Goal: Task Accomplishment & Management: Use online tool/utility

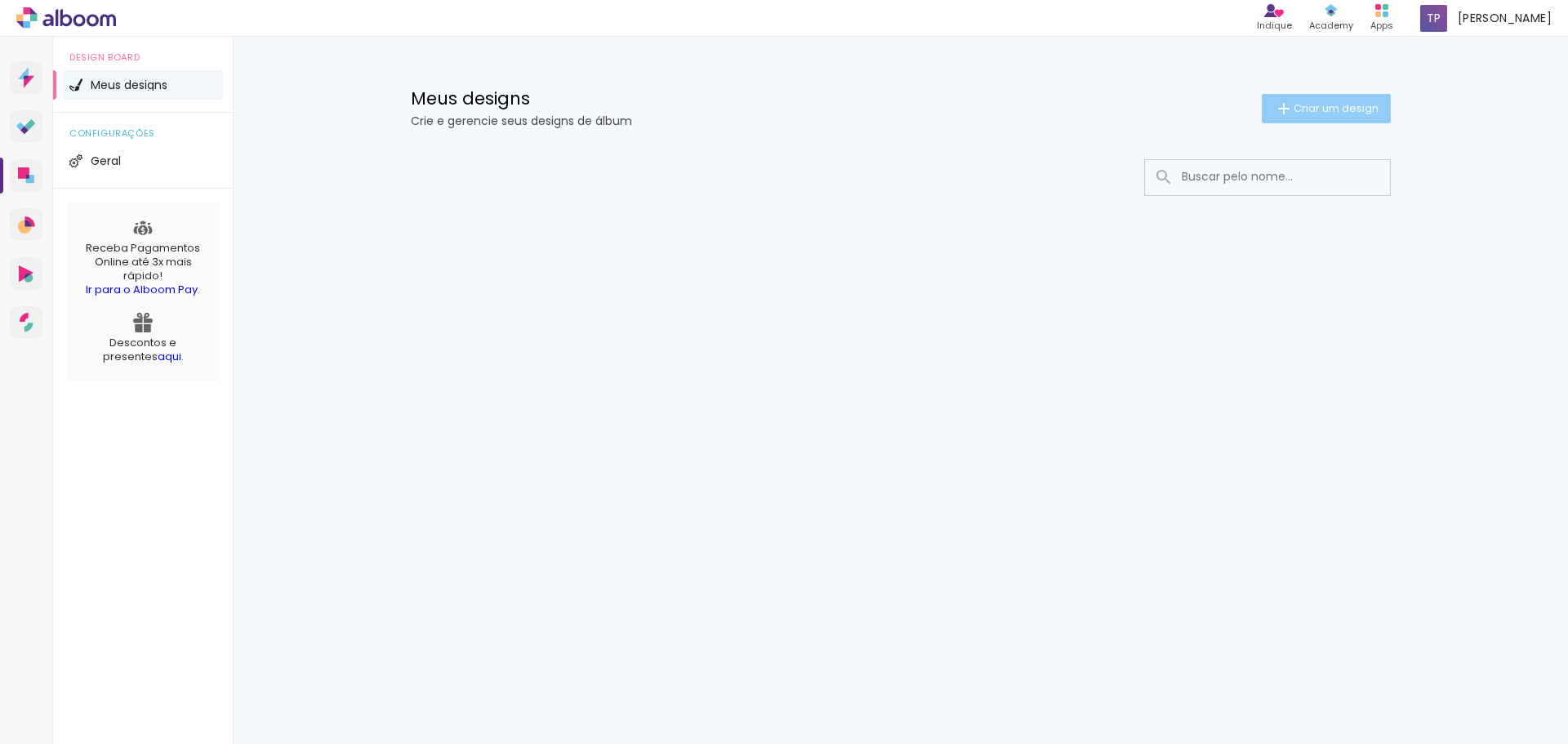
click at [1305, 114] on span "Criar um design" at bounding box center [1336, 108] width 85 height 11
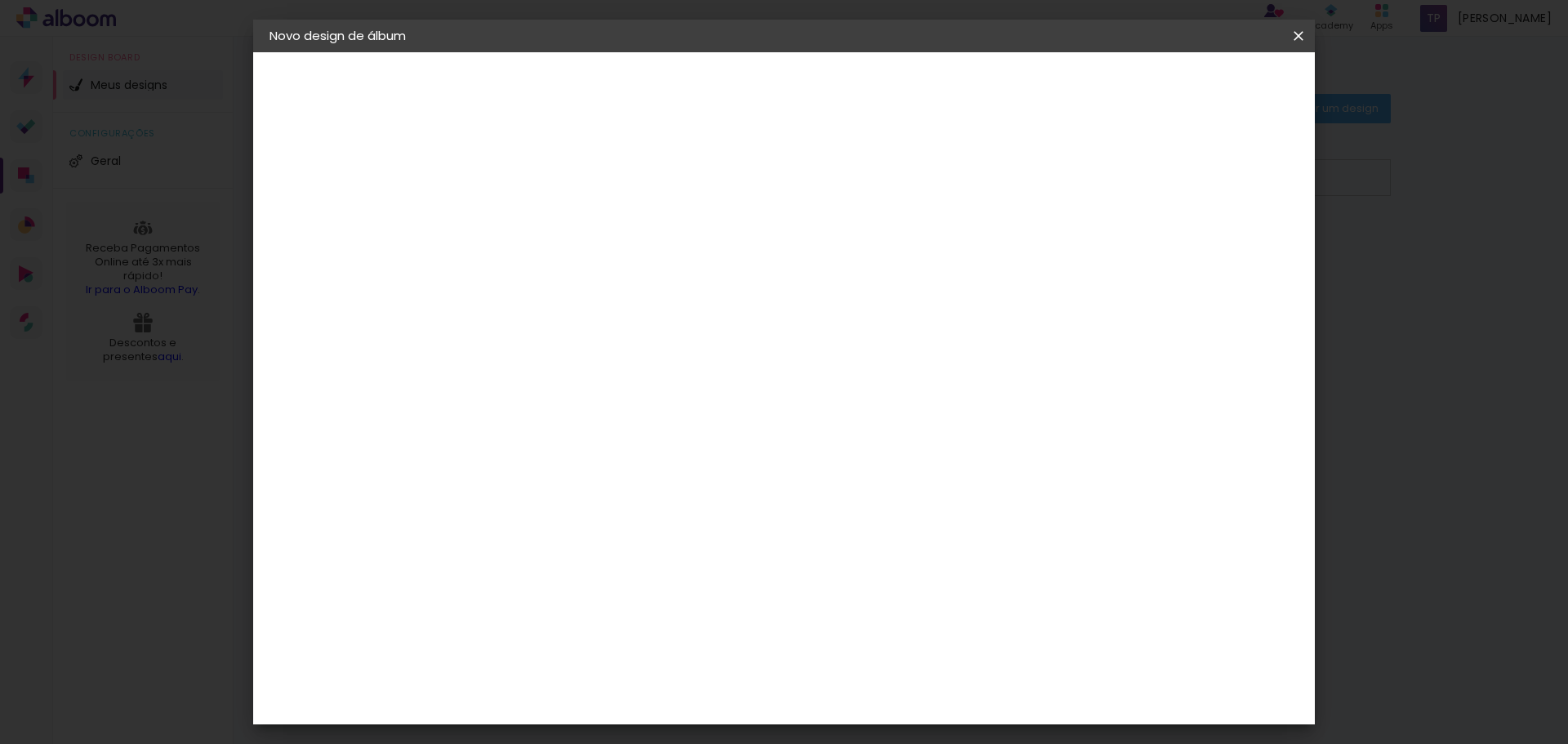
click at [536, 232] on div at bounding box center [536, 233] width 0 height 2
type input "[PERSON_NAME] 3 anos"
type paper-input "[PERSON_NAME] 3 anos"
click at [704, 99] on paper-button "Avançar" at bounding box center [664, 86] width 80 height 28
click at [661, 303] on input at bounding box center [578, 311] width 165 height 20
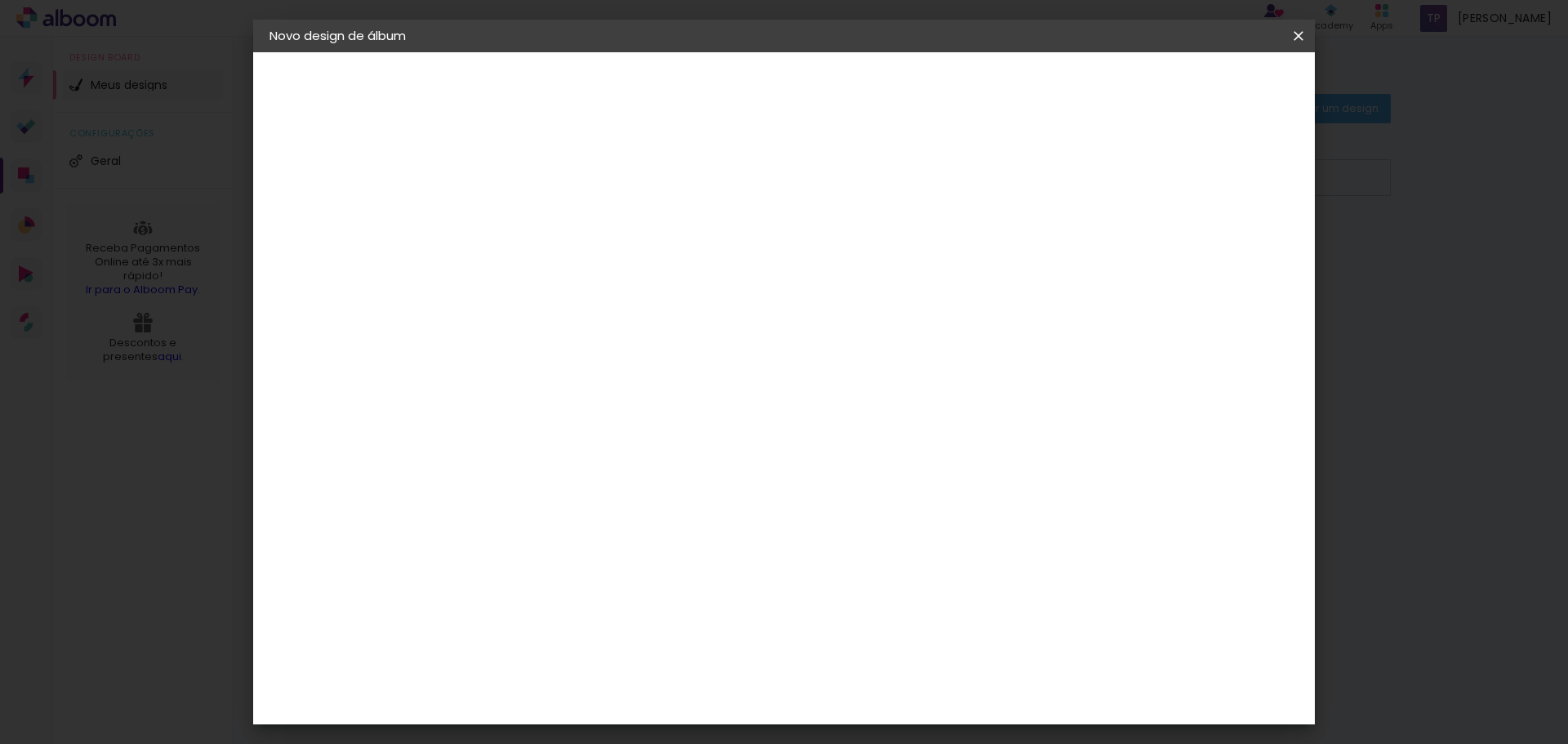
type input "go"
type paper-input "go"
click at [627, 357] on paper-item "Go image" at bounding box center [562, 373] width 144 height 42
click at [560, 371] on div "Go image" at bounding box center [546, 372] width 40 height 26
click at [0, 0] on slot "Avançar" at bounding box center [0, 0] width 0 height 0
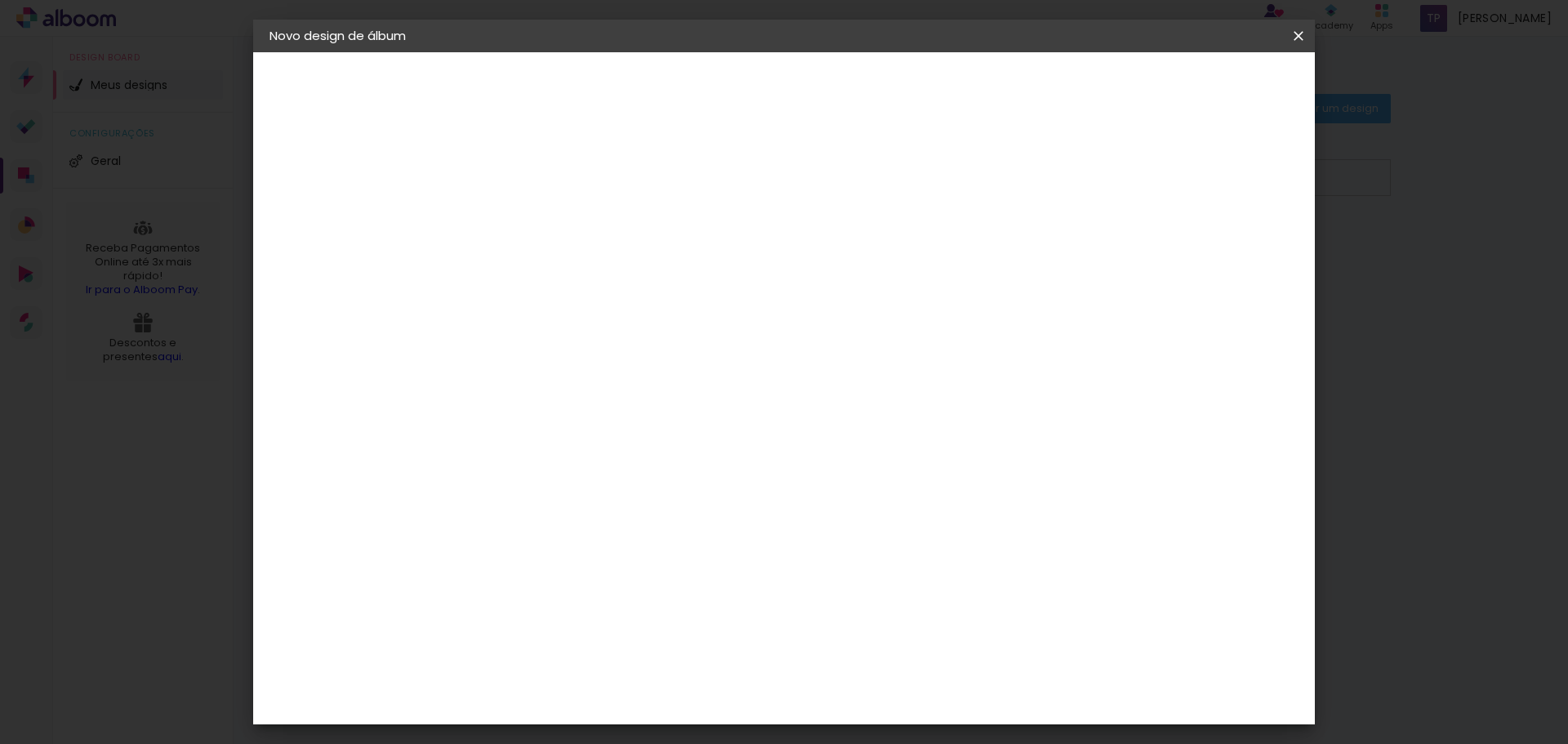
click at [601, 272] on input "text" at bounding box center [568, 285] width 64 height 25
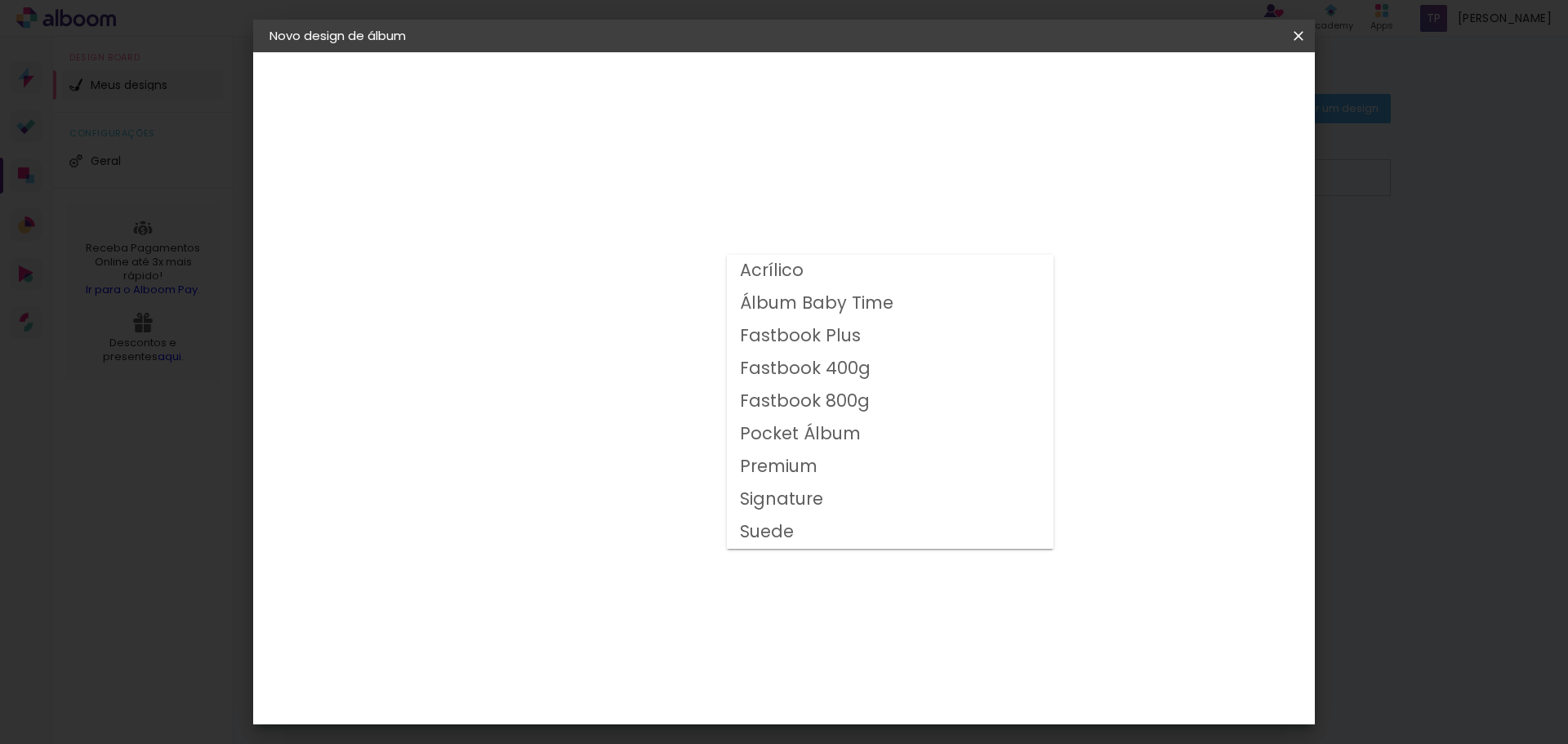
click at [0, 0] on slot "Fastbook 800g" at bounding box center [0, 0] width 0 height 0
type input "Fastbook 800g"
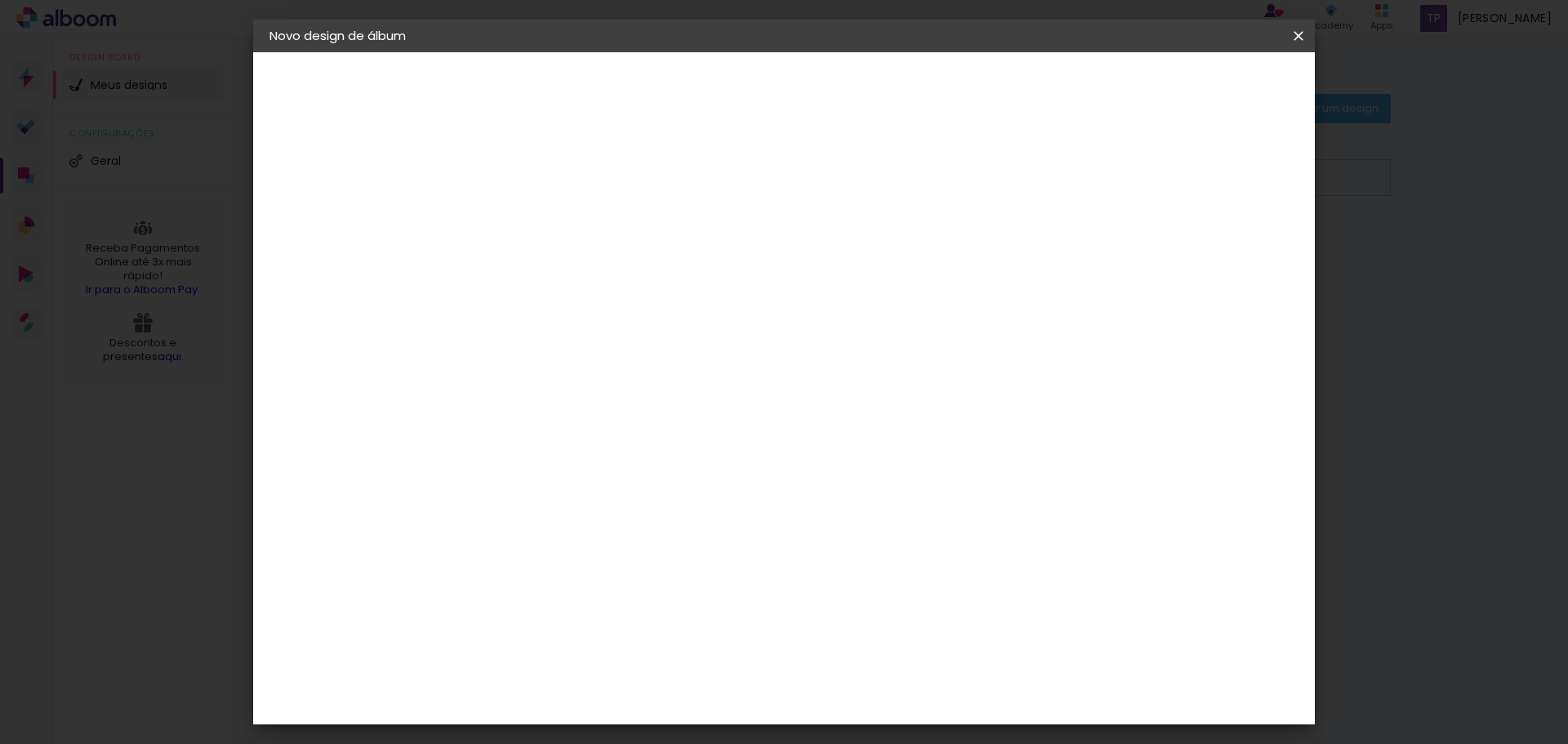
scroll to position [81, 0]
click at [647, 681] on span "25 × 25" at bounding box center [609, 702] width 76 height 43
click at [0, 0] on slot "Avançar" at bounding box center [0, 0] width 0 height 0
click at [1104, 175] on div at bounding box center [1096, 176] width 14 height 14
type paper-checkbox "on"
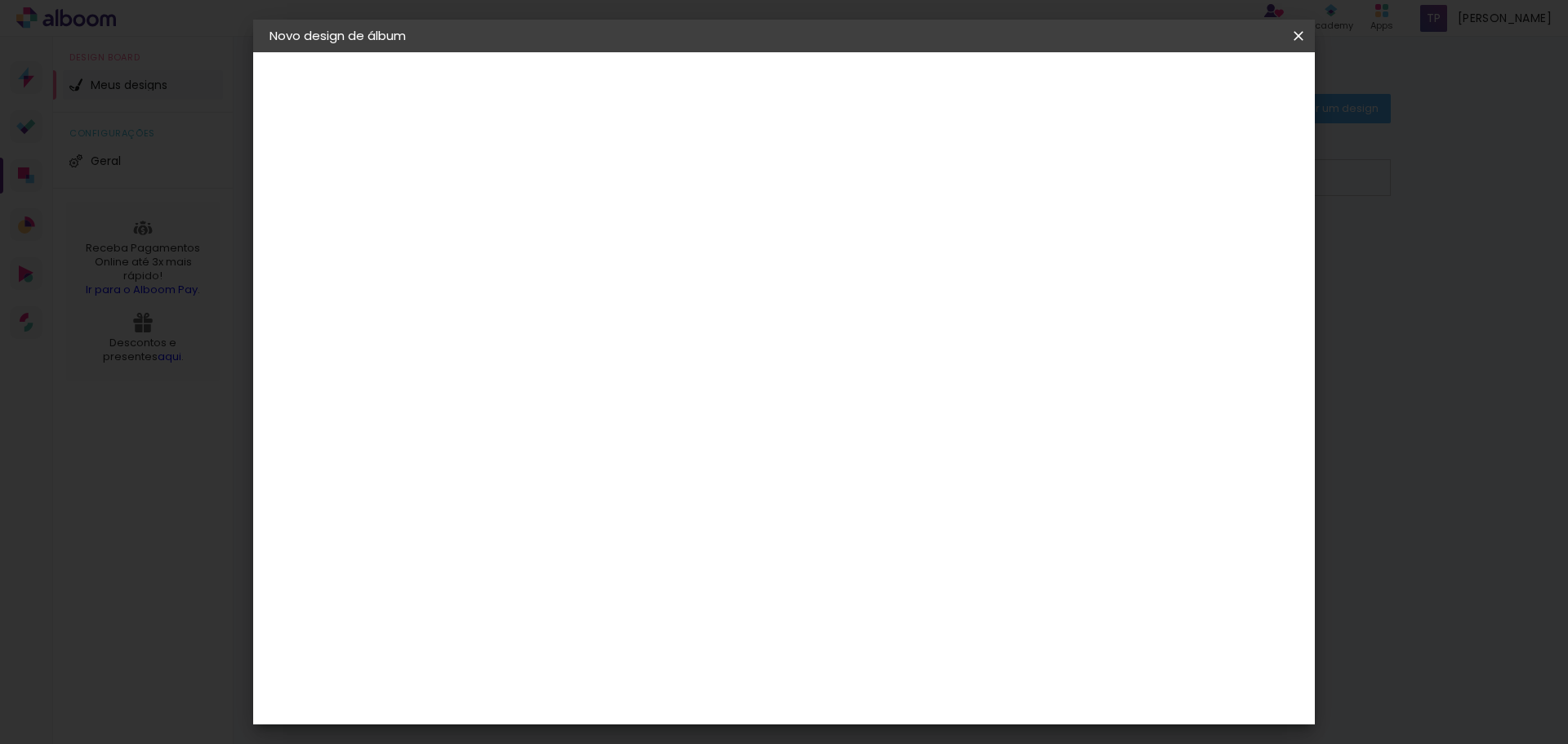
click at [1196, 92] on span "Iniciar design" at bounding box center [1160, 86] width 75 height 11
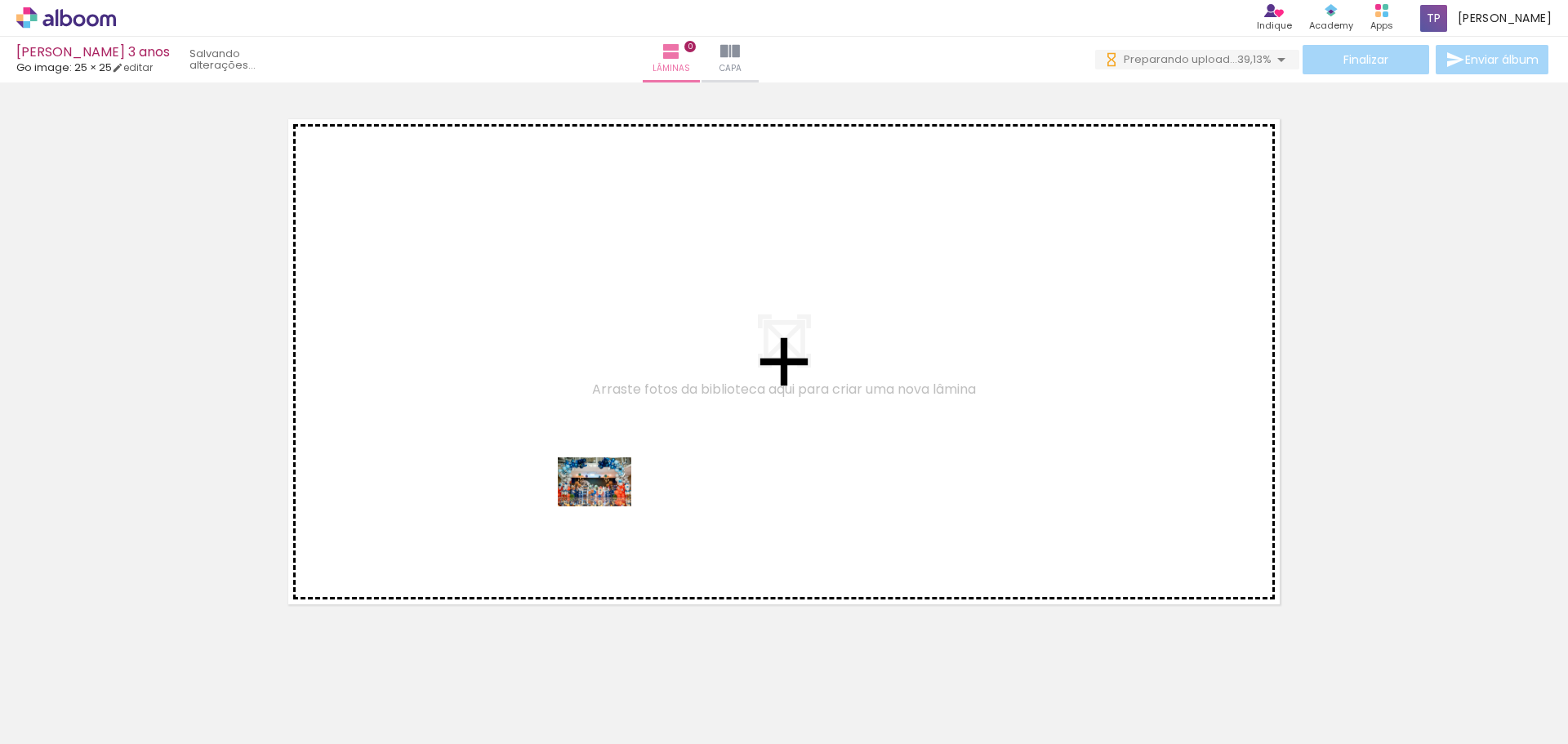
drag, startPoint x: 183, startPoint y: 704, endPoint x: 657, endPoint y: 508, distance: 512.9
click at [609, 505] on quentale-workspace at bounding box center [784, 372] width 1568 height 744
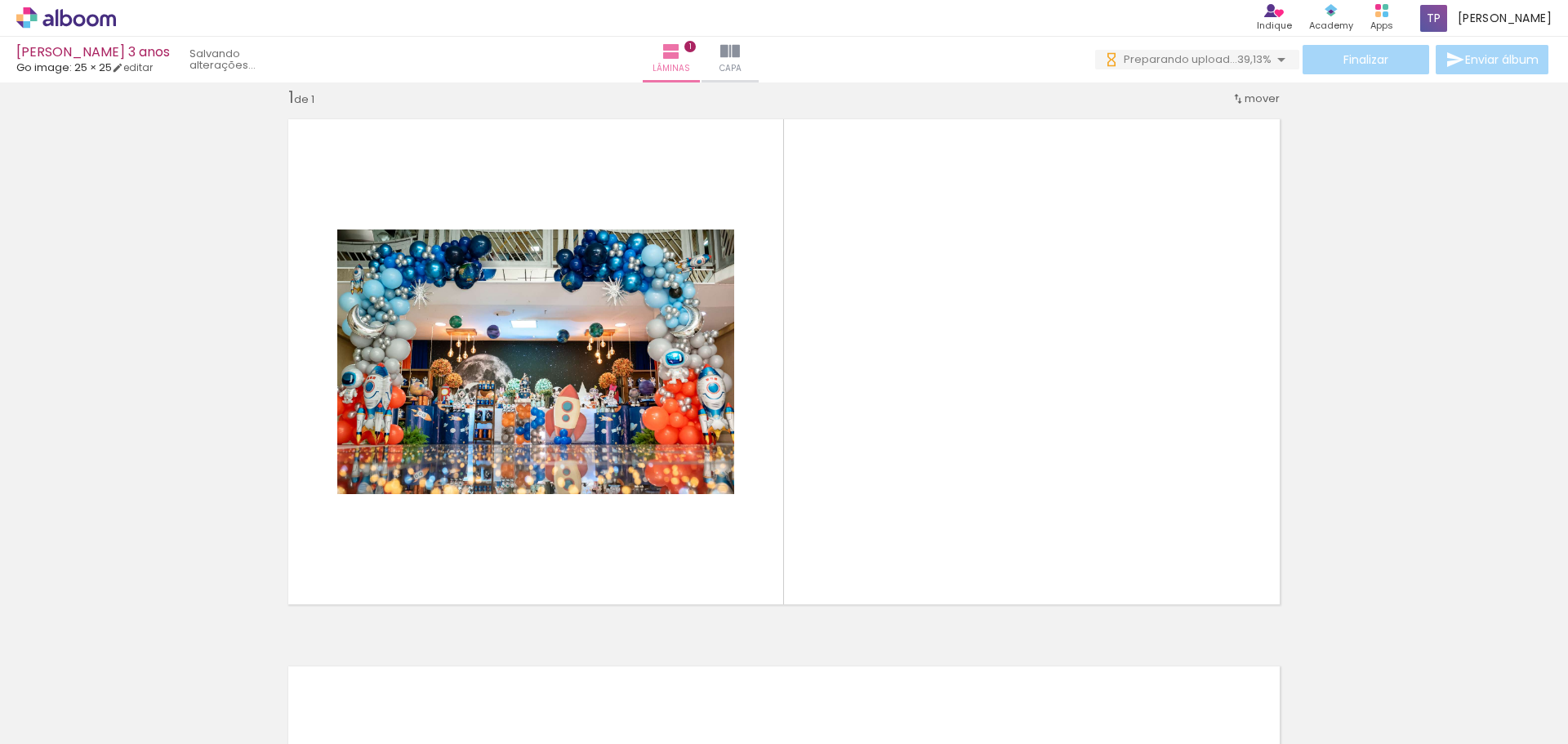
scroll to position [21, 0]
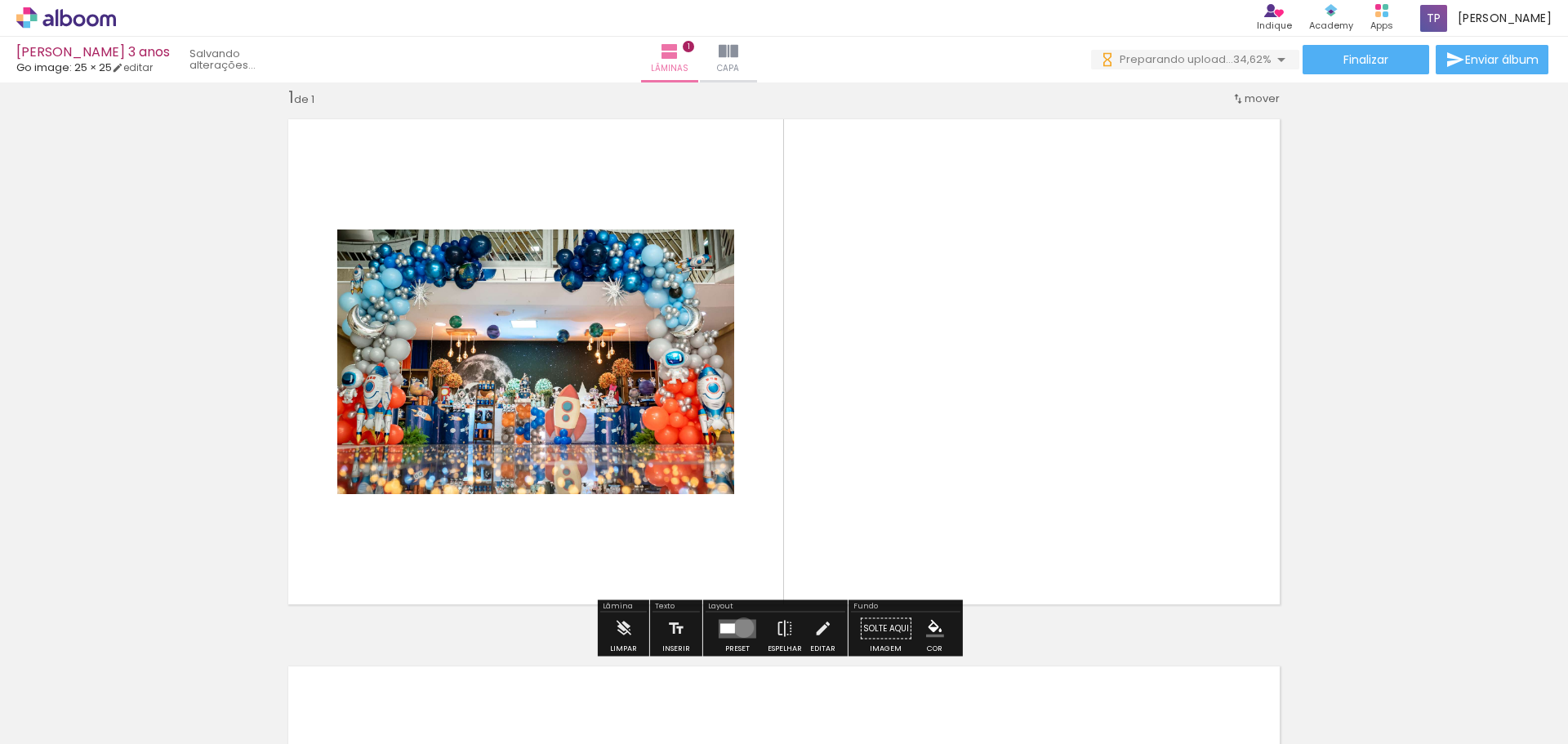
click at [740, 627] on quentale-layouter at bounding box center [737, 629] width 37 height 19
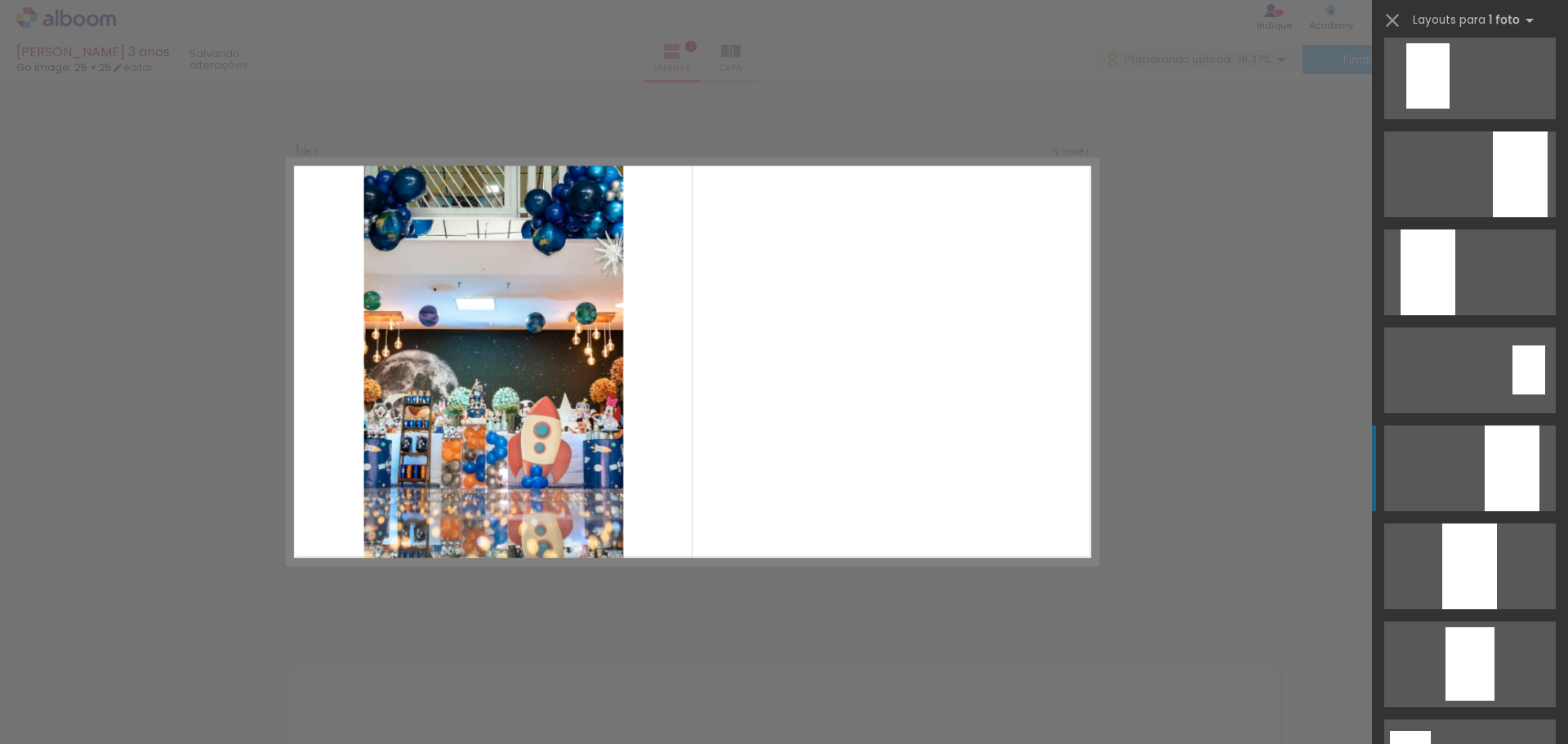
scroll to position [0, 0]
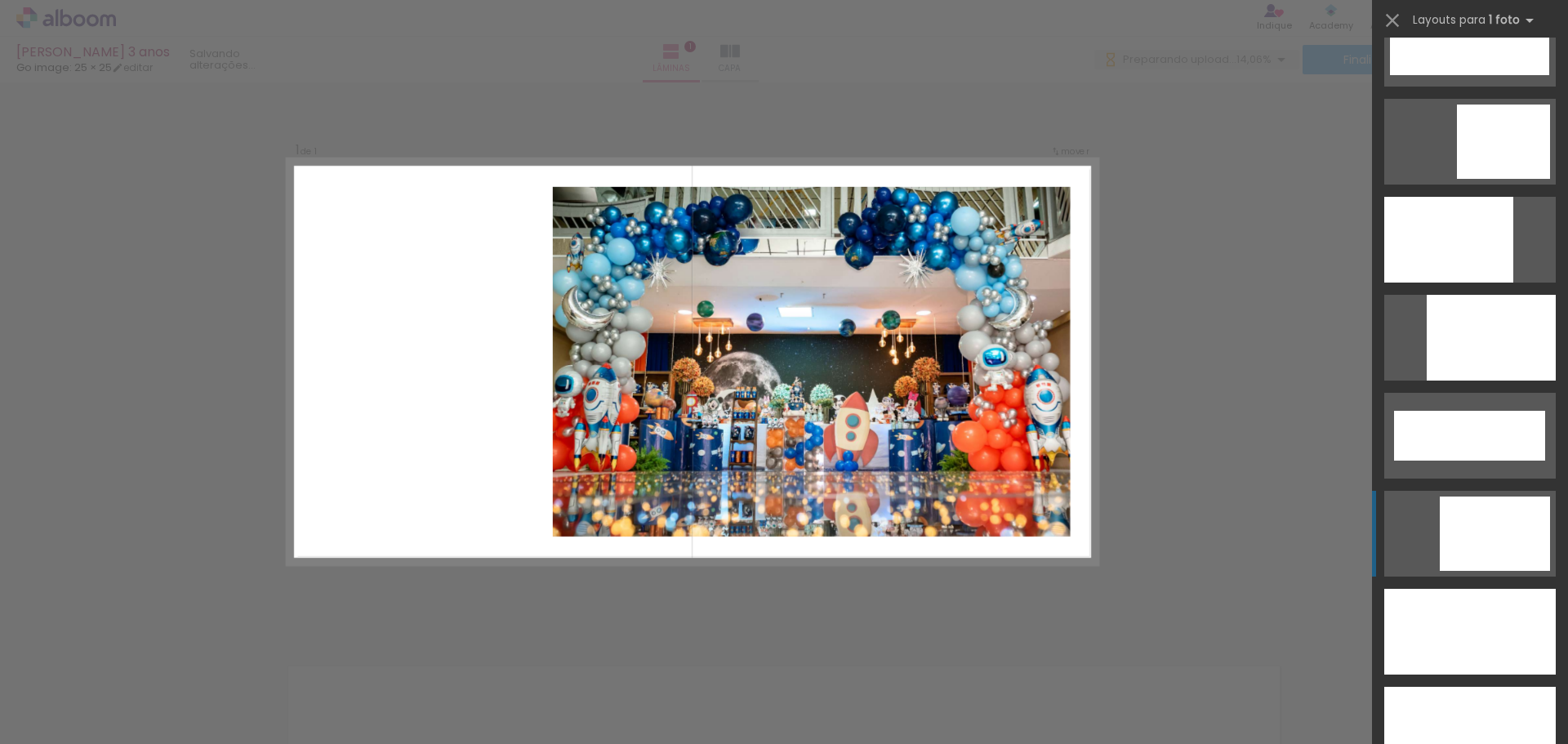
click at [1488, 530] on div at bounding box center [1495, 534] width 110 height 75
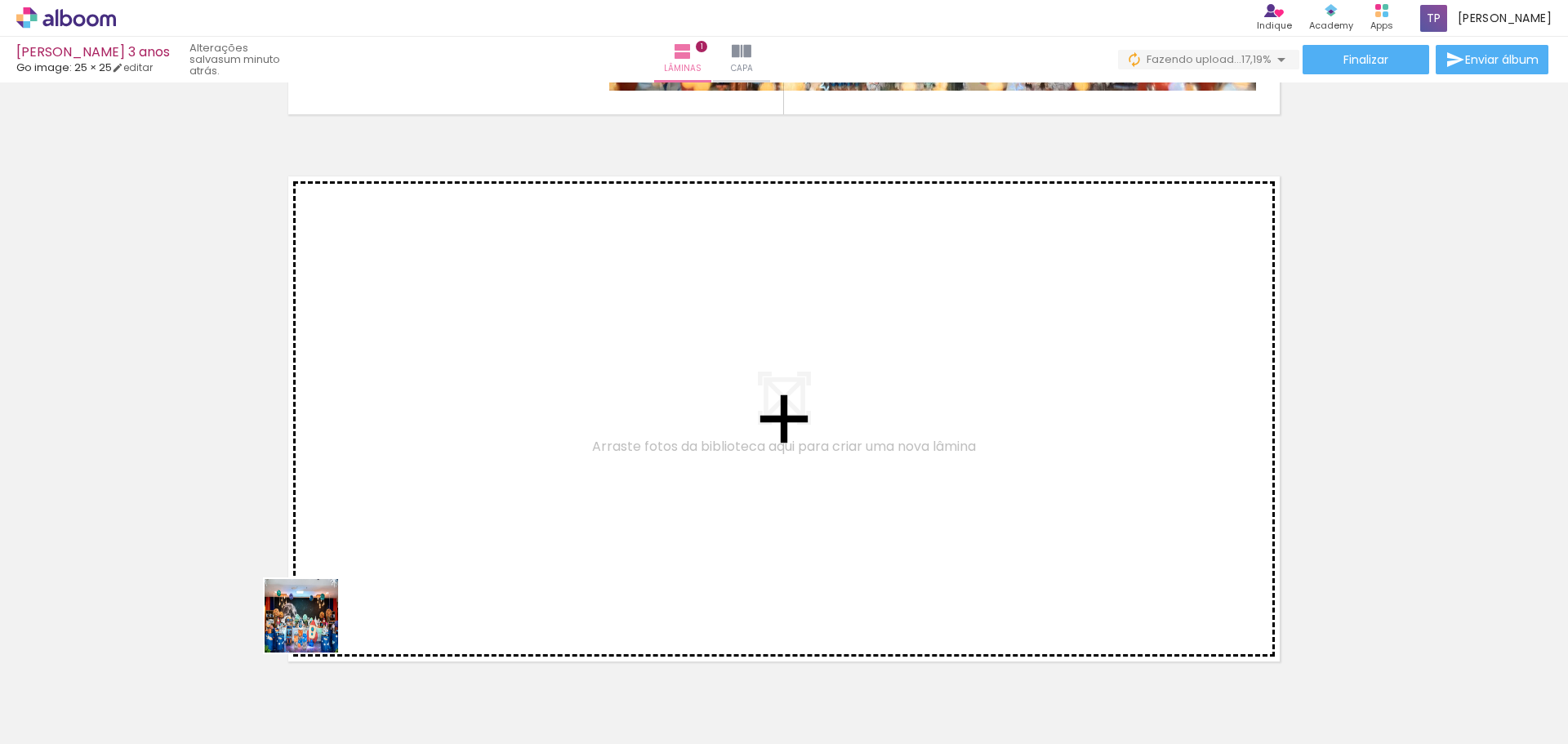
drag, startPoint x: 263, startPoint y: 690, endPoint x: 381, endPoint y: 546, distance: 186.2
click at [381, 546] on quentale-workspace at bounding box center [784, 372] width 1568 height 744
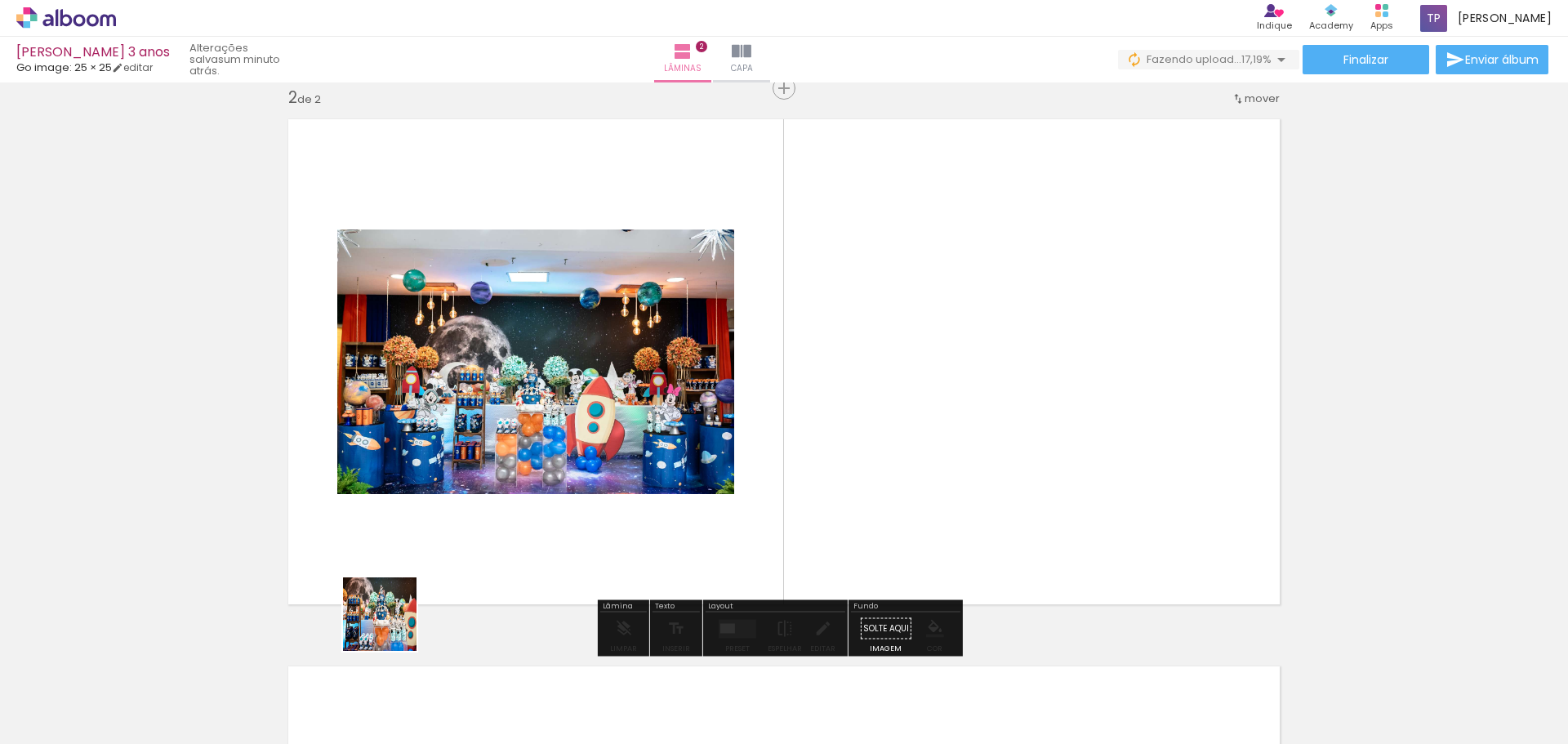
drag, startPoint x: 346, startPoint y: 702, endPoint x: 460, endPoint y: 566, distance: 177.5
click at [473, 504] on quentale-workspace at bounding box center [784, 372] width 1568 height 744
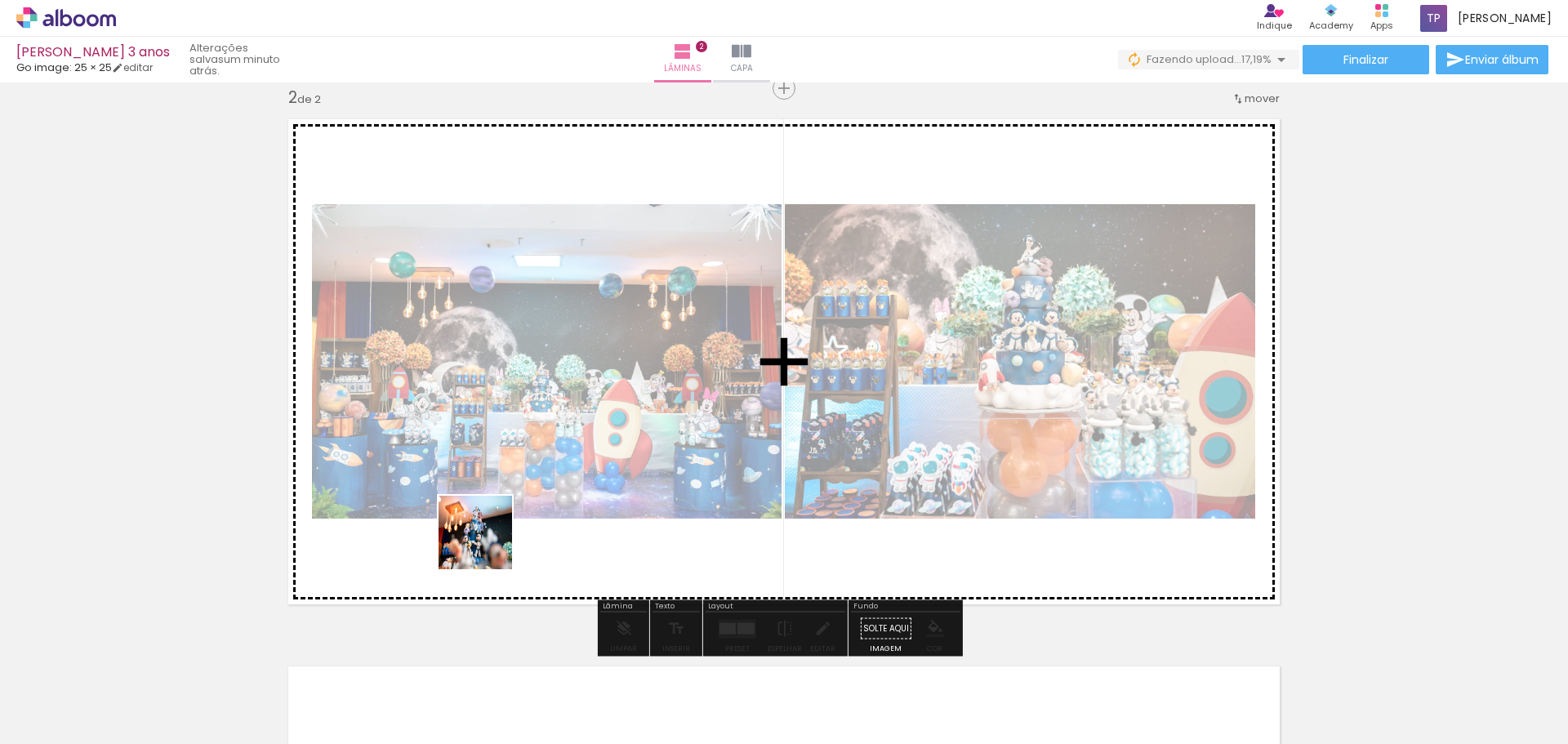
drag, startPoint x: 465, startPoint y: 687, endPoint x: 502, endPoint y: 609, distance: 86.3
click at [508, 482] on quentale-workspace at bounding box center [784, 372] width 1568 height 744
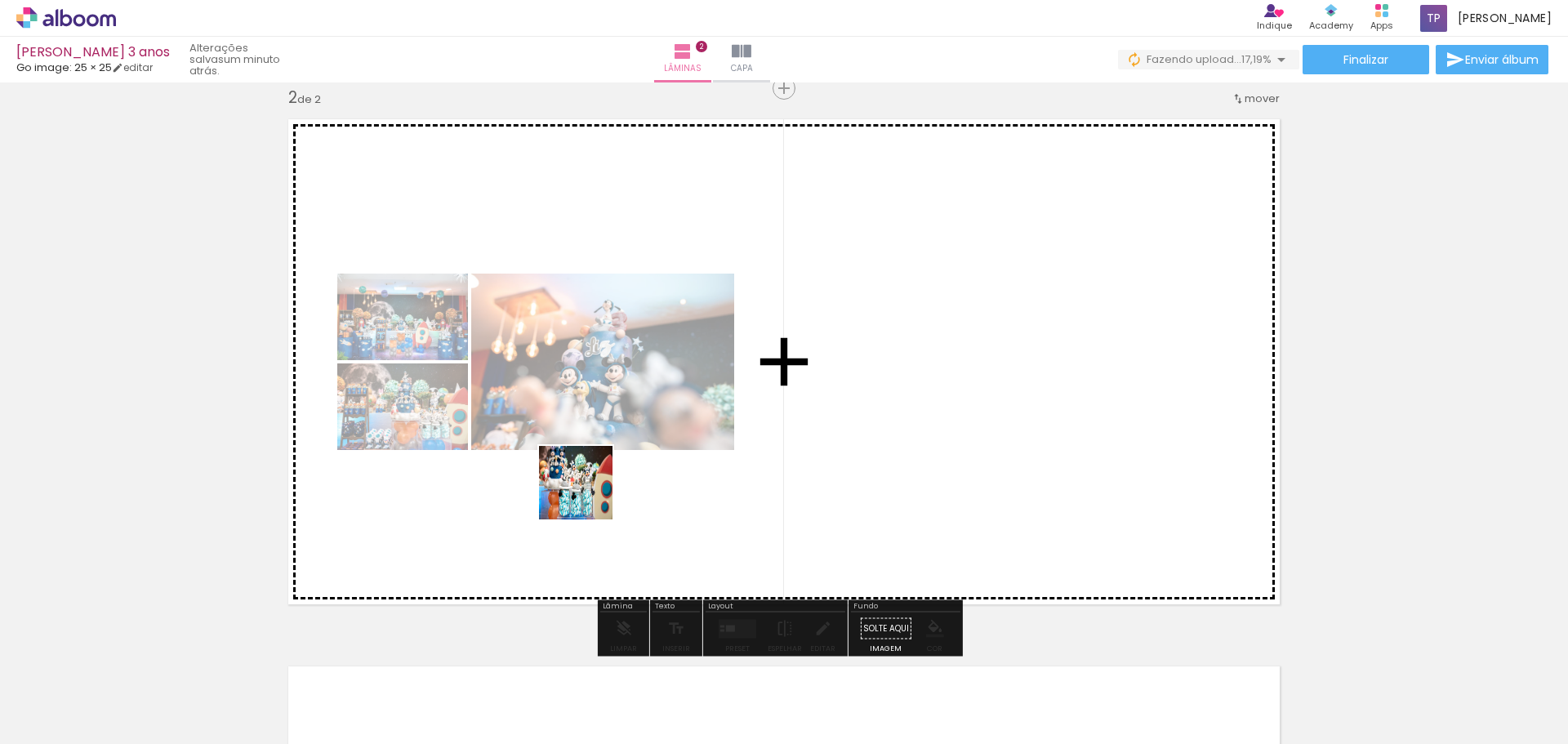
drag, startPoint x: 519, startPoint y: 679, endPoint x: 605, endPoint y: 622, distance: 103.2
click at [600, 475] on quentale-workspace at bounding box center [784, 372] width 1568 height 744
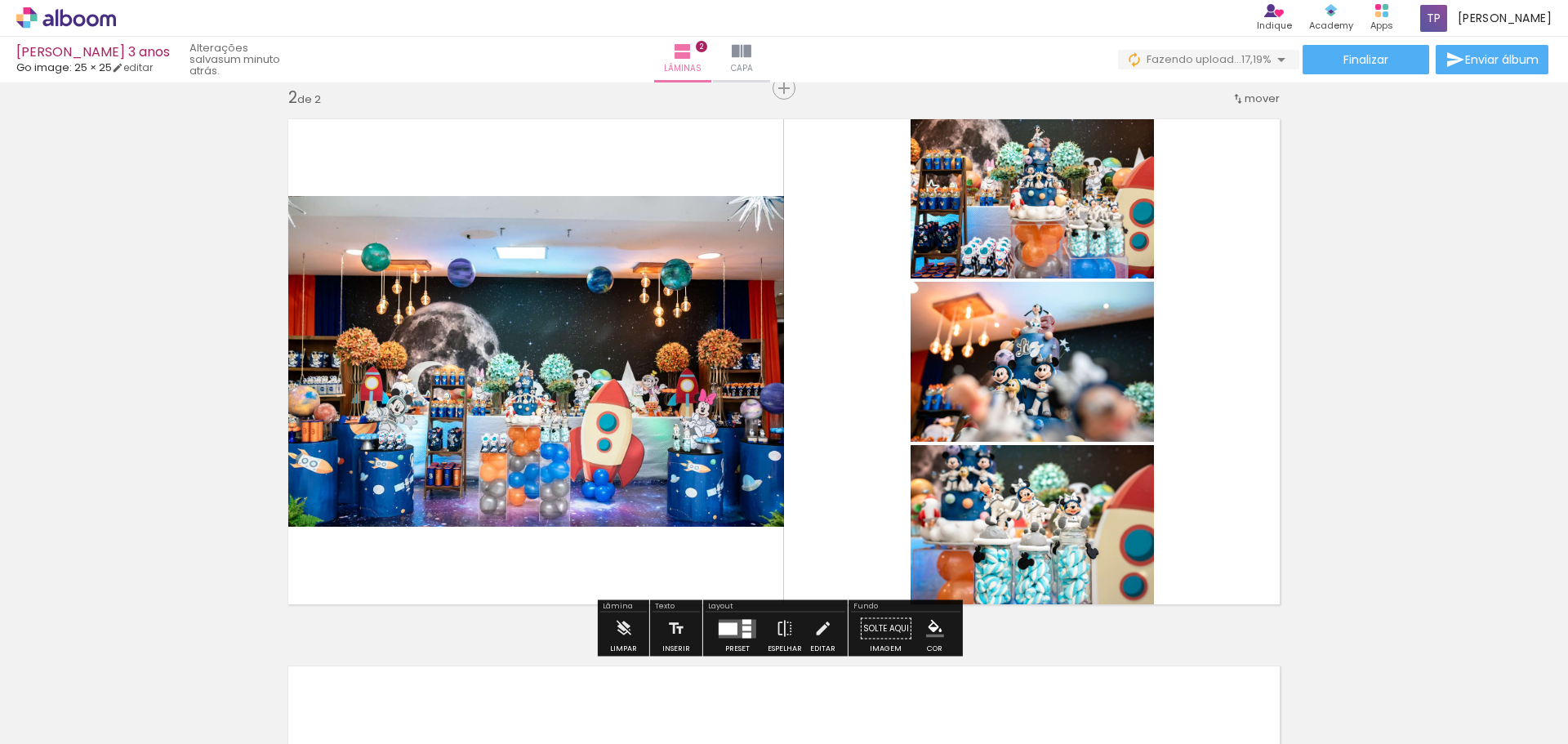
drag, startPoint x: 624, startPoint y: 676, endPoint x: 678, endPoint y: 681, distance: 54.2
click at [626, 486] on quentale-workspace at bounding box center [784, 372] width 1568 height 744
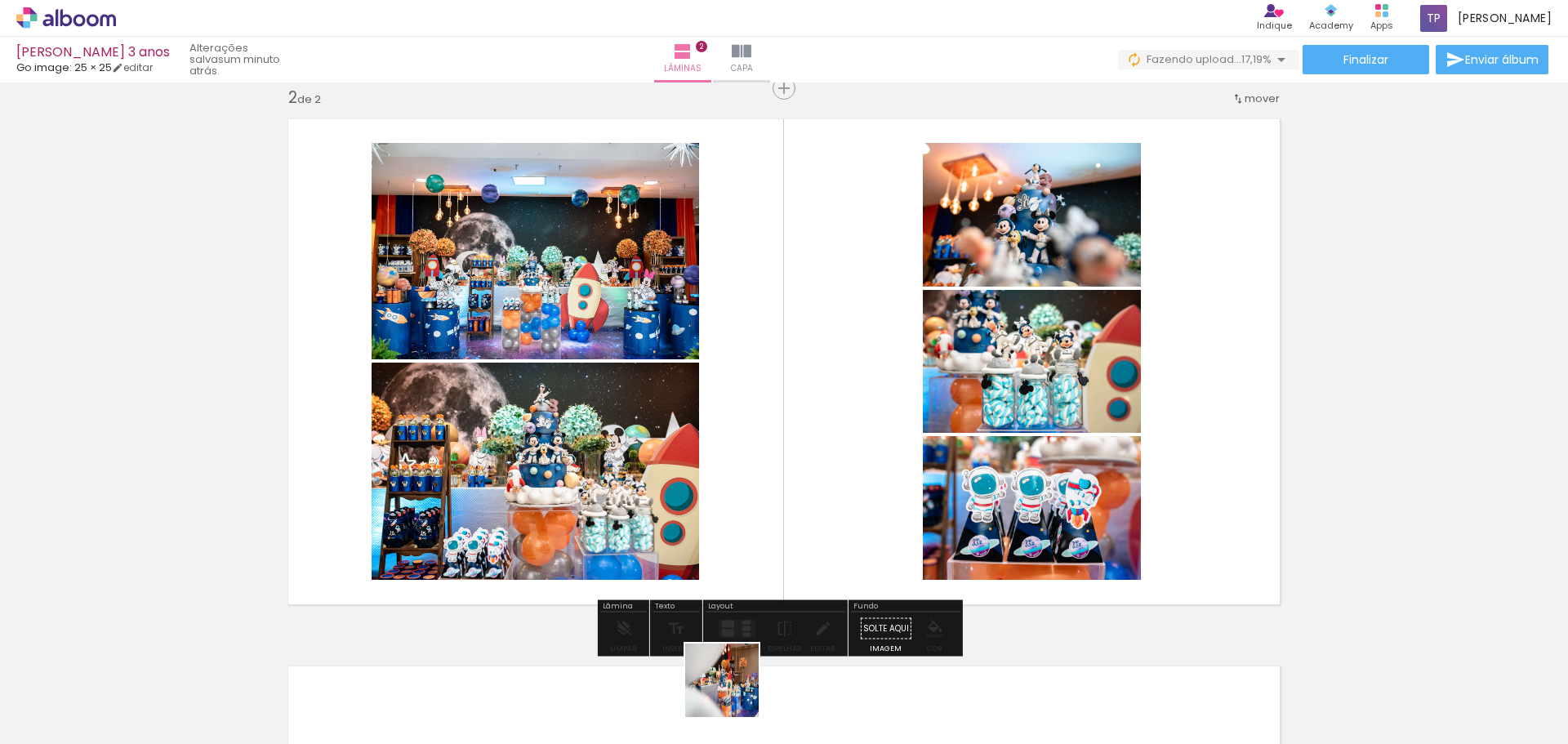
drag, startPoint x: 733, startPoint y: 701, endPoint x: 810, endPoint y: 621, distance: 111.0
click at [765, 509] on quentale-workspace at bounding box center [784, 372] width 1568 height 744
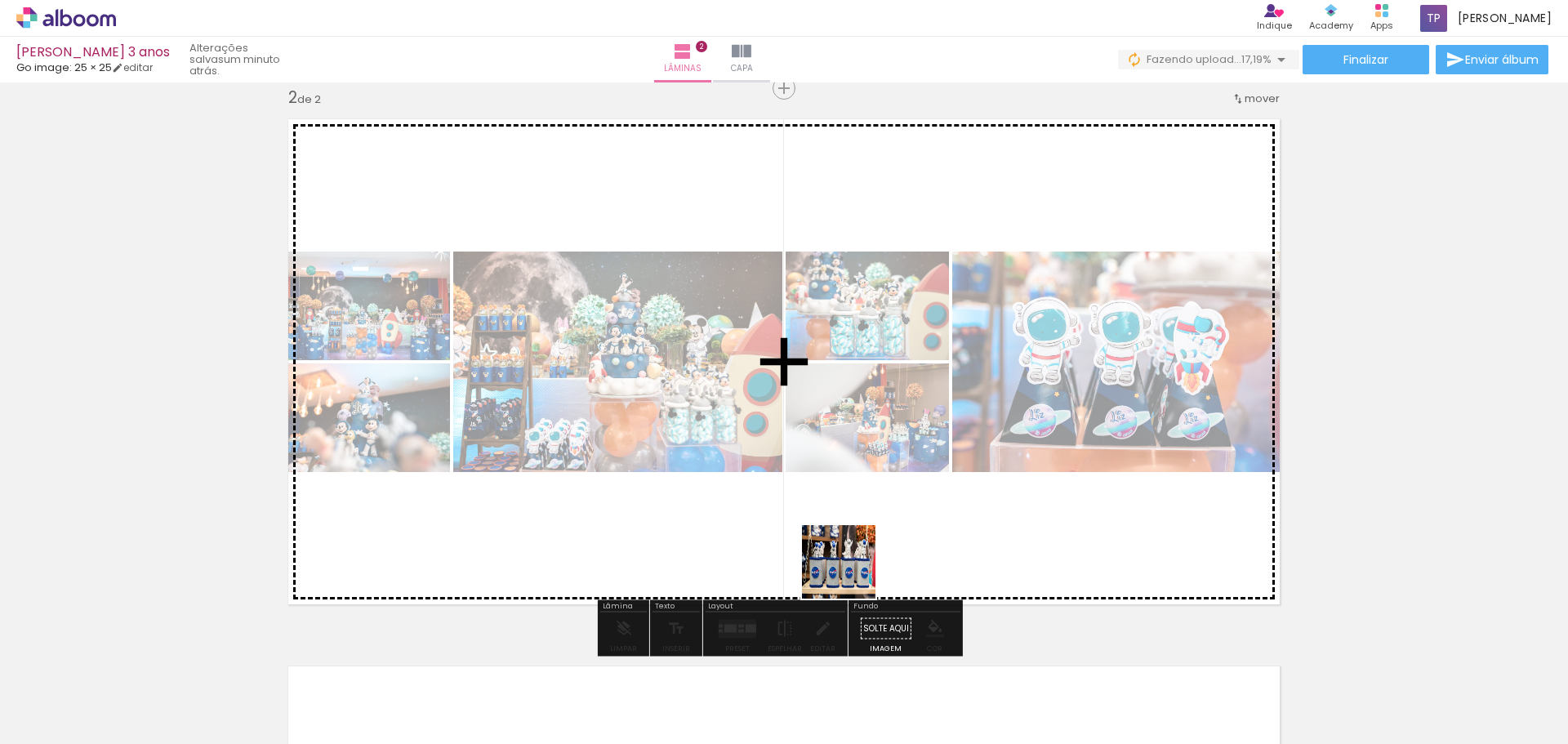
drag, startPoint x: 842, startPoint y: 644, endPoint x: 878, endPoint y: 479, distance: 168.9
click at [878, 479] on quentale-workspace at bounding box center [784, 372] width 1568 height 744
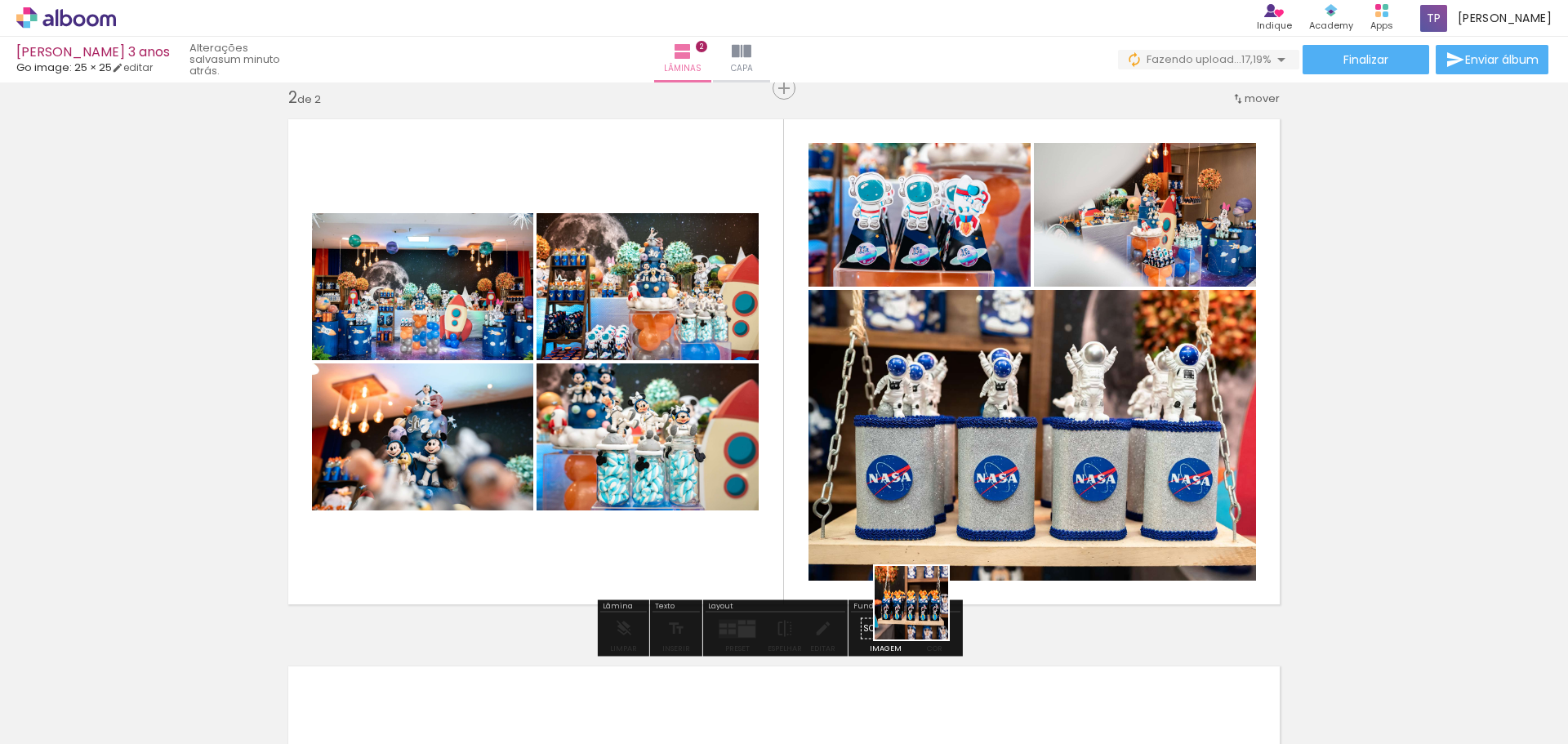
drag, startPoint x: 923, startPoint y: 615, endPoint x: 948, endPoint y: 468, distance: 149.1
click at [945, 478] on quentale-workspace at bounding box center [784, 372] width 1568 height 744
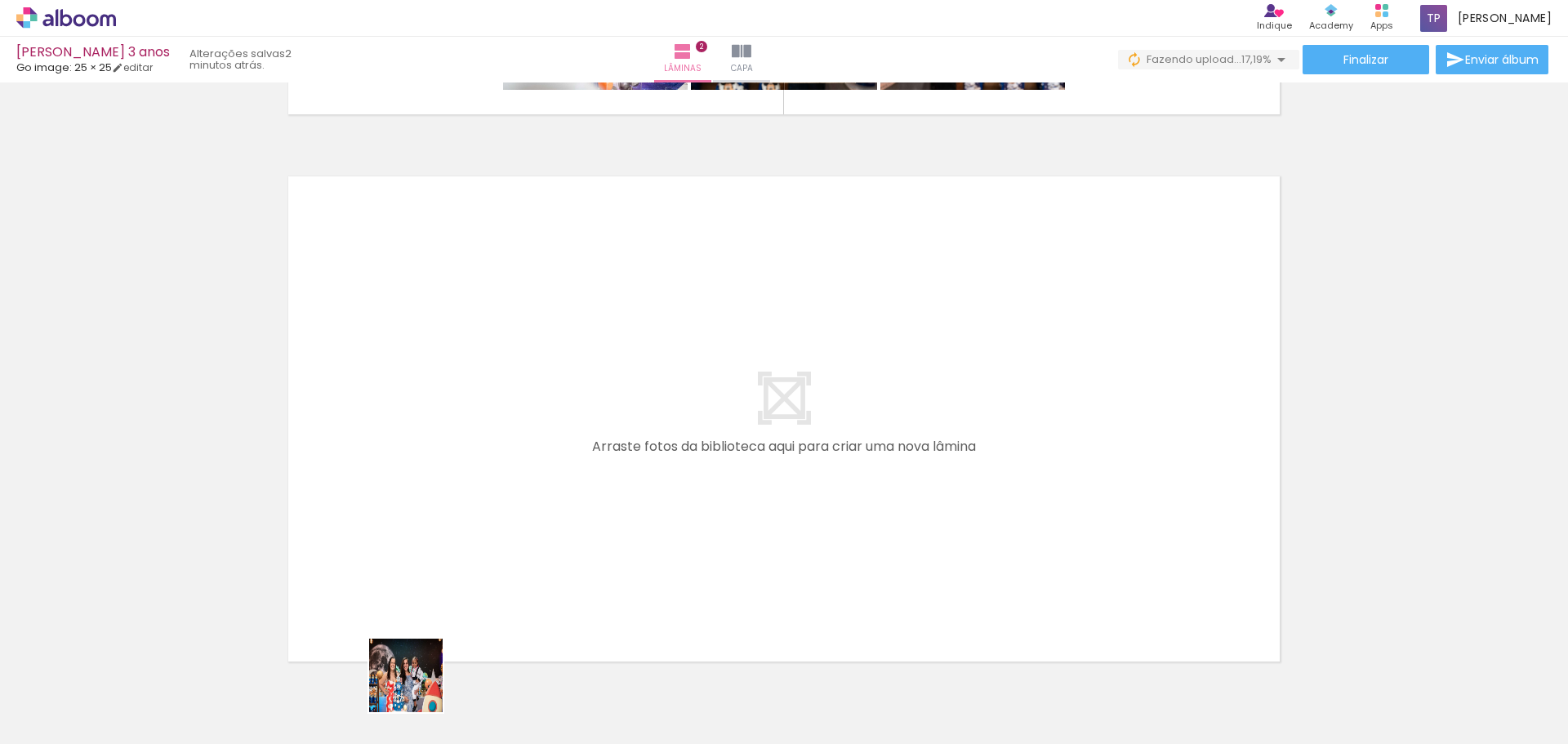
drag, startPoint x: 418, startPoint y: 688, endPoint x: 456, endPoint y: 648, distance: 55.2
click at [418, 570] on quentale-workspace at bounding box center [784, 372] width 1568 height 744
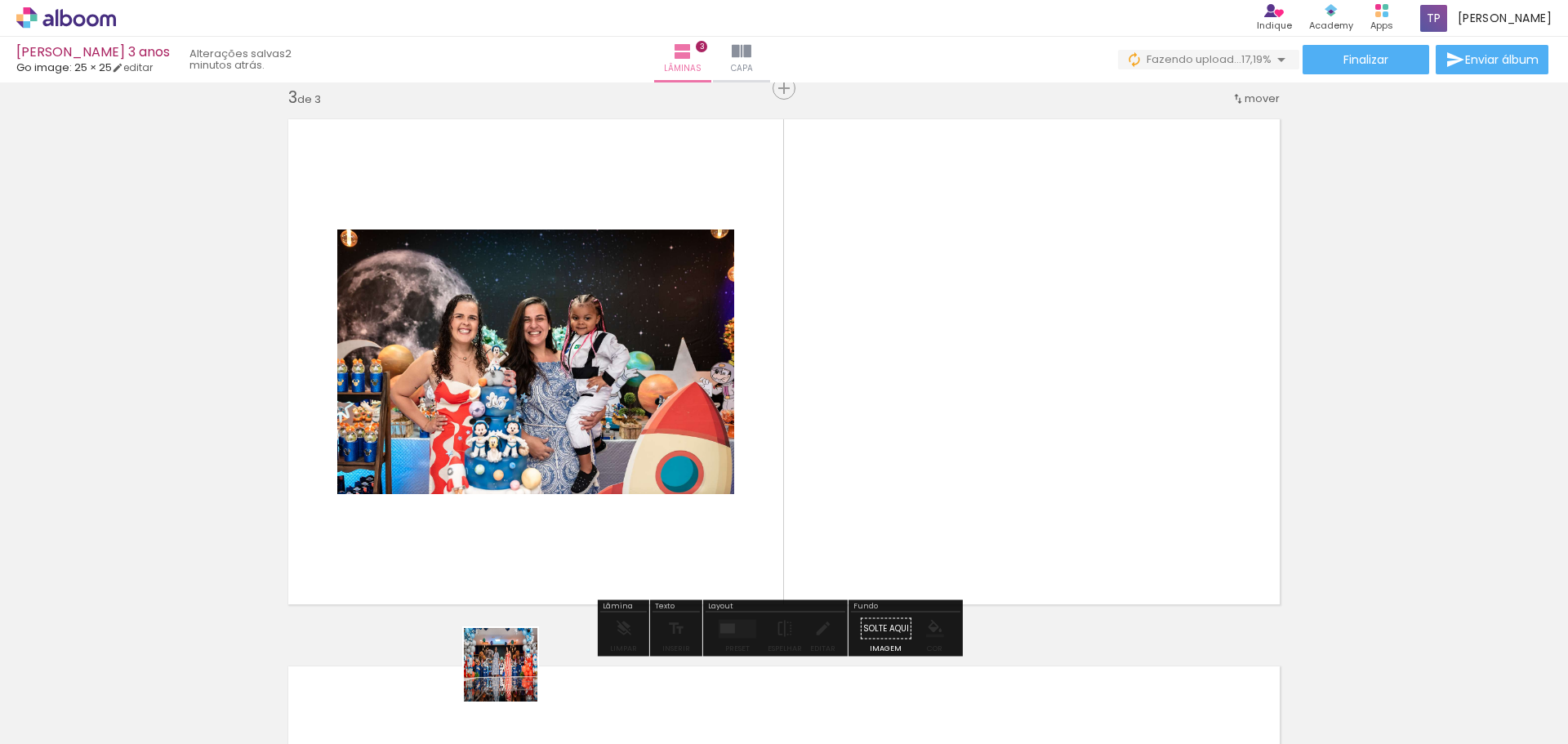
drag, startPoint x: 514, startPoint y: 699, endPoint x: 585, endPoint y: 671, distance: 76.3
click at [526, 550] on quentale-workspace at bounding box center [784, 372] width 1568 height 744
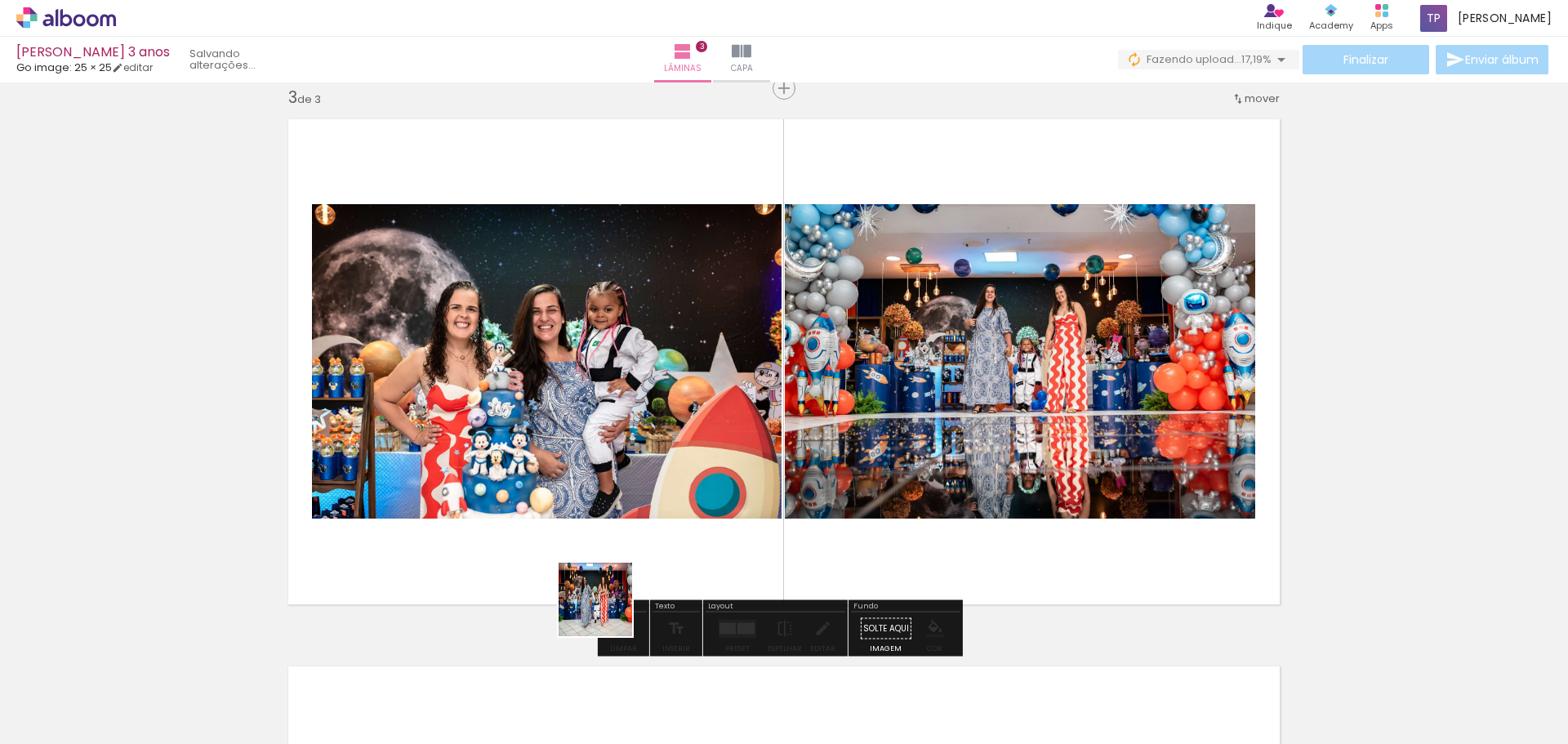
drag, startPoint x: 600, startPoint y: 672, endPoint x: 657, endPoint y: 635, distance: 68.0
click at [626, 542] on quentale-workspace at bounding box center [784, 372] width 1568 height 744
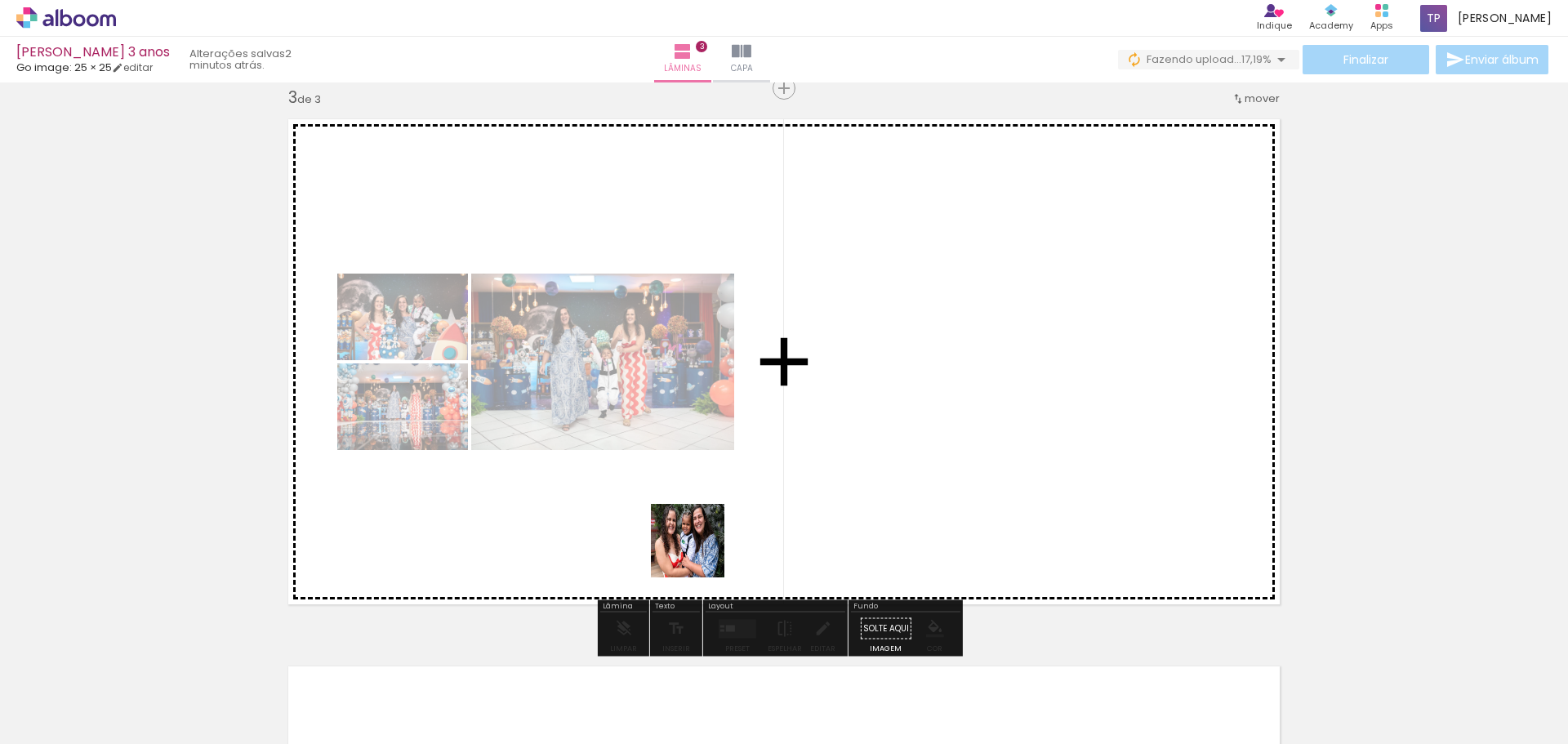
drag, startPoint x: 696, startPoint y: 574, endPoint x: 726, endPoint y: 615, distance: 50.8
click at [705, 523] on quentale-workspace at bounding box center [784, 372] width 1568 height 744
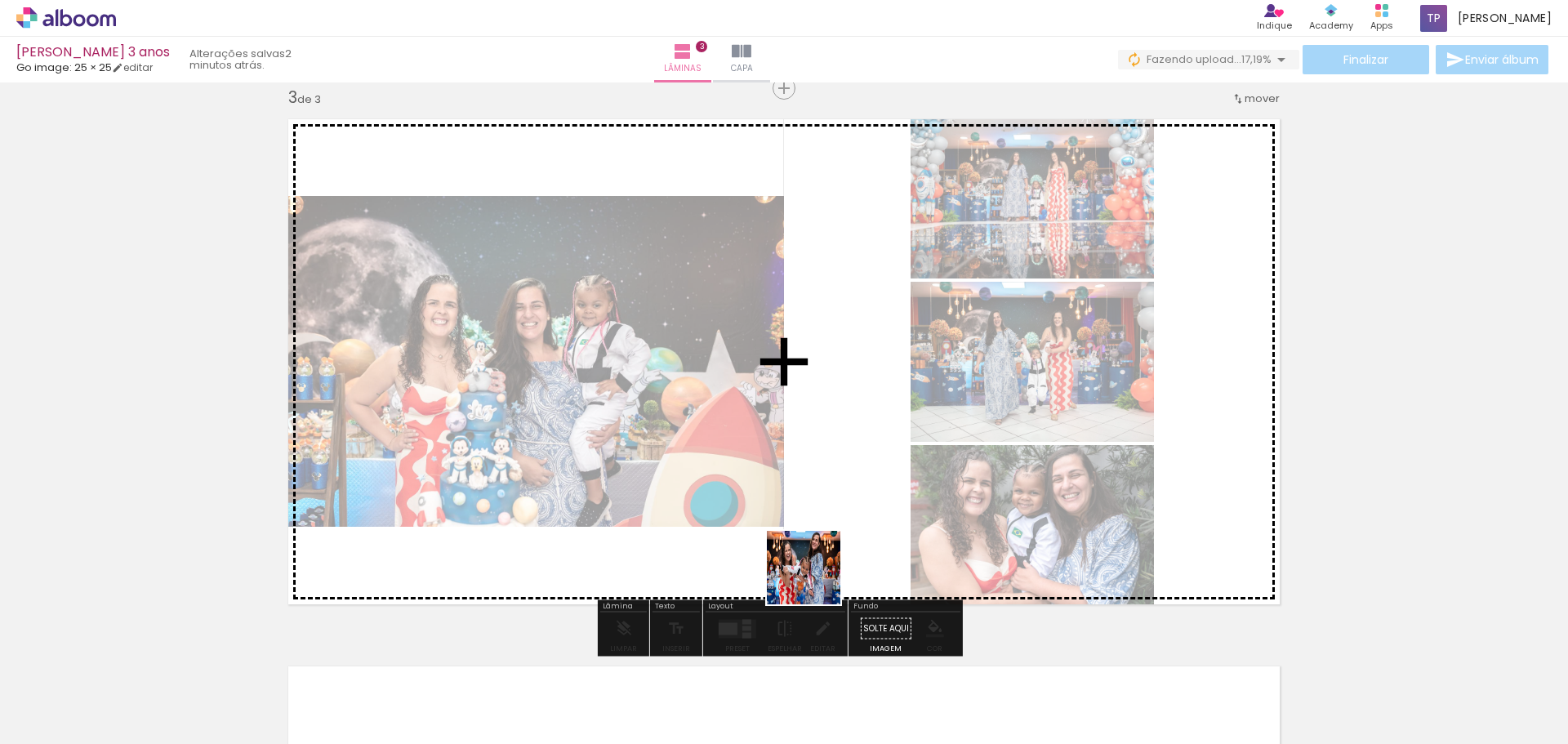
drag, startPoint x: 806, startPoint y: 682, endPoint x: 822, endPoint y: 520, distance: 162.8
click at [819, 553] on quentale-workspace at bounding box center [784, 372] width 1568 height 744
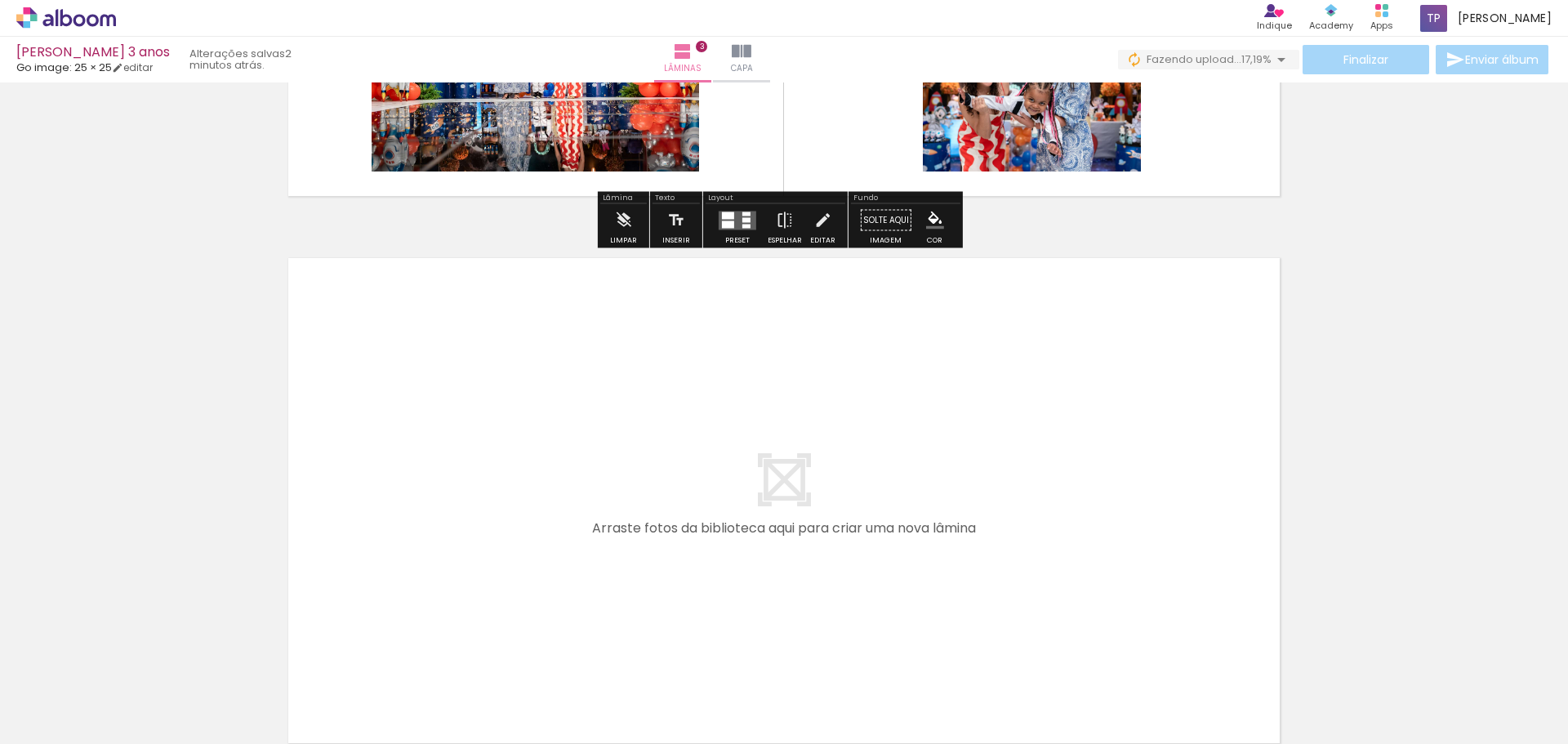
drag, startPoint x: 884, startPoint y: 705, endPoint x: 951, endPoint y: 653, distance: 84.8
click at [867, 514] on quentale-workspace at bounding box center [784, 372] width 1568 height 744
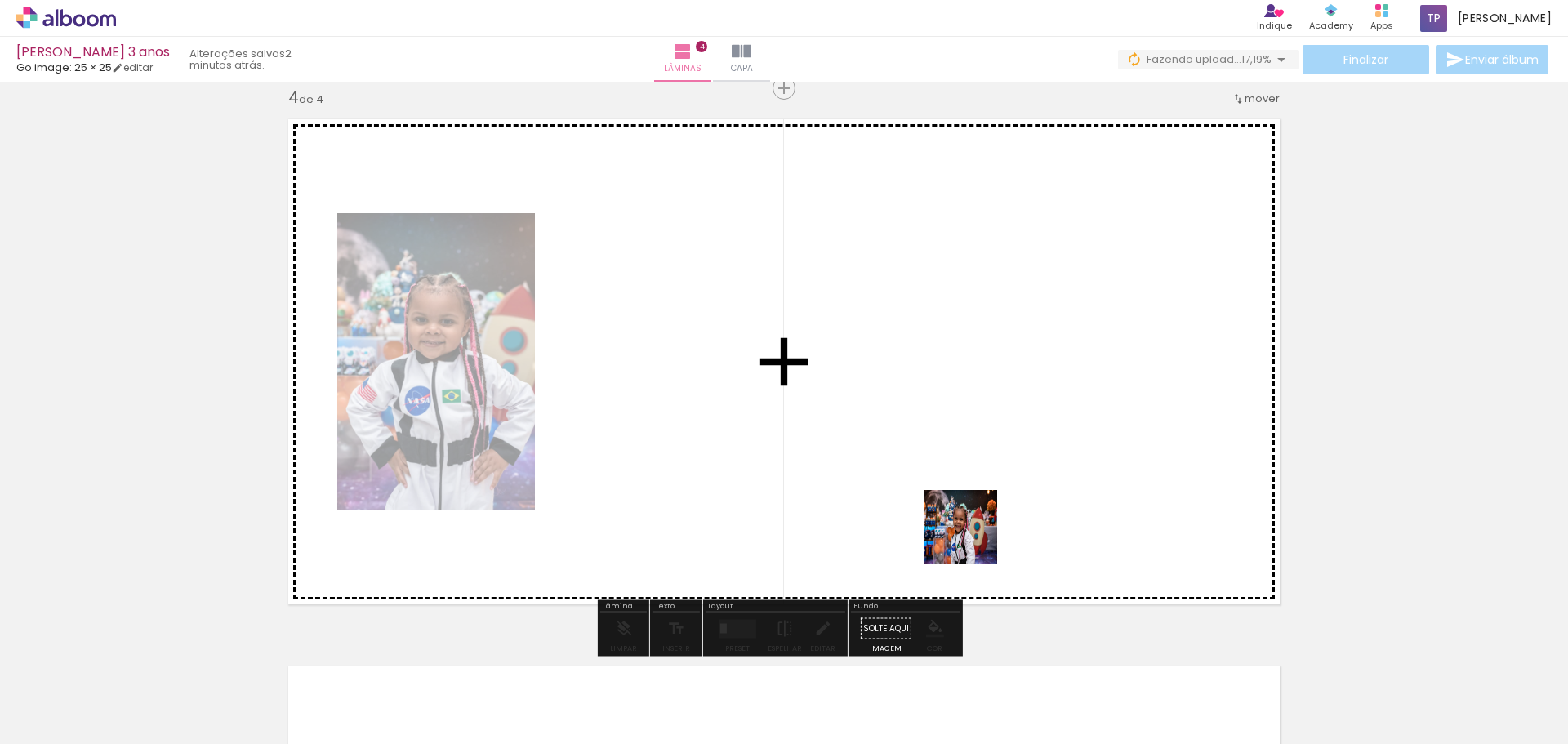
drag, startPoint x: 967, startPoint y: 674, endPoint x: 1024, endPoint y: 614, distance: 82.8
click at [978, 517] on quentale-workspace at bounding box center [784, 372] width 1568 height 744
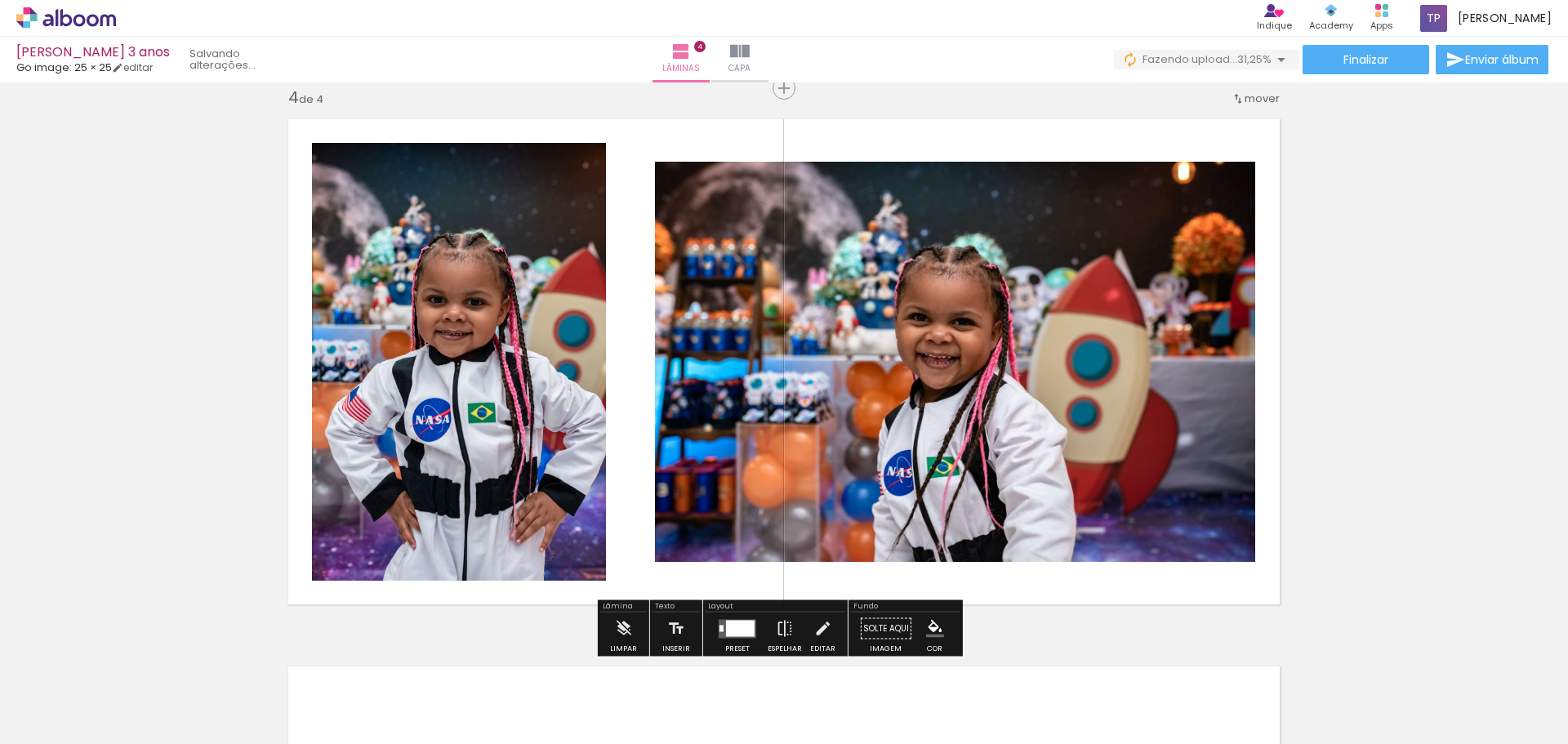
drag, startPoint x: 1075, startPoint y: 695, endPoint x: 1087, endPoint y: 558, distance: 137.5
click at [1070, 491] on quentale-workspace at bounding box center [784, 372] width 1568 height 744
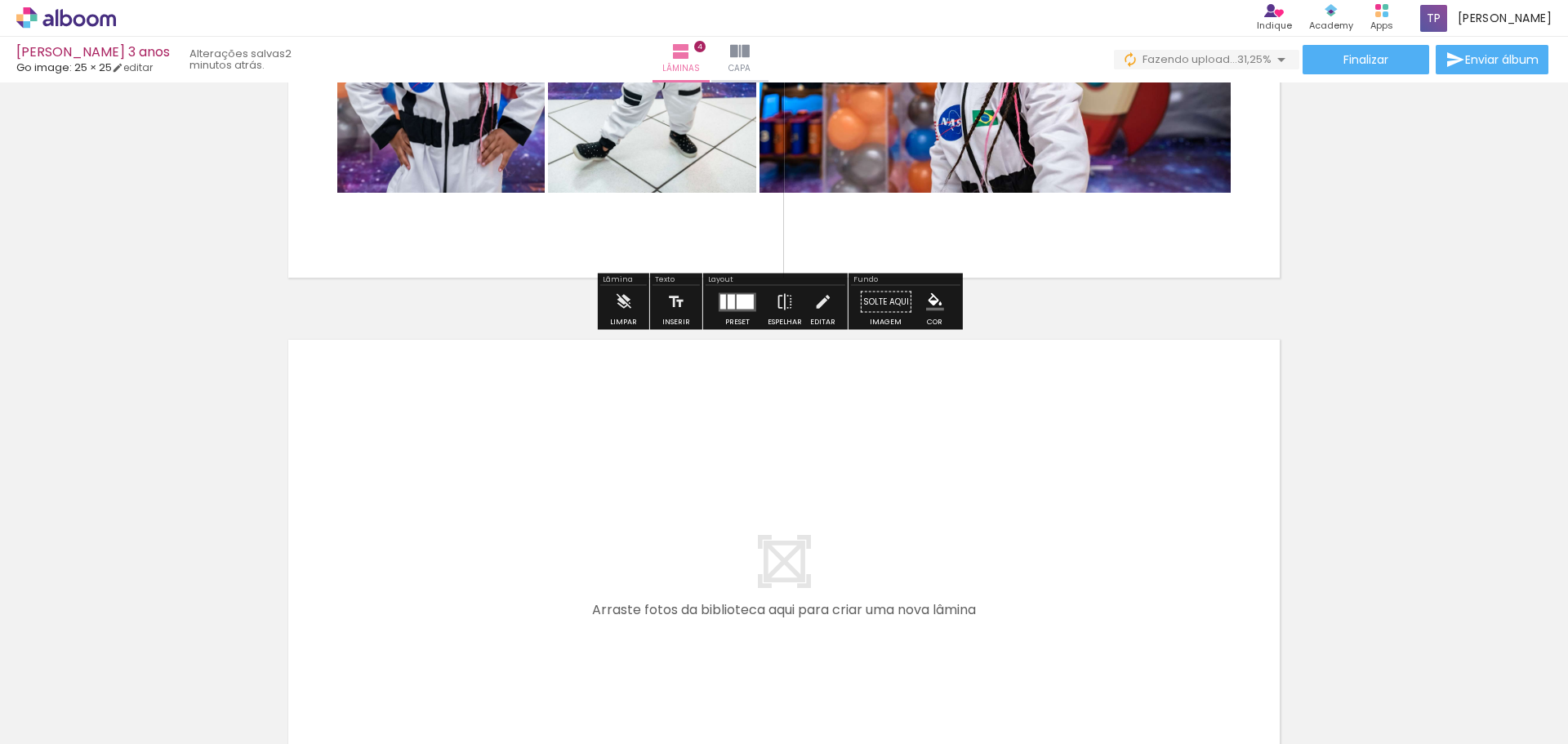
scroll to position [2072, 0]
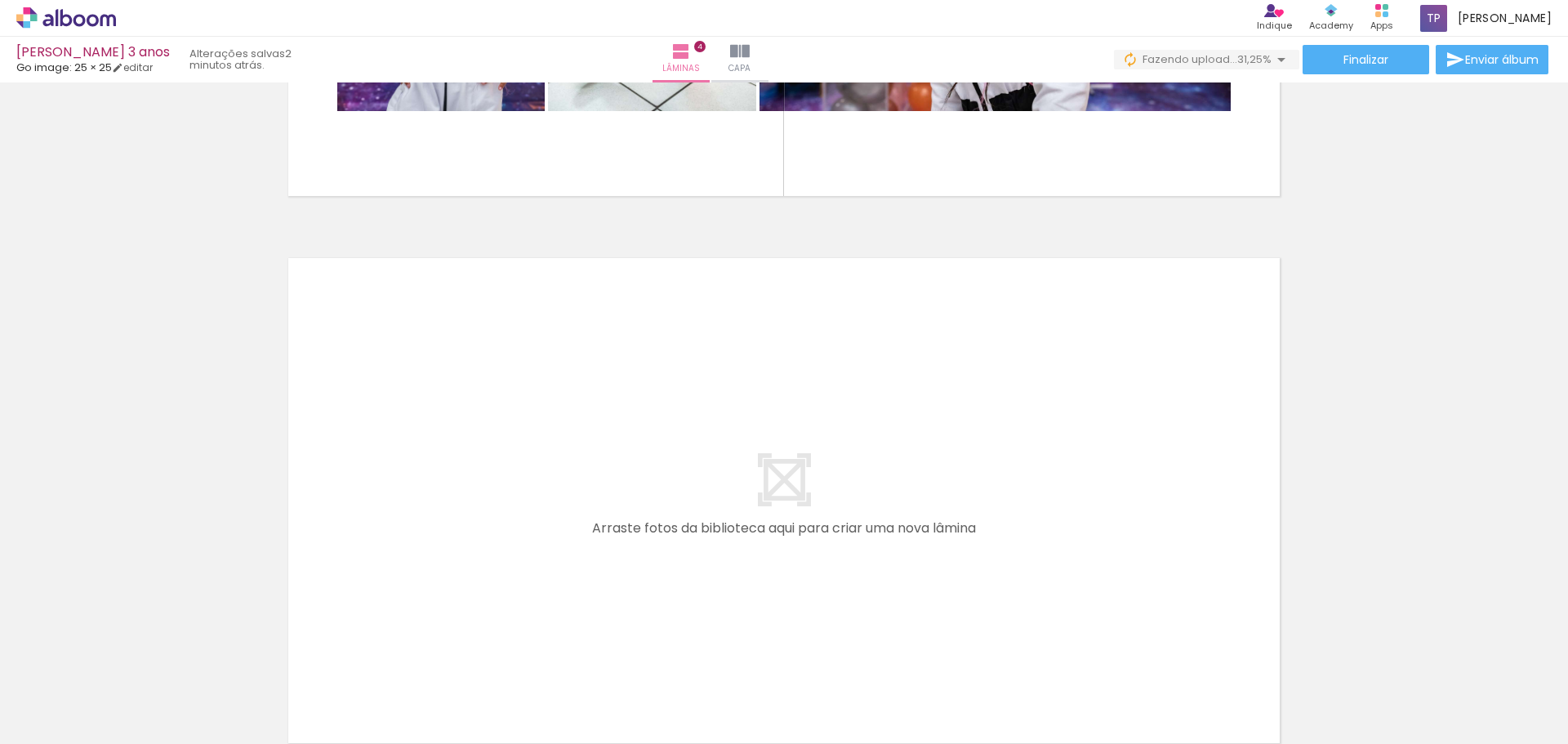
drag, startPoint x: 502, startPoint y: 707, endPoint x: 564, endPoint y: 653, distance: 82.2
click at [516, 538] on quentale-workspace at bounding box center [784, 372] width 1568 height 744
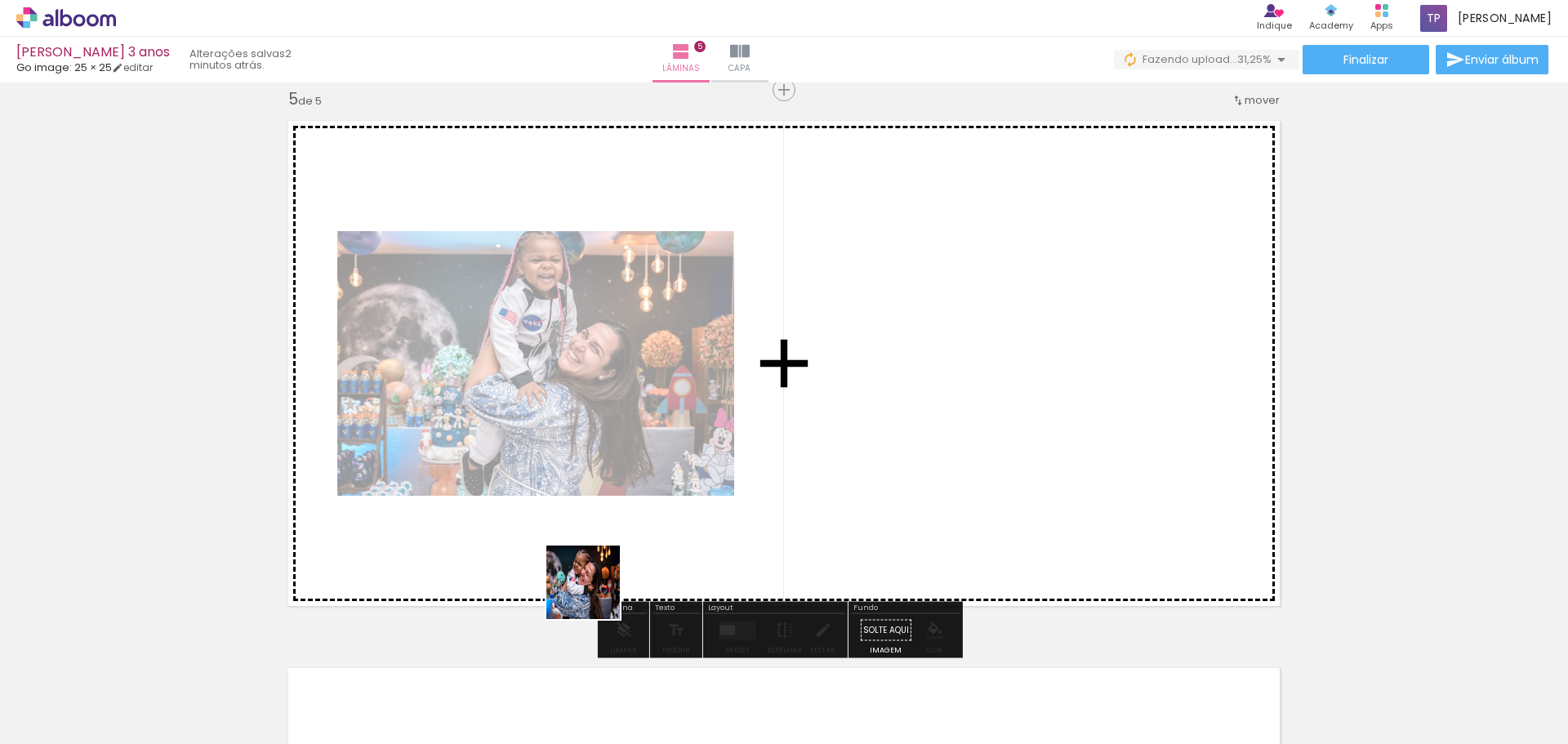
scroll to position [2211, 0]
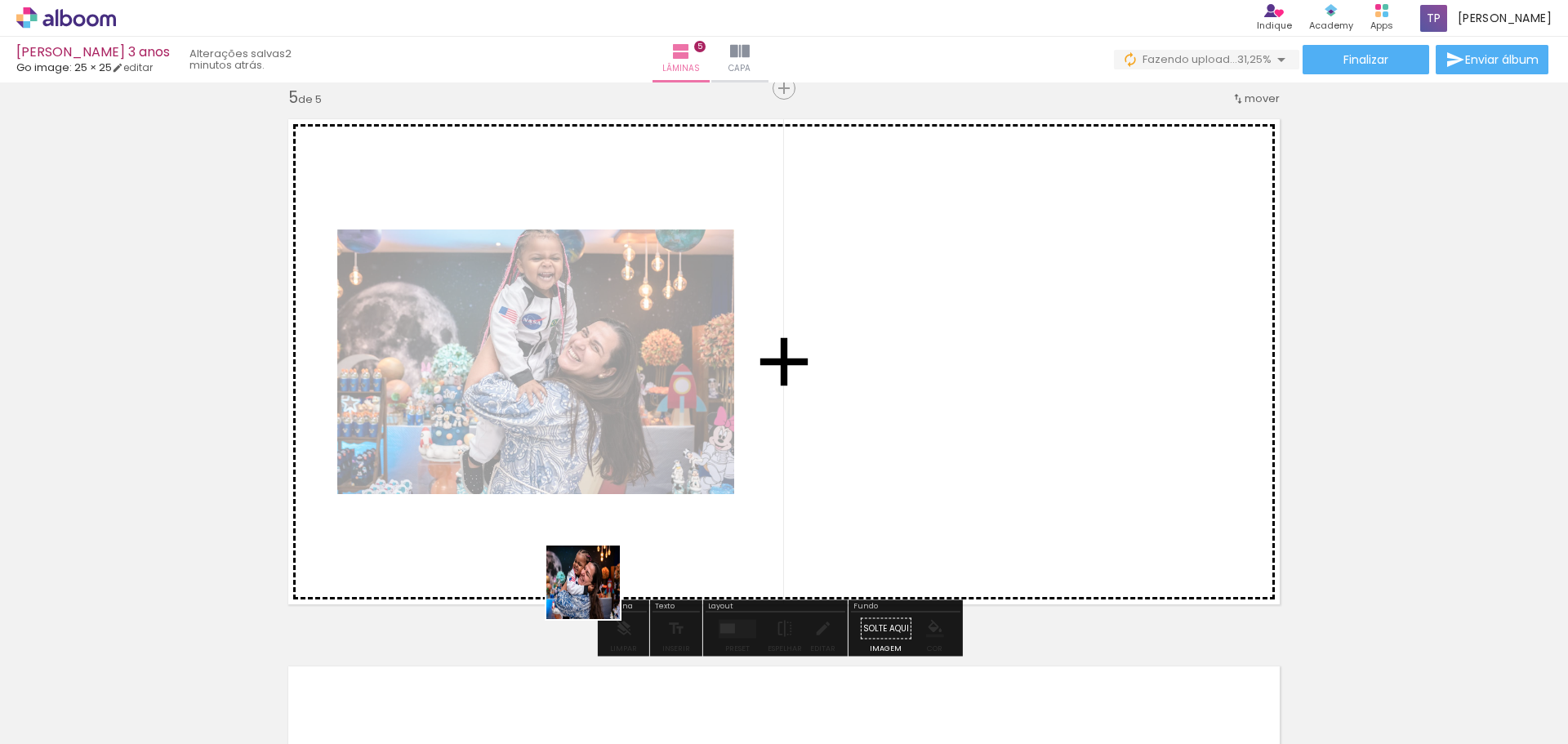
drag, startPoint x: 590, startPoint y: 685, endPoint x: 631, endPoint y: 621, distance: 76.0
click at [612, 516] on quentale-workspace at bounding box center [784, 372] width 1568 height 744
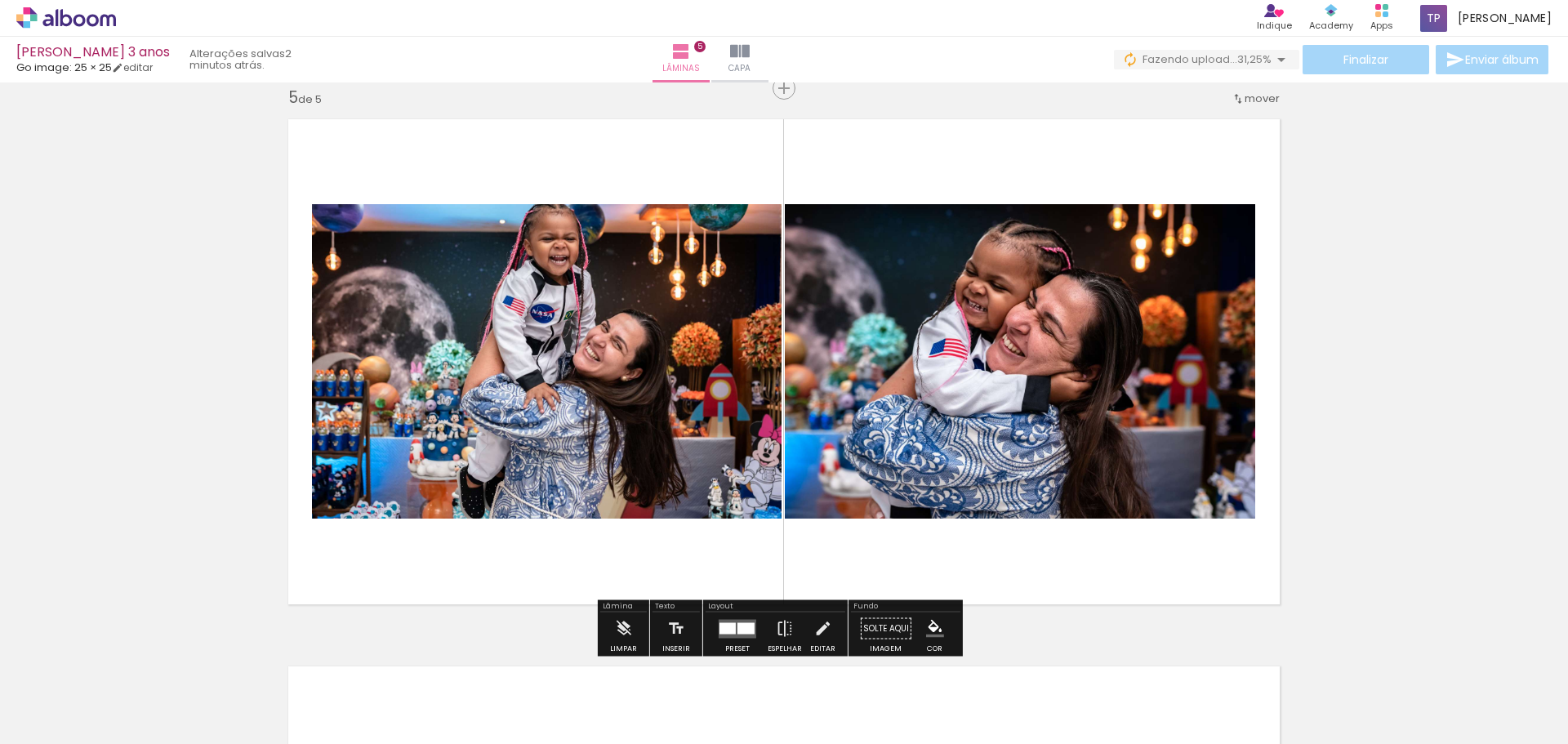
drag, startPoint x: 660, startPoint y: 699, endPoint x: 755, endPoint y: 580, distance: 152.3
click at [730, 462] on quentale-workspace at bounding box center [784, 372] width 1568 height 744
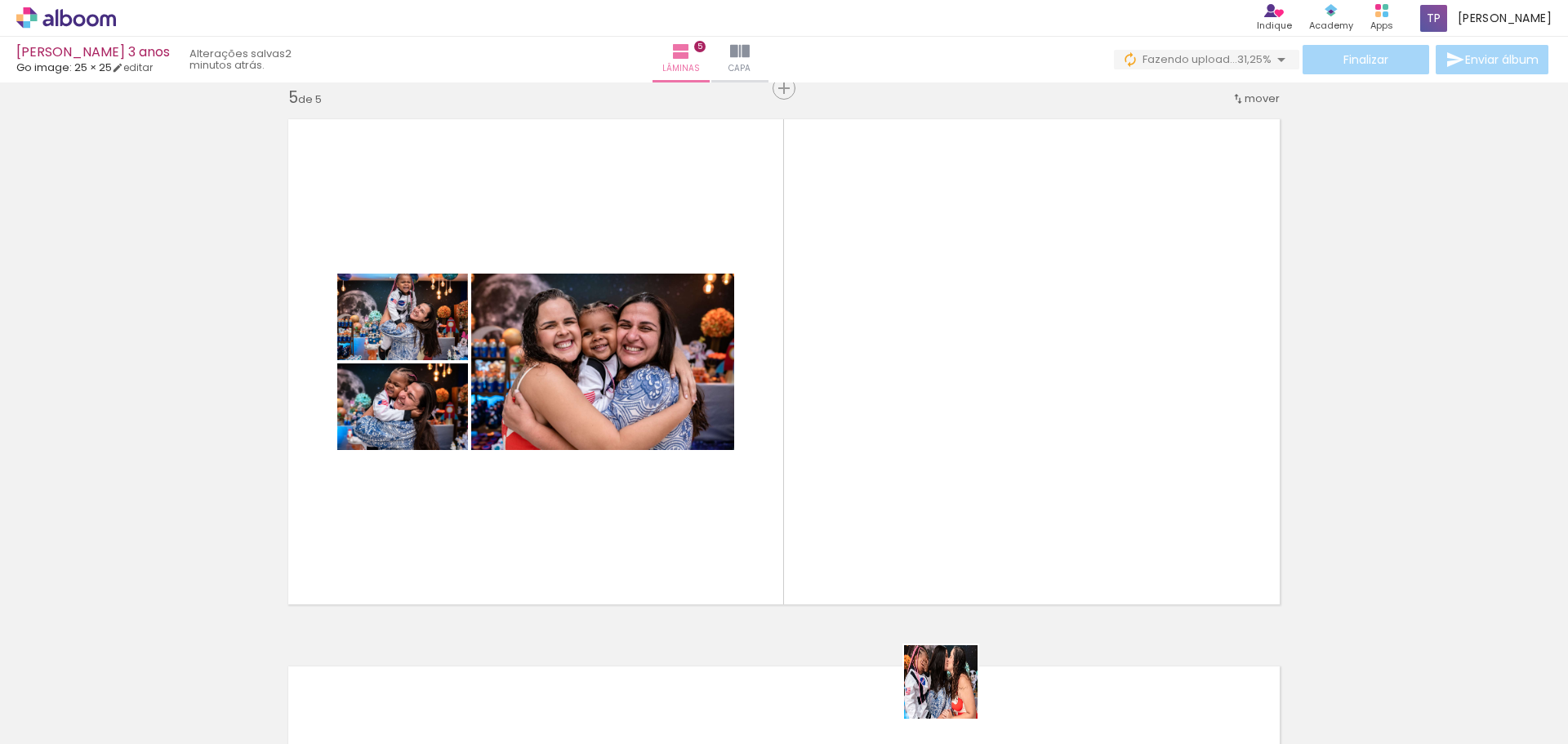
drag, startPoint x: 955, startPoint y: 706, endPoint x: 932, endPoint y: 501, distance: 206.3
click at [932, 501] on quentale-workspace at bounding box center [784, 372] width 1568 height 744
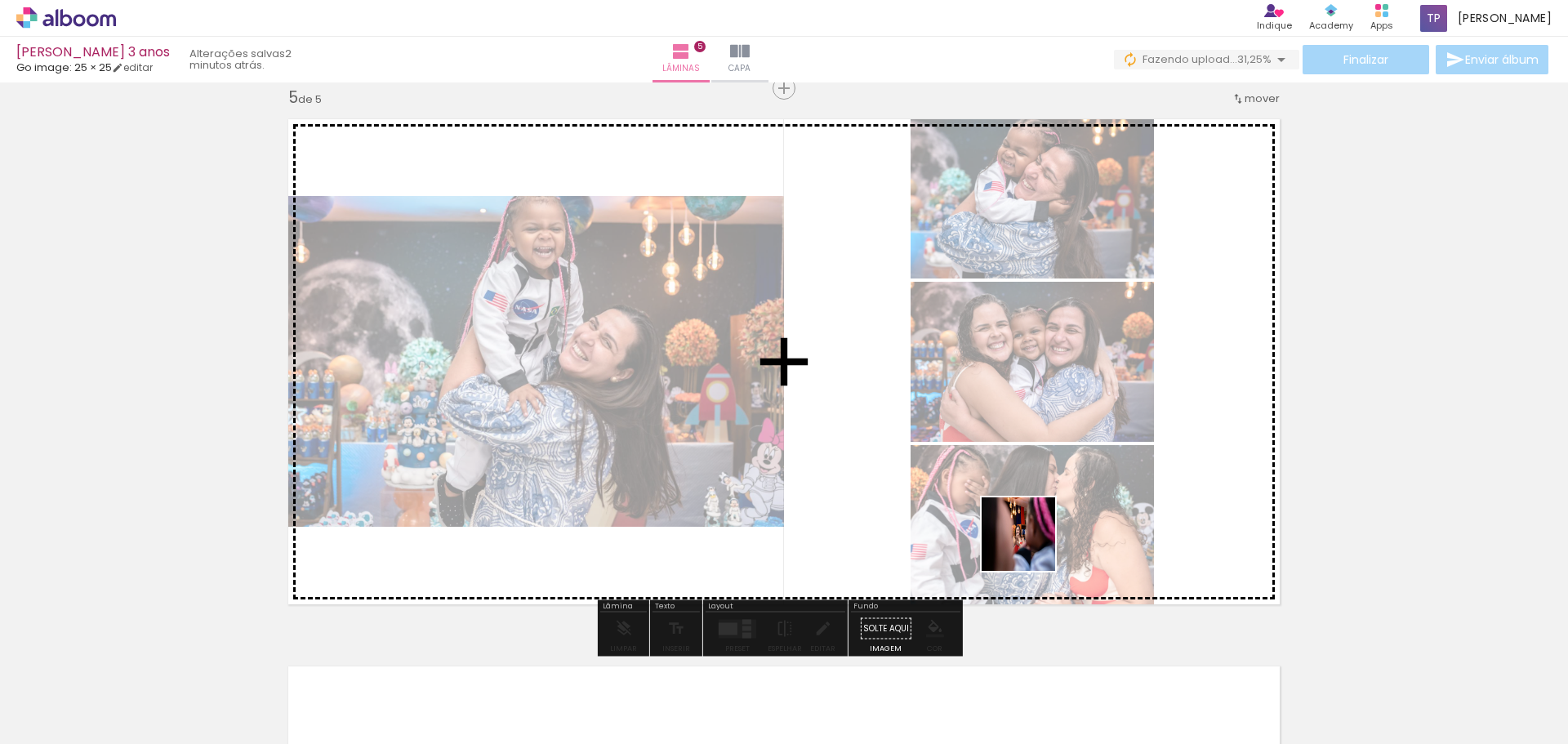
drag, startPoint x: 1047, startPoint y: 702, endPoint x: 1044, endPoint y: 594, distance: 108.0
click at [1031, 543] on quentale-workspace at bounding box center [784, 372] width 1568 height 744
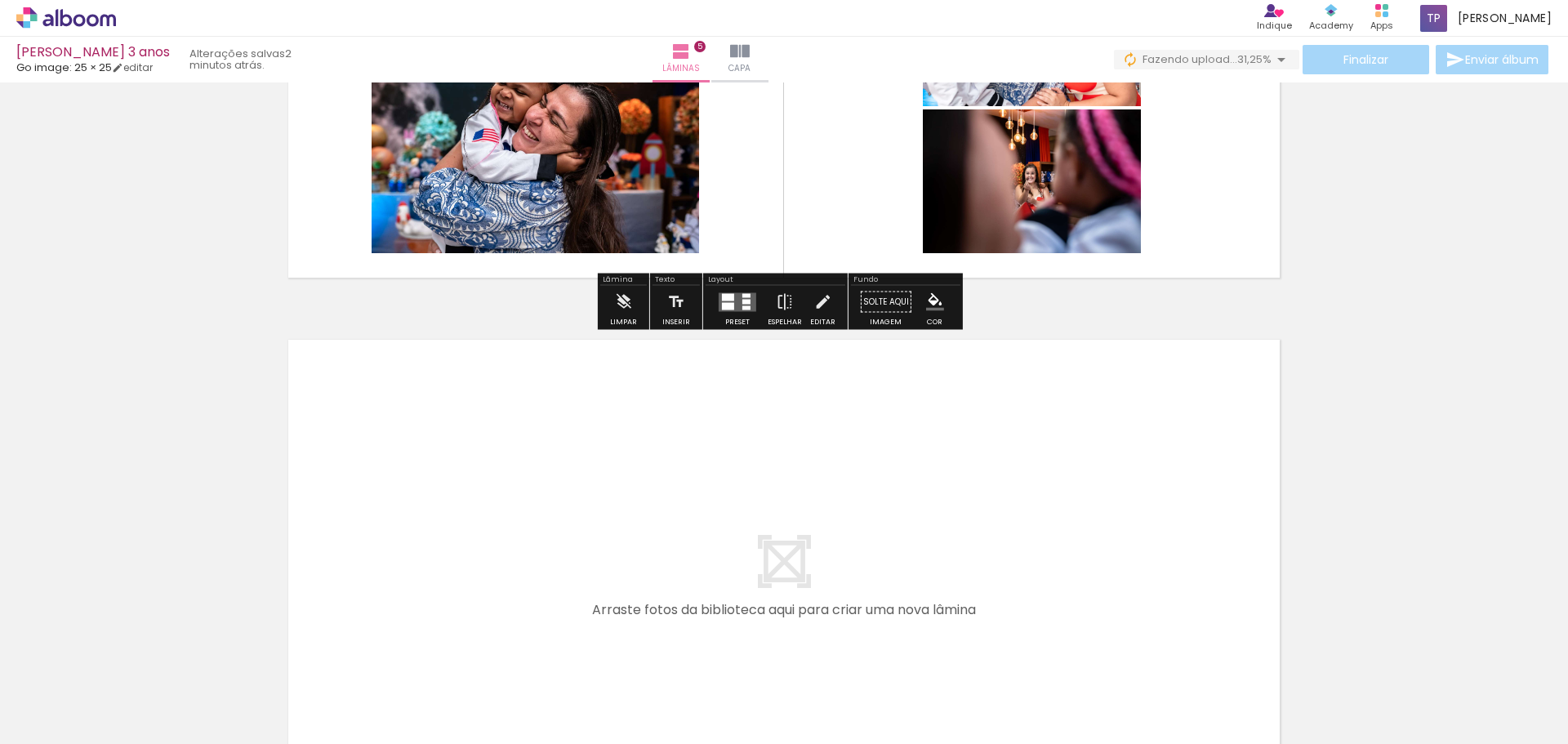
scroll to position [0, 1840]
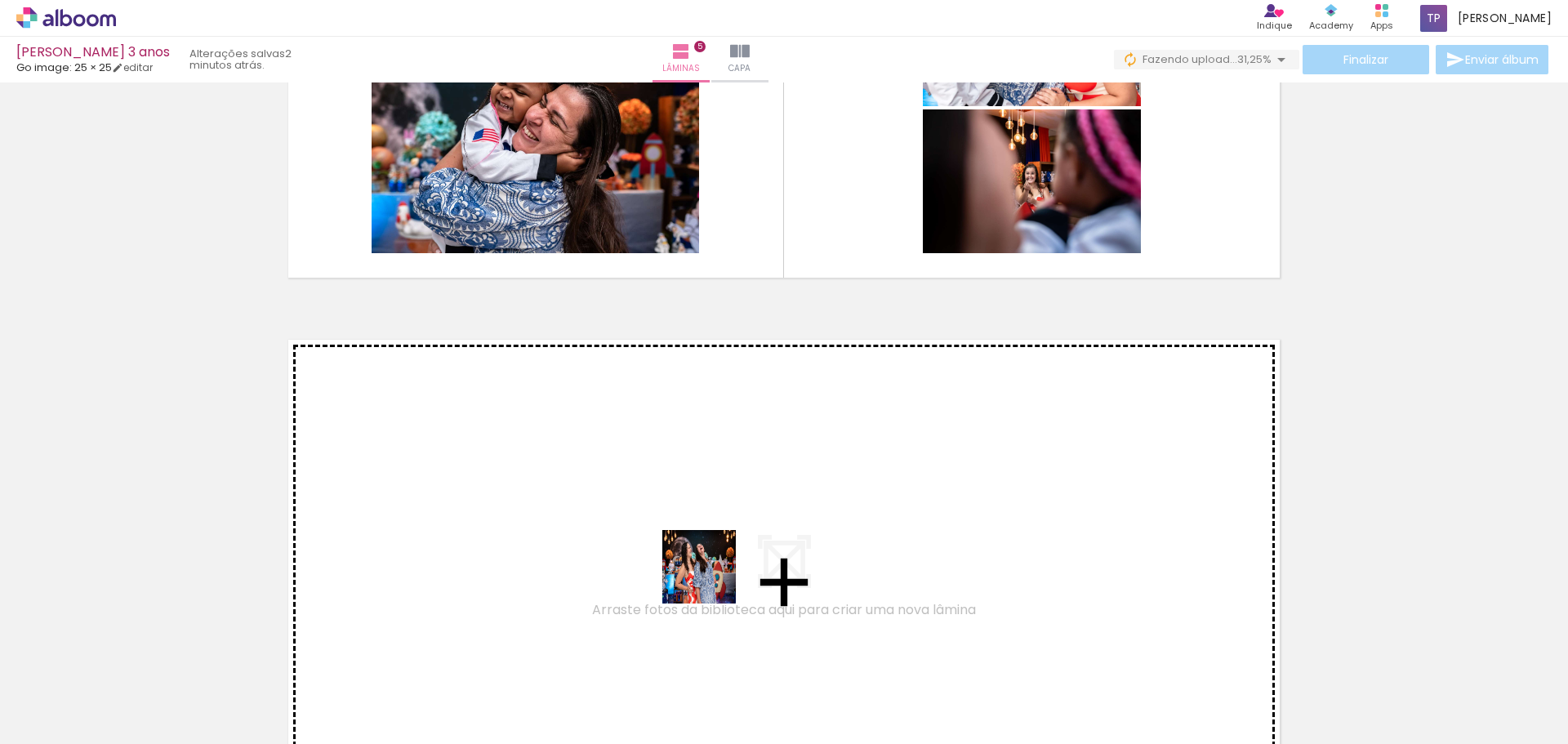
drag, startPoint x: 713, startPoint y: 695, endPoint x: 748, endPoint y: 652, distance: 55.4
click at [712, 563] on quentale-workspace at bounding box center [784, 372] width 1568 height 744
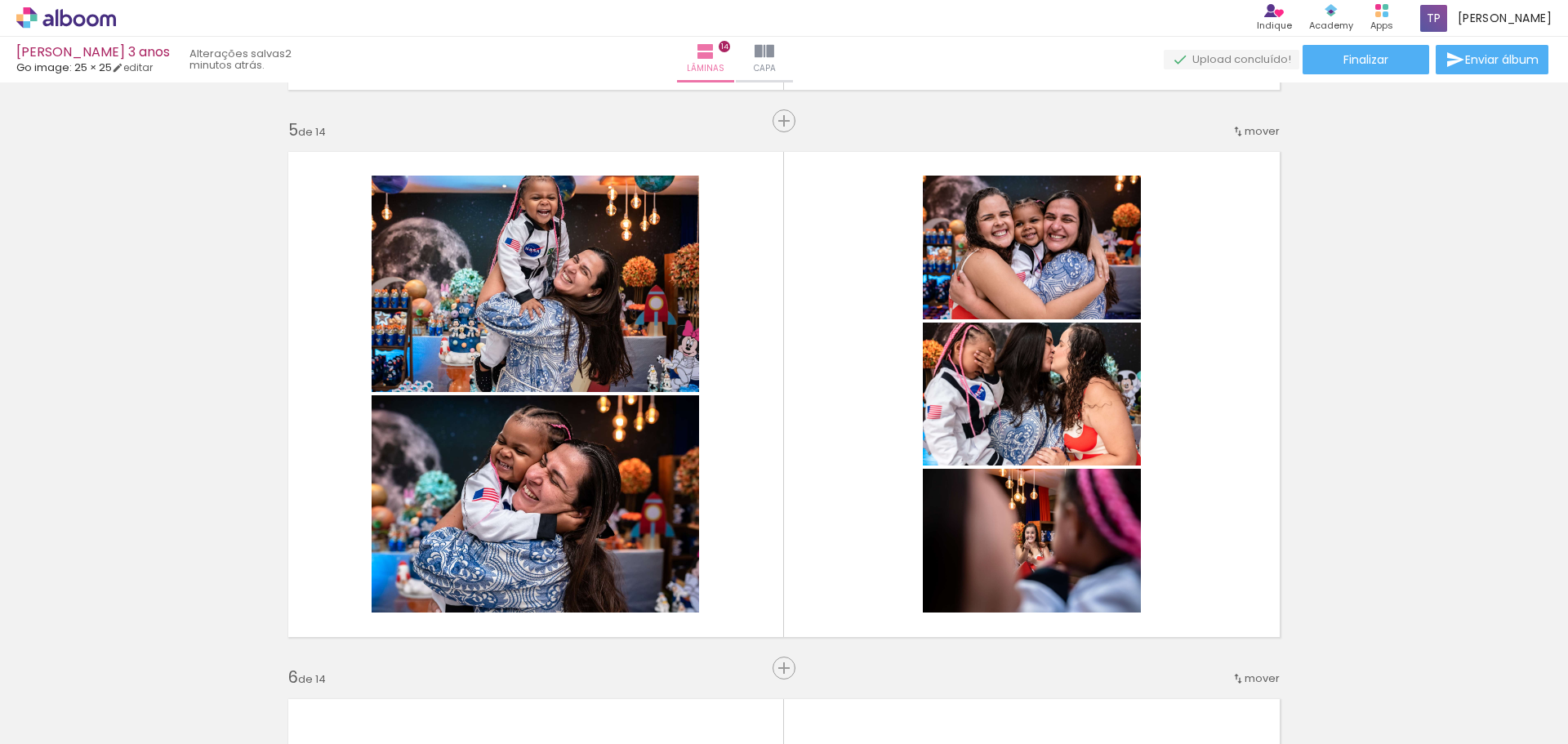
scroll to position [2260, 0]
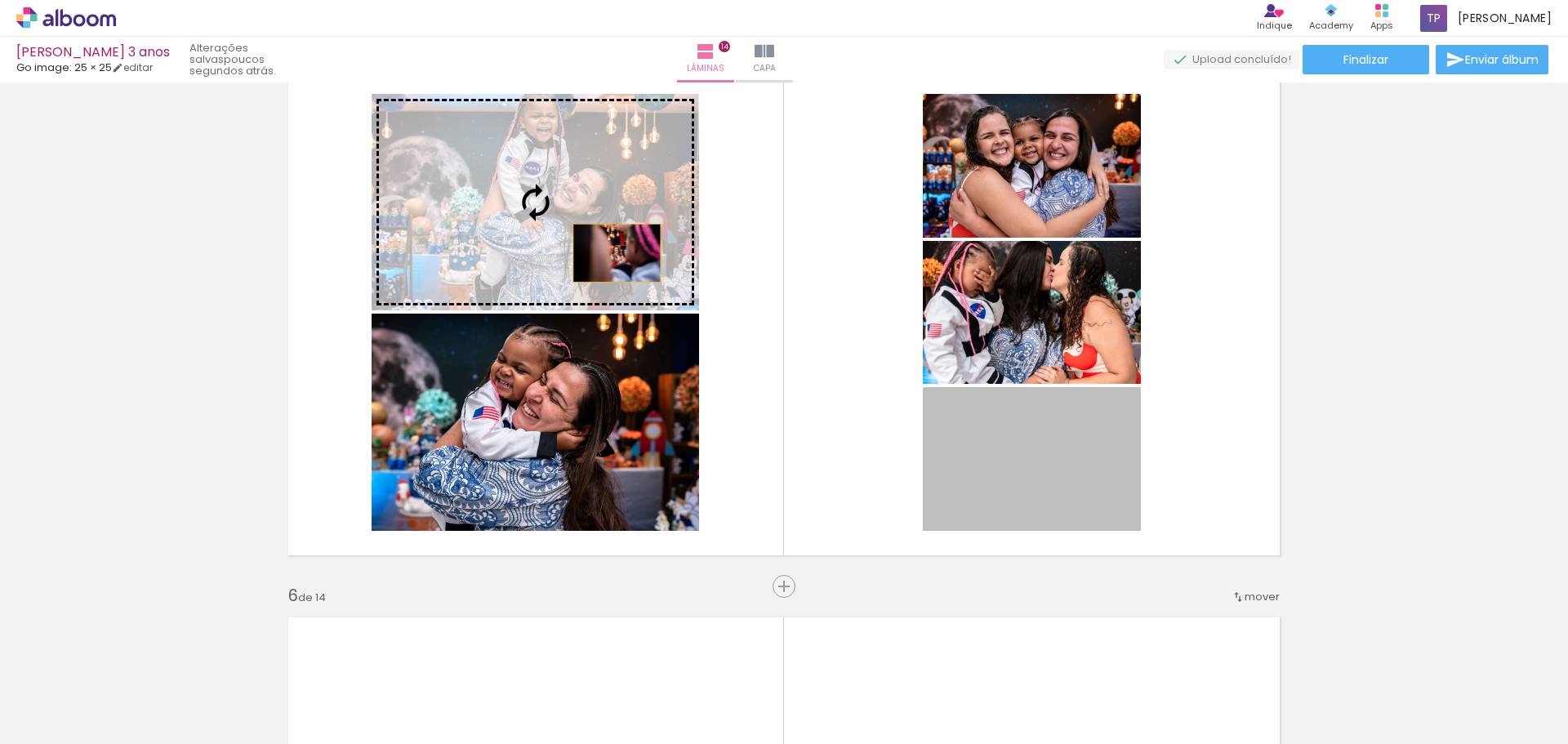
drag, startPoint x: 1029, startPoint y: 481, endPoint x: 611, endPoint y: 253, distance: 476.1
click at [0, 0] on slot at bounding box center [0, 0] width 0 height 0
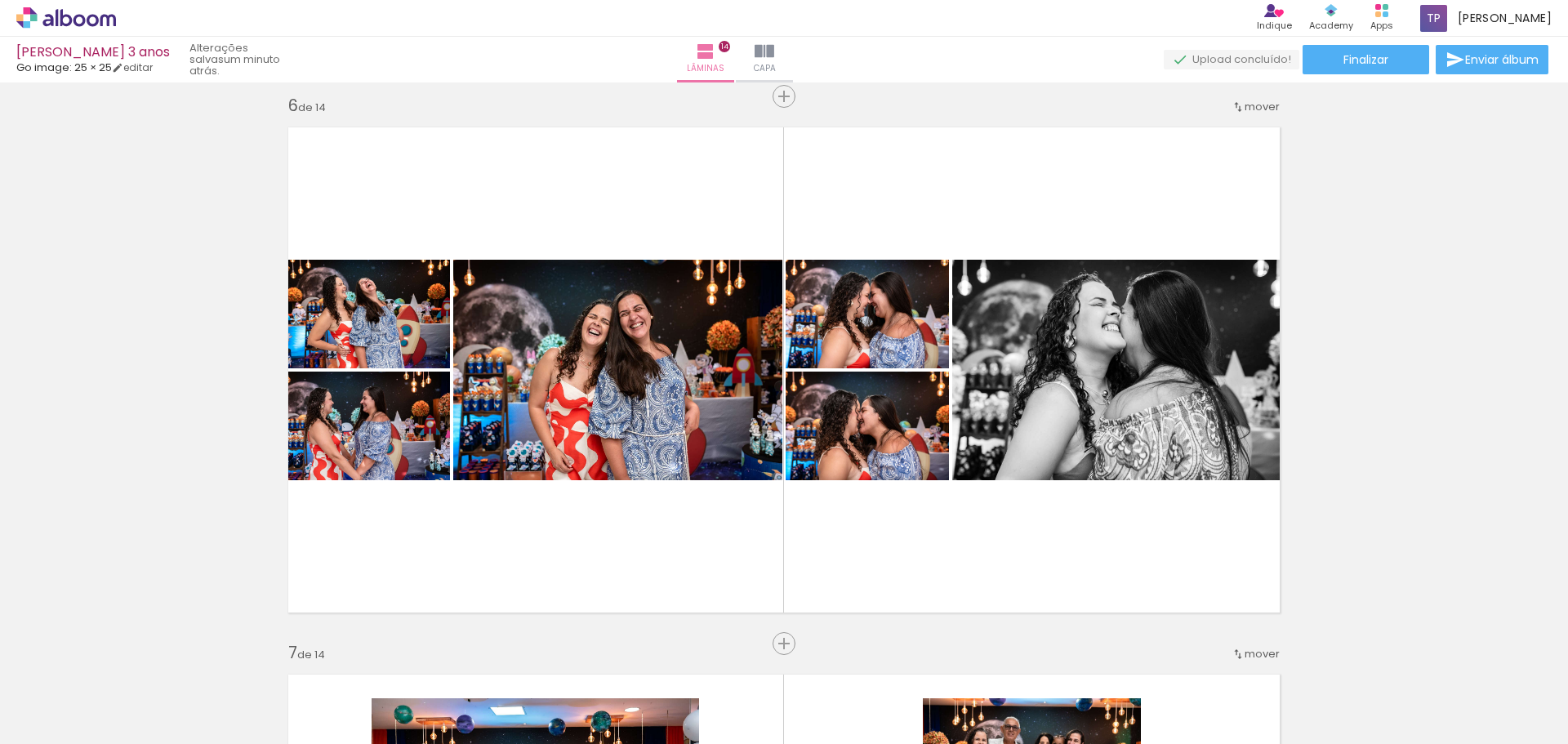
scroll to position [0, 4425]
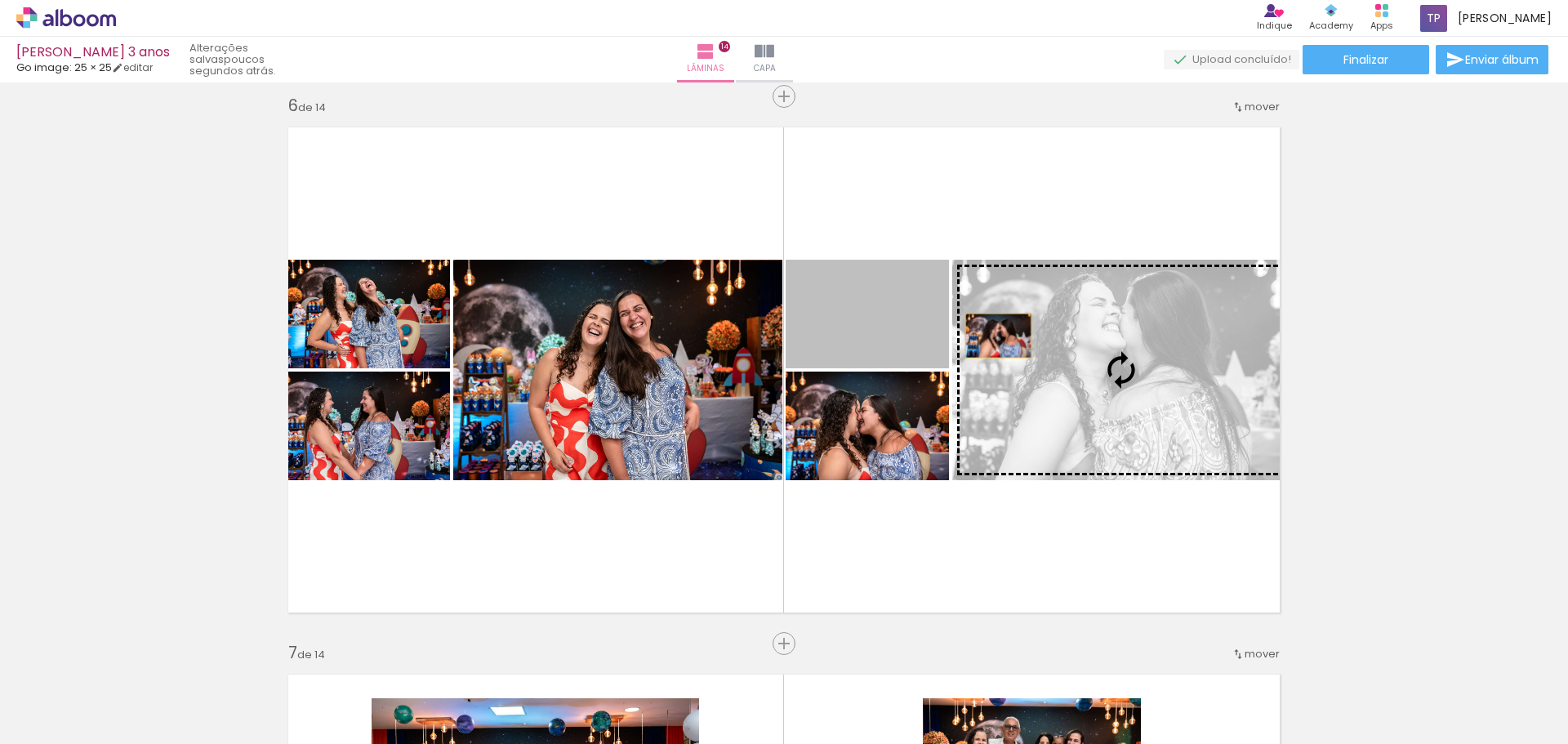
drag, startPoint x: 887, startPoint y: 329, endPoint x: 992, endPoint y: 336, distance: 105.2
click at [0, 0] on slot at bounding box center [0, 0] width 0 height 0
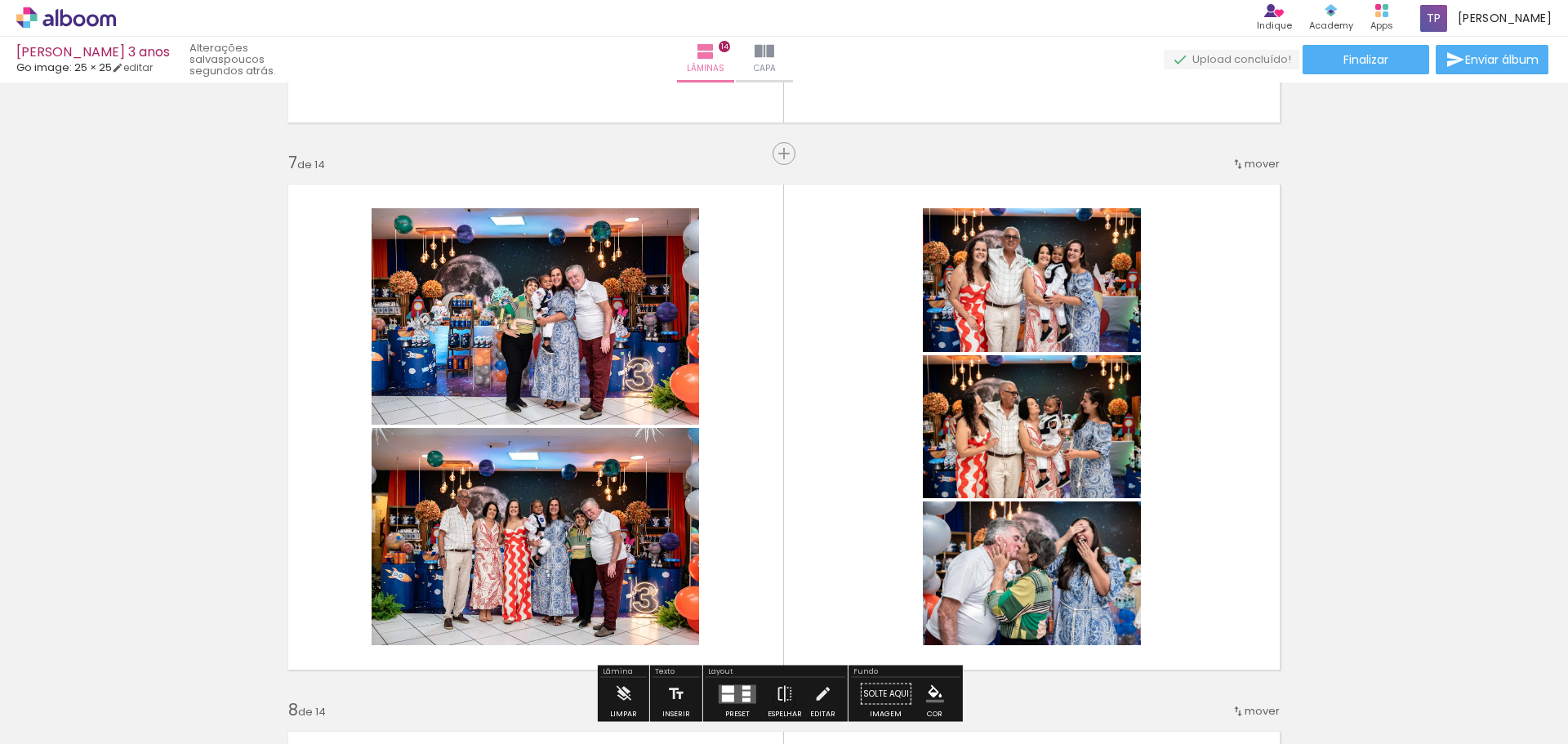
scroll to position [3322, 0]
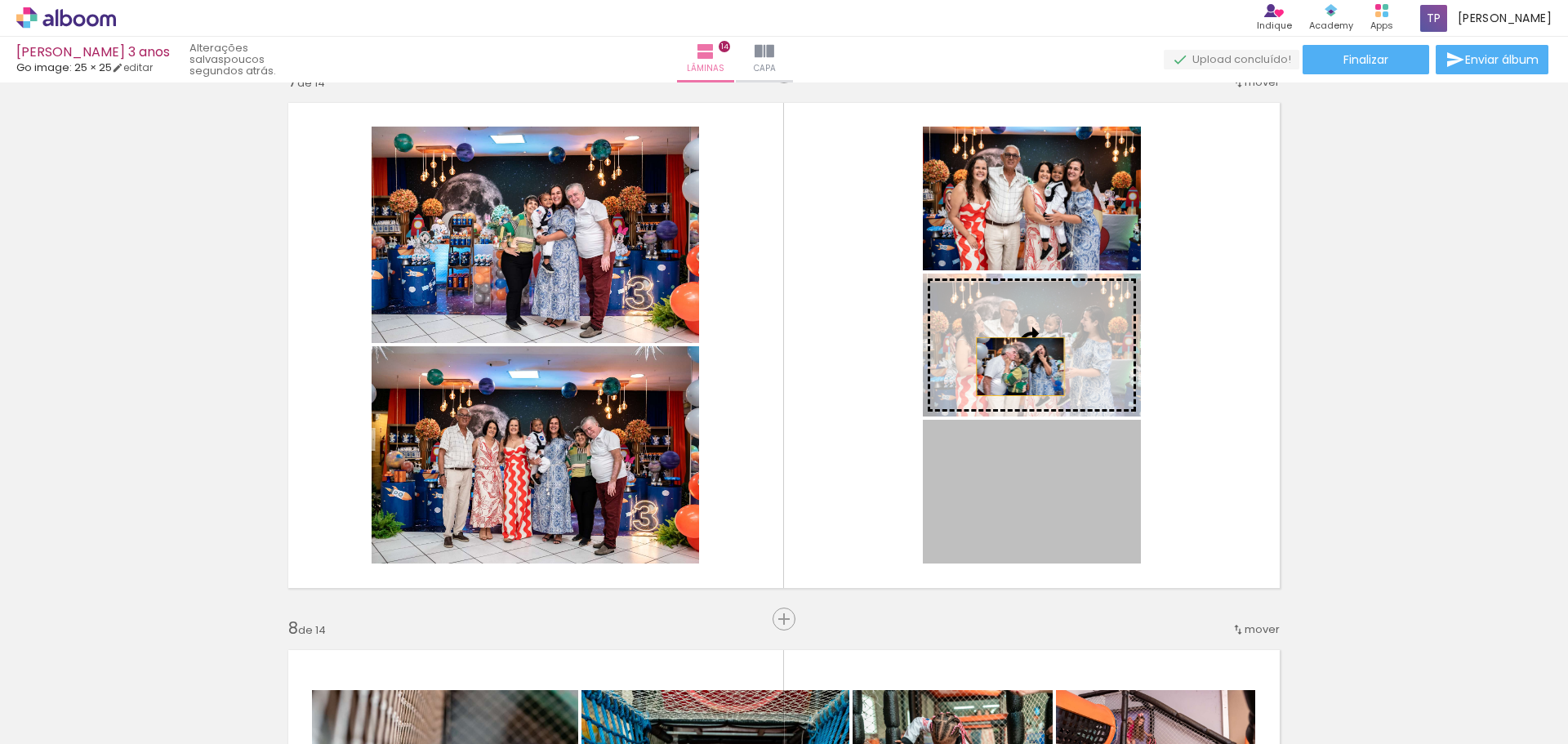
drag, startPoint x: 1029, startPoint y: 526, endPoint x: 1014, endPoint y: 364, distance: 162.7
click at [0, 0] on slot at bounding box center [0, 0] width 0 height 0
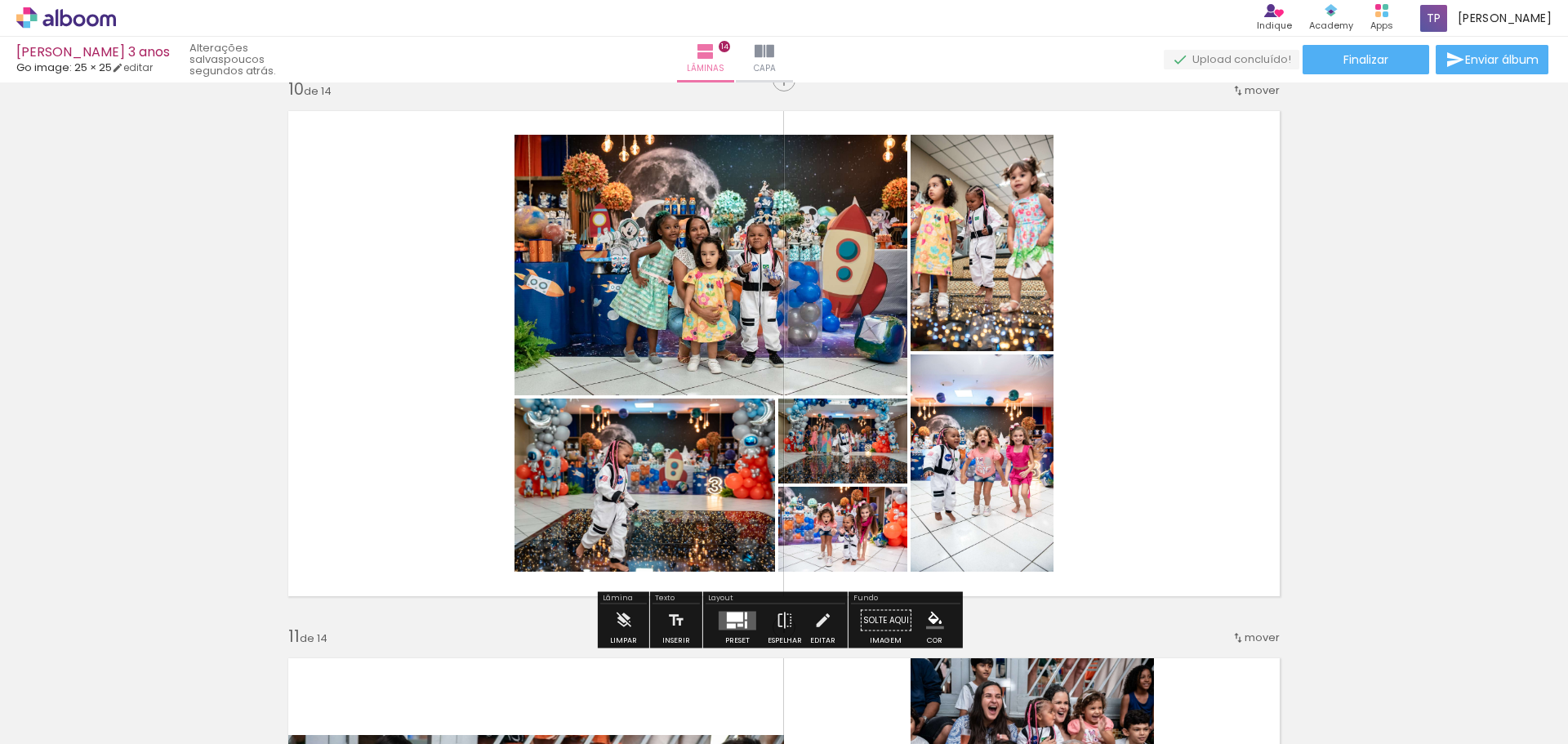
scroll to position [5038, 0]
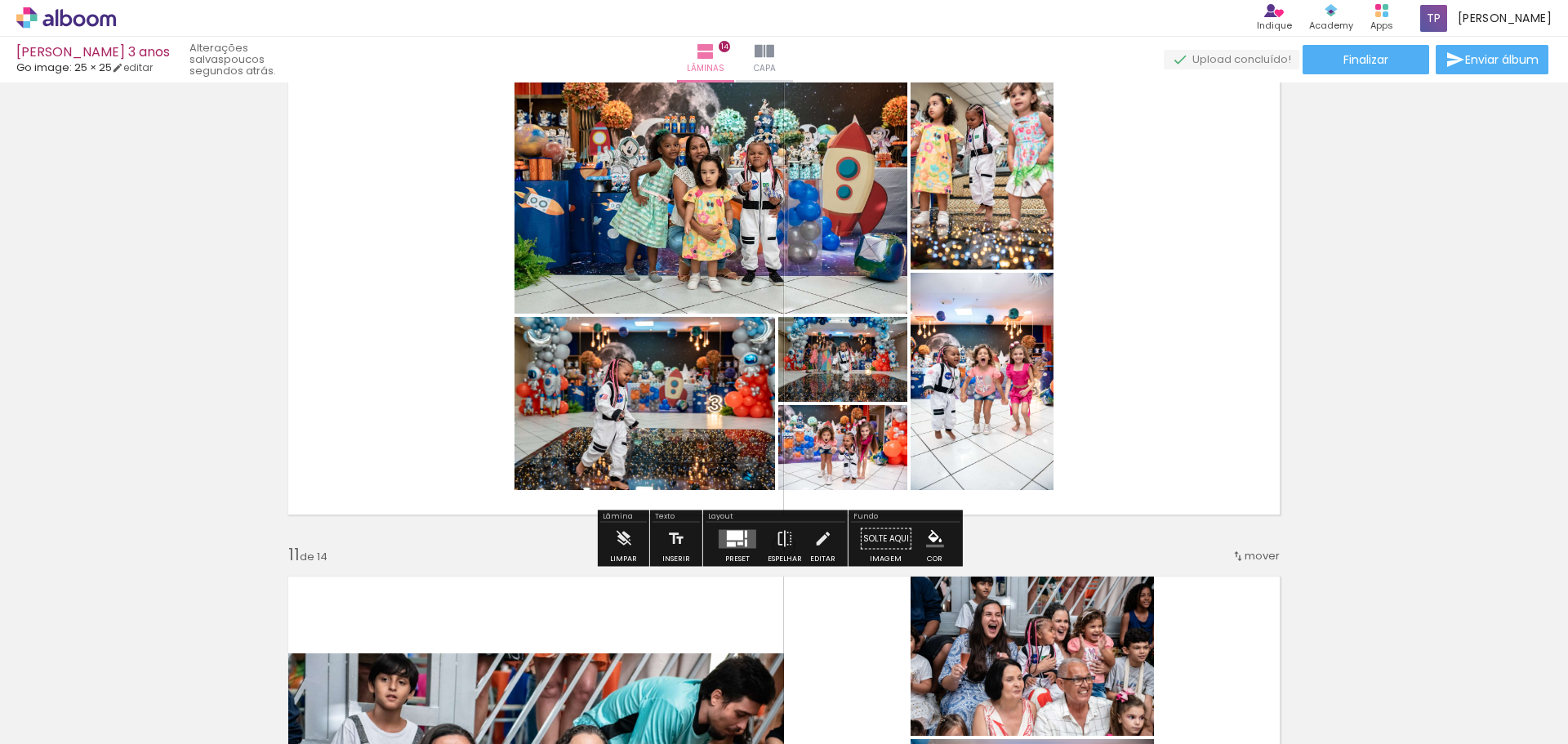
click at [738, 544] on div at bounding box center [740, 543] width 6 height 3
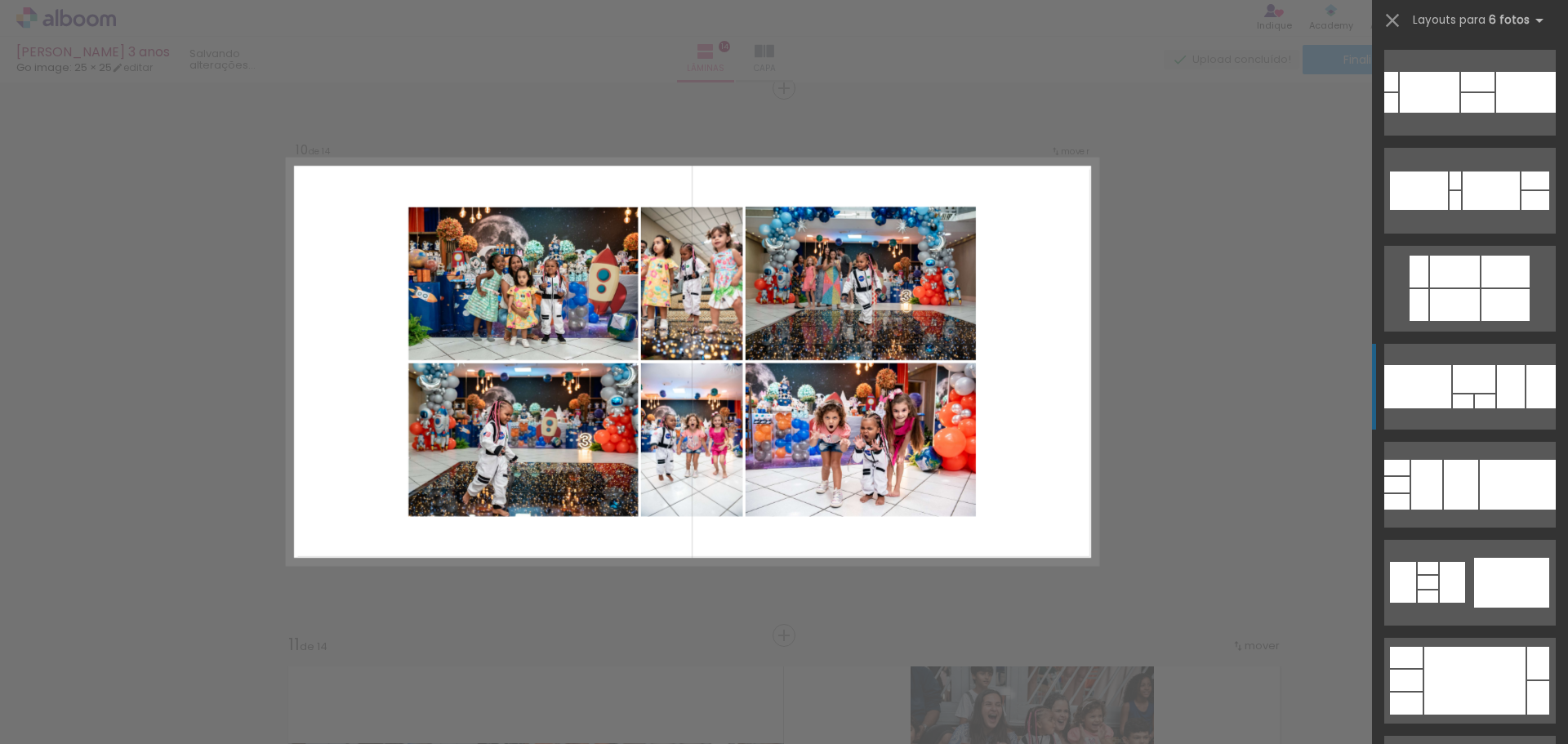
scroll to position [653, 0]
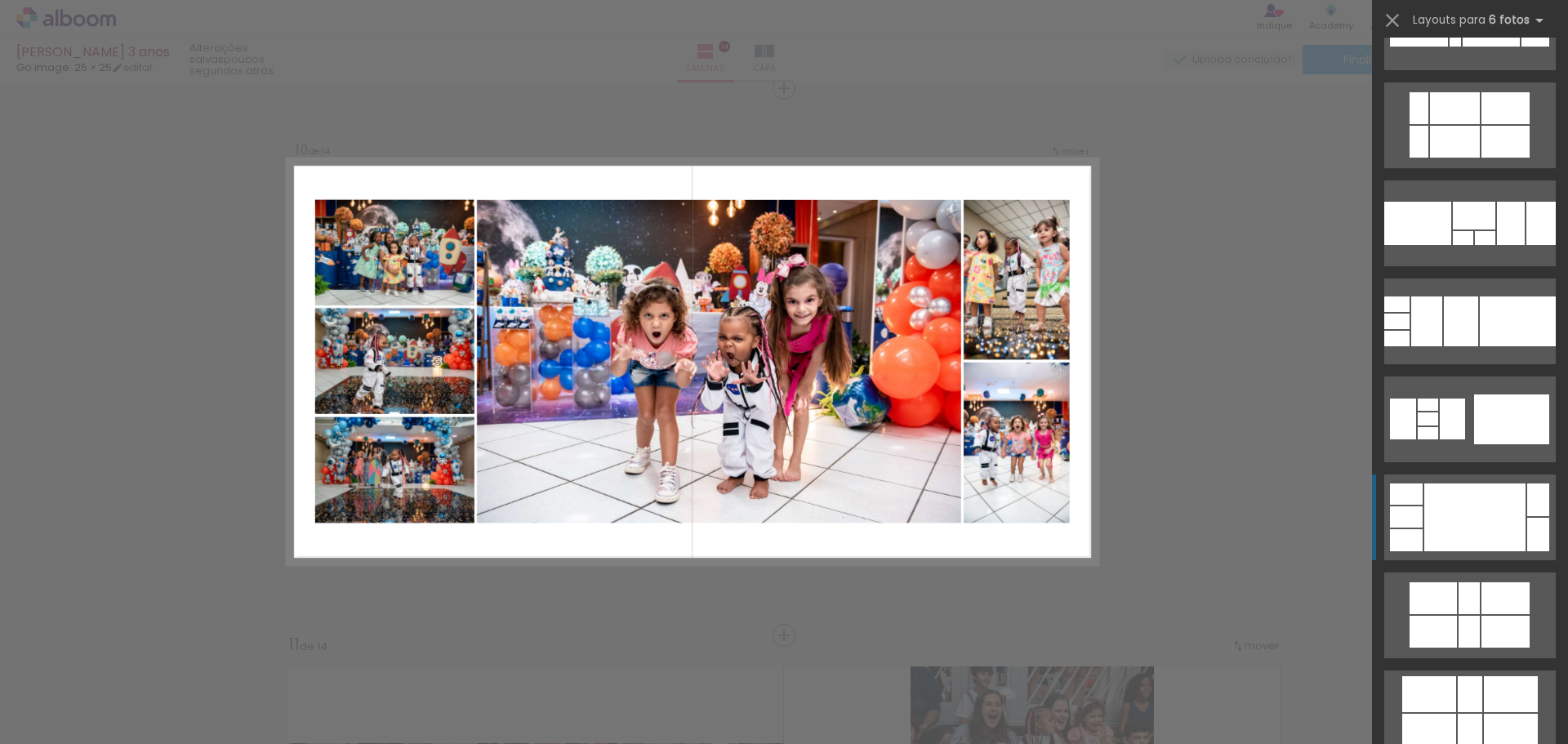
click at [1456, 523] on div at bounding box center [1475, 518] width 102 height 68
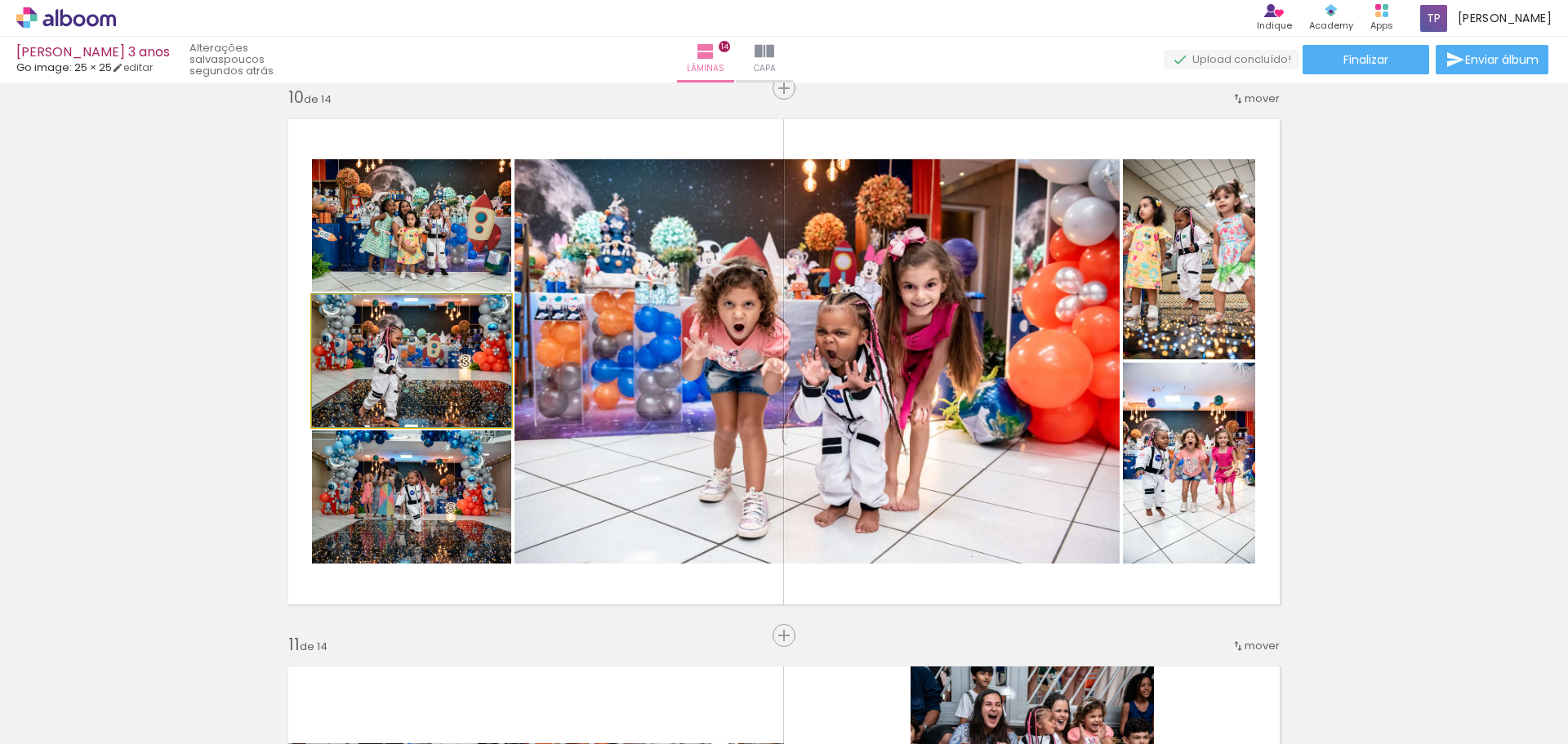
drag, startPoint x: 424, startPoint y: 373, endPoint x: 583, endPoint y: 370, distance: 159.0
click at [0, 0] on slot at bounding box center [0, 0] width 0 height 0
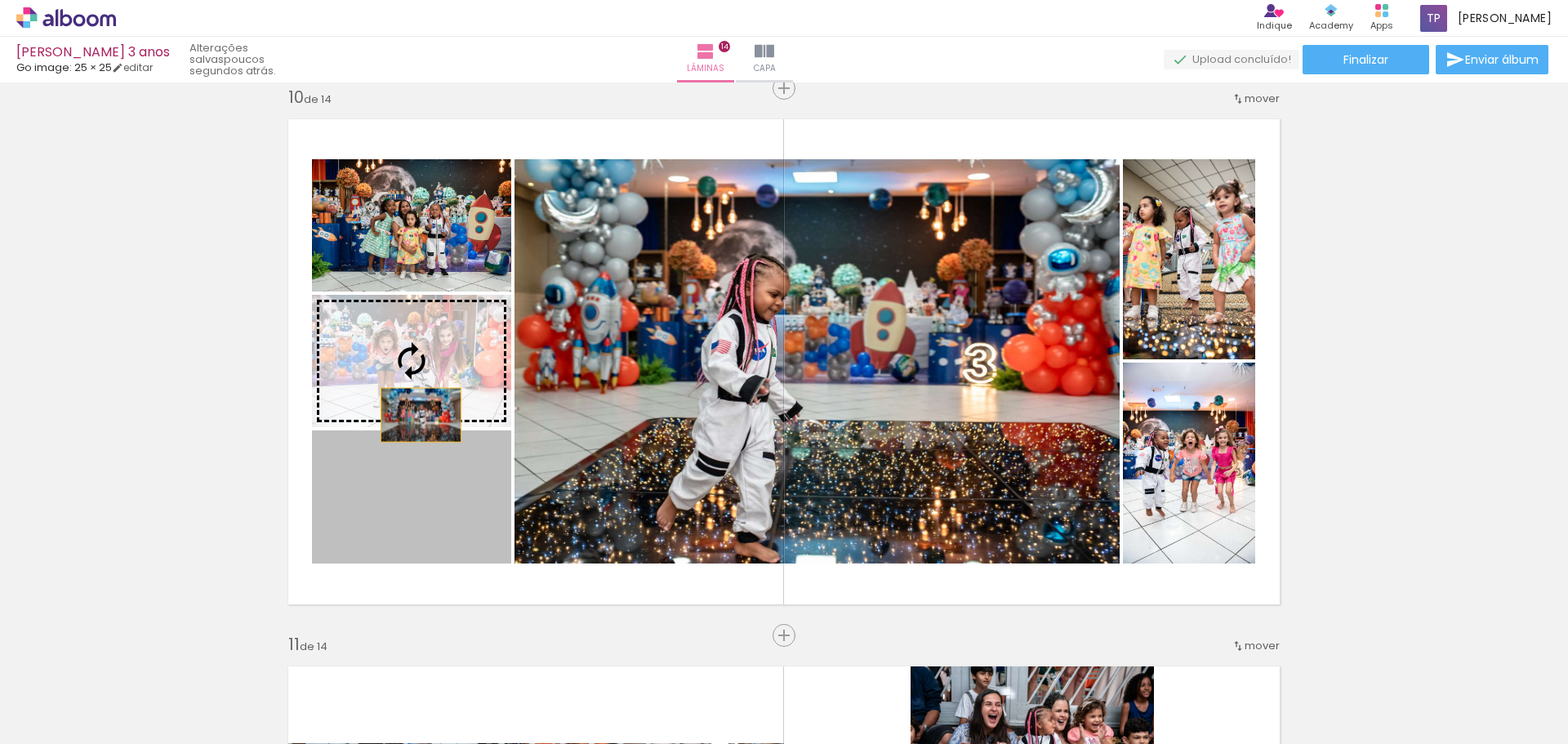
drag, startPoint x: 417, startPoint y: 521, endPoint x: 417, endPoint y: 395, distance: 126.0
click at [0, 0] on slot at bounding box center [0, 0] width 0 height 0
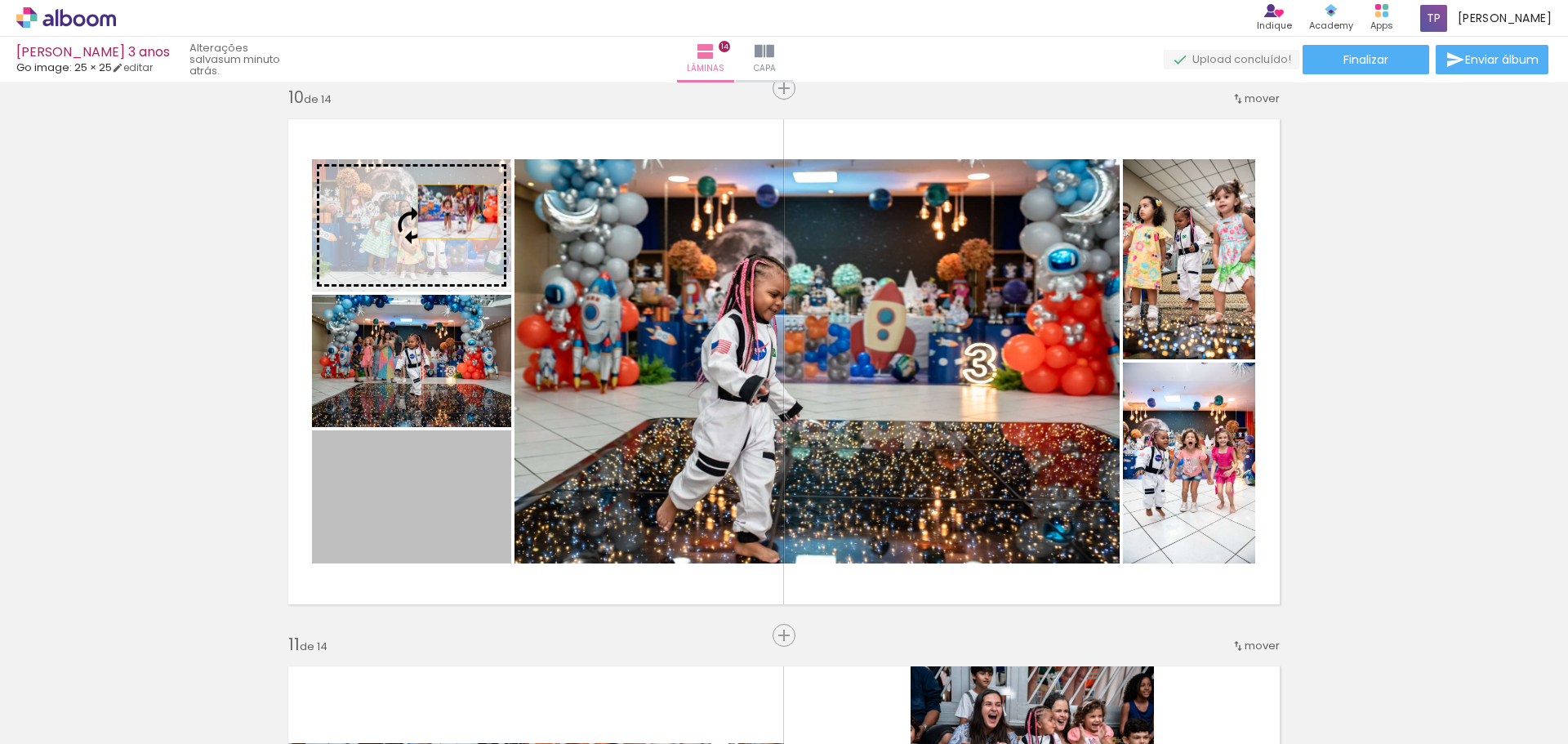
drag, startPoint x: 452, startPoint y: 499, endPoint x: 452, endPoint y: 212, distance: 287.0
click at [0, 0] on slot at bounding box center [0, 0] width 0 height 0
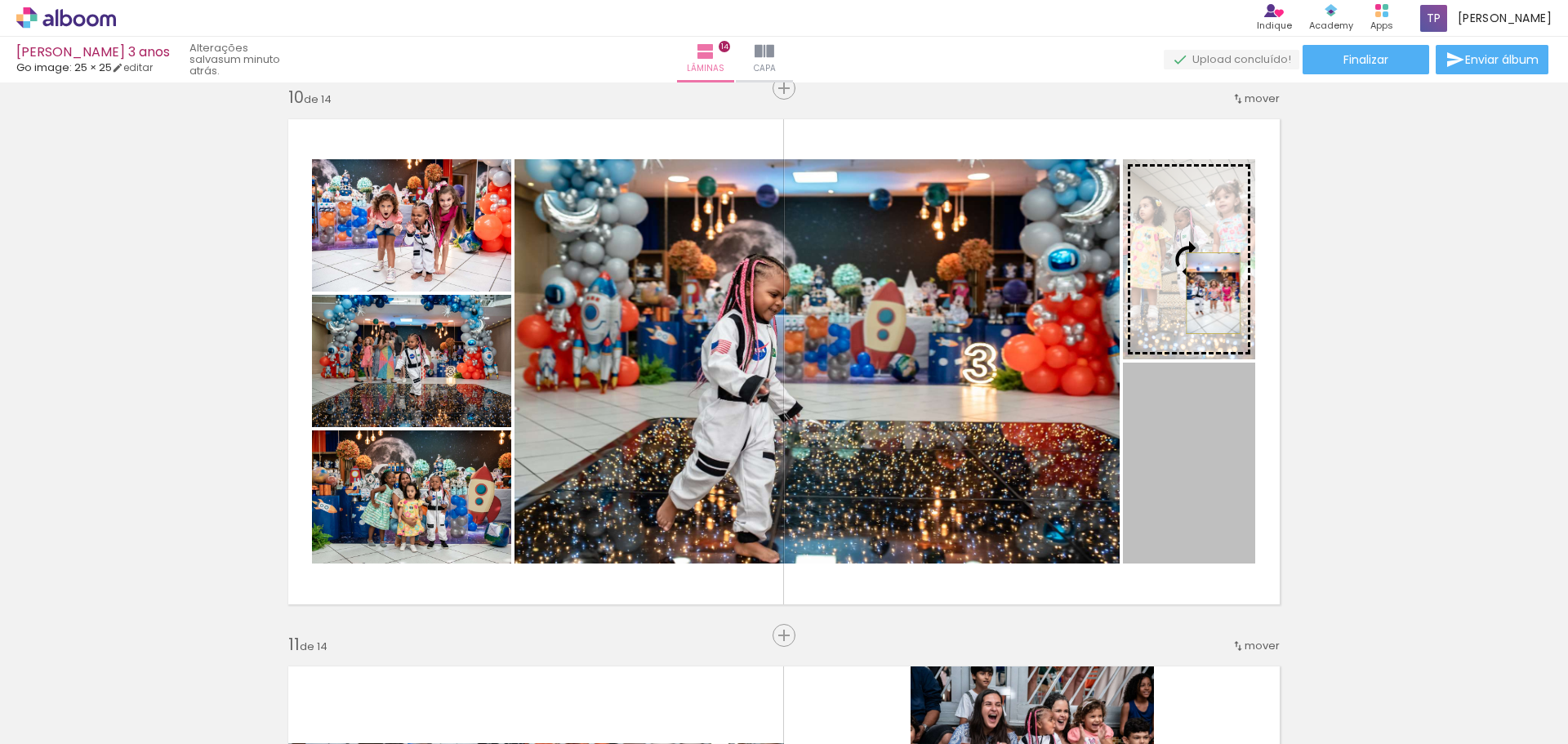
drag, startPoint x: 1214, startPoint y: 397, endPoint x: 1207, endPoint y: 293, distance: 104.2
click at [0, 0] on slot at bounding box center [0, 0] width 0 height 0
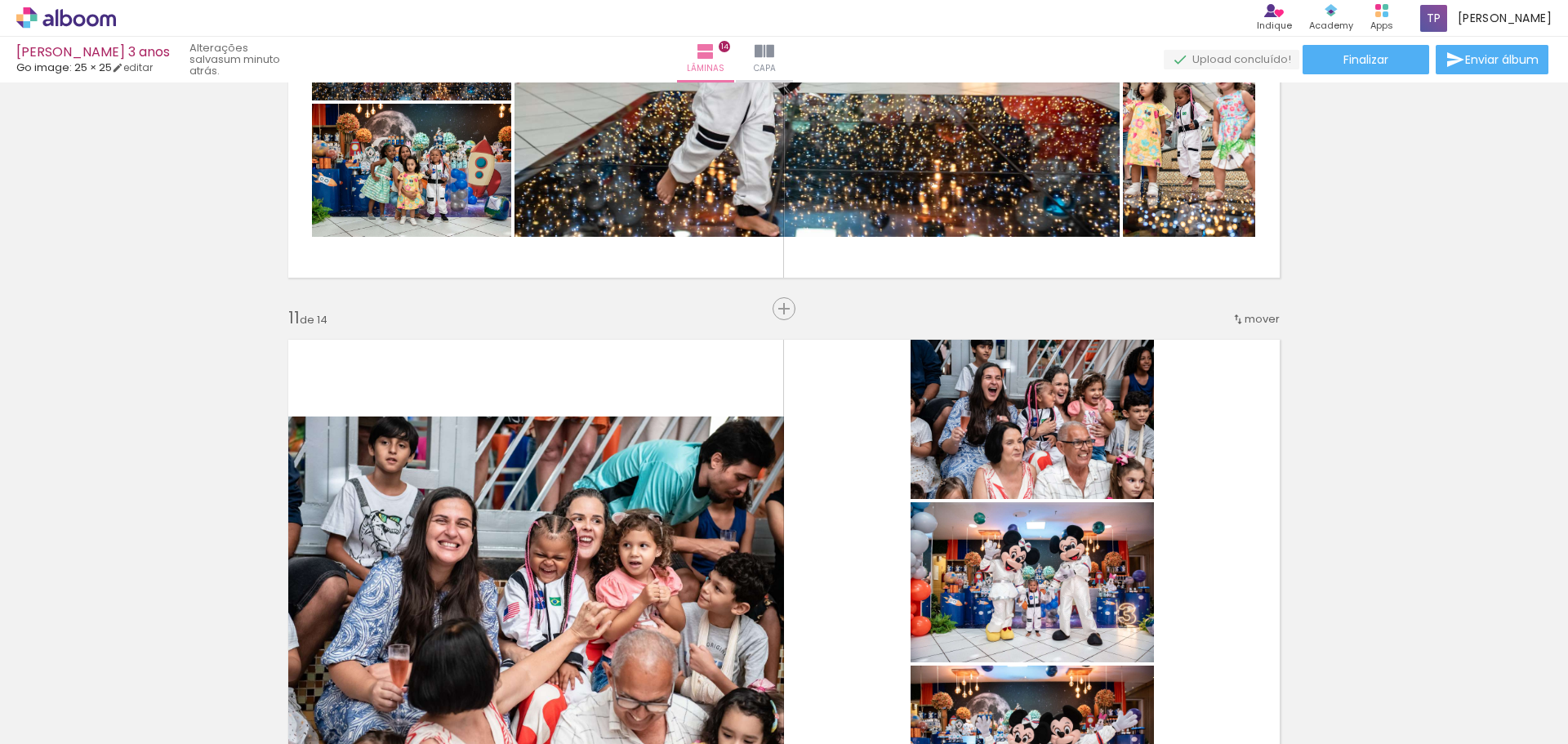
scroll to position [5438, 0]
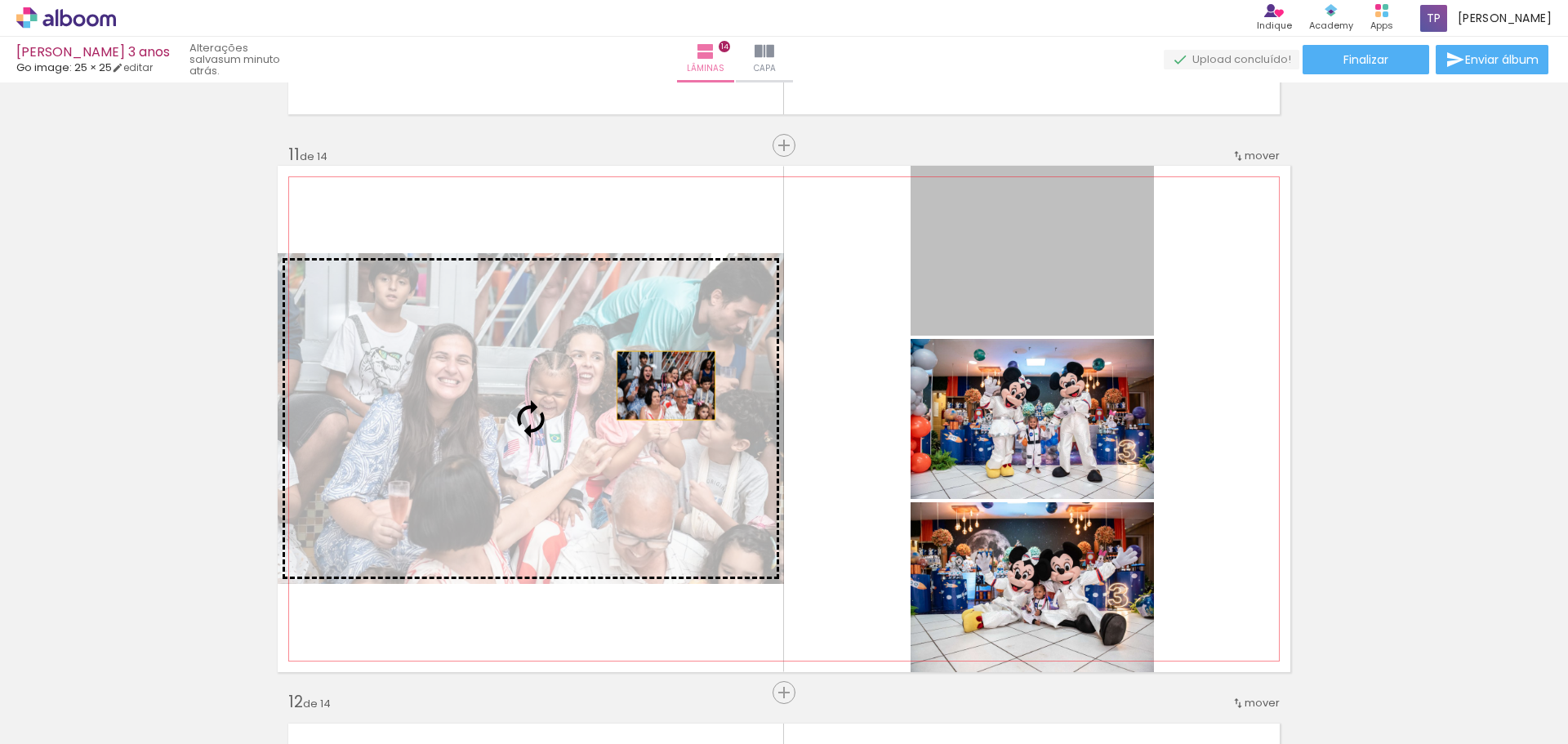
drag, startPoint x: 1068, startPoint y: 264, endPoint x: 602, endPoint y: 395, distance: 484.1
click at [0, 0] on slot at bounding box center [0, 0] width 0 height 0
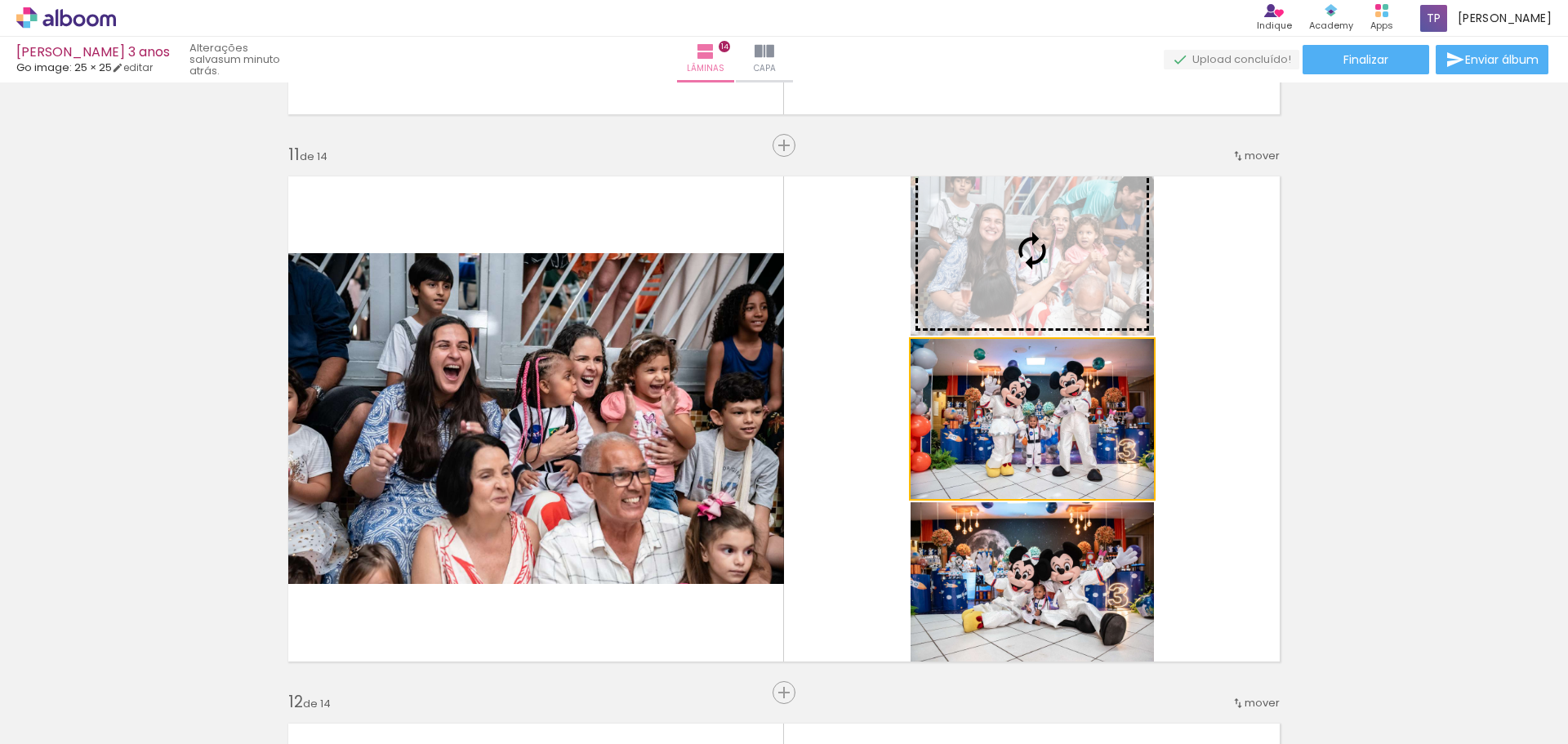
drag, startPoint x: 1043, startPoint y: 421, endPoint x: 1037, endPoint y: 241, distance: 180.1
click at [0, 0] on slot at bounding box center [0, 0] width 0 height 0
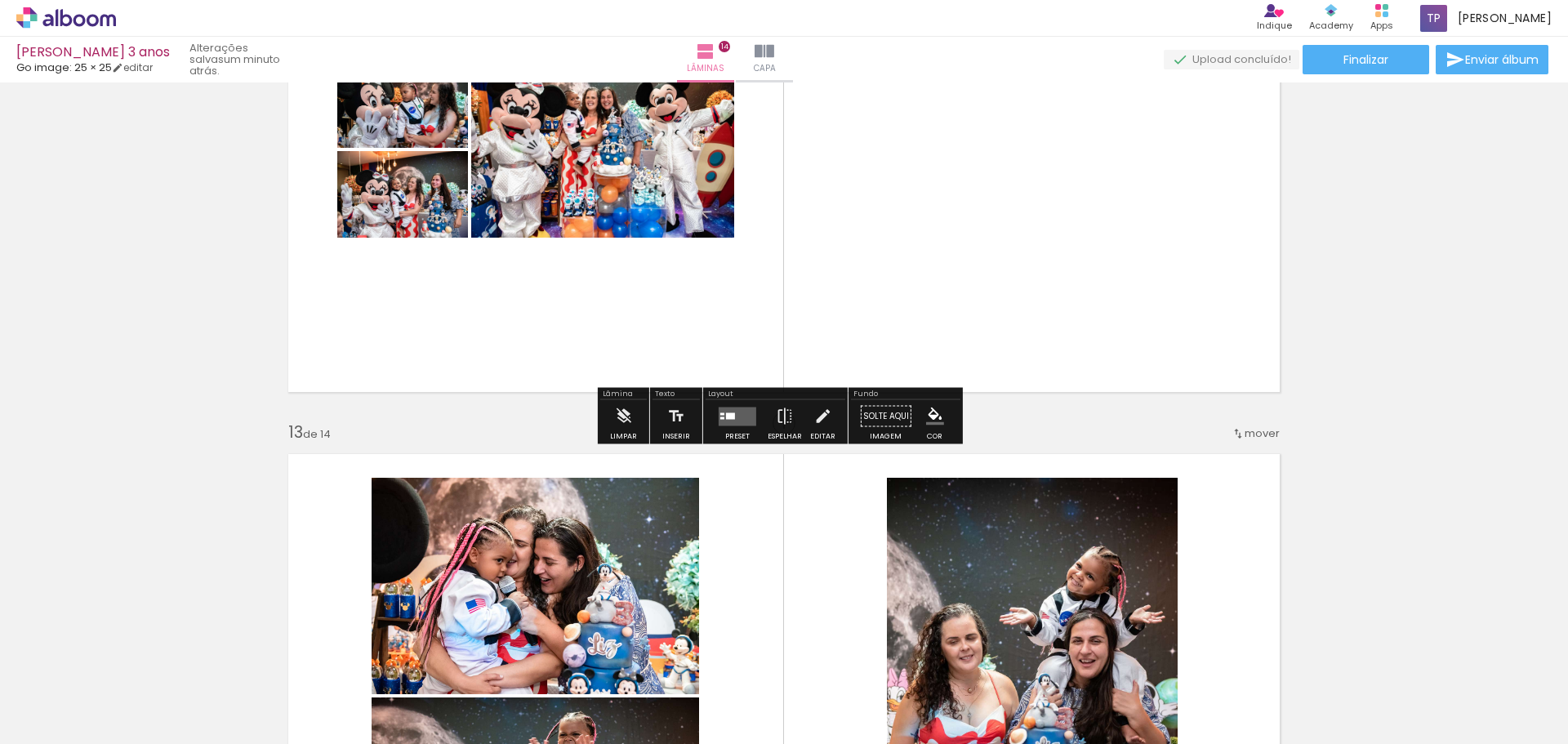
scroll to position [6173, 0]
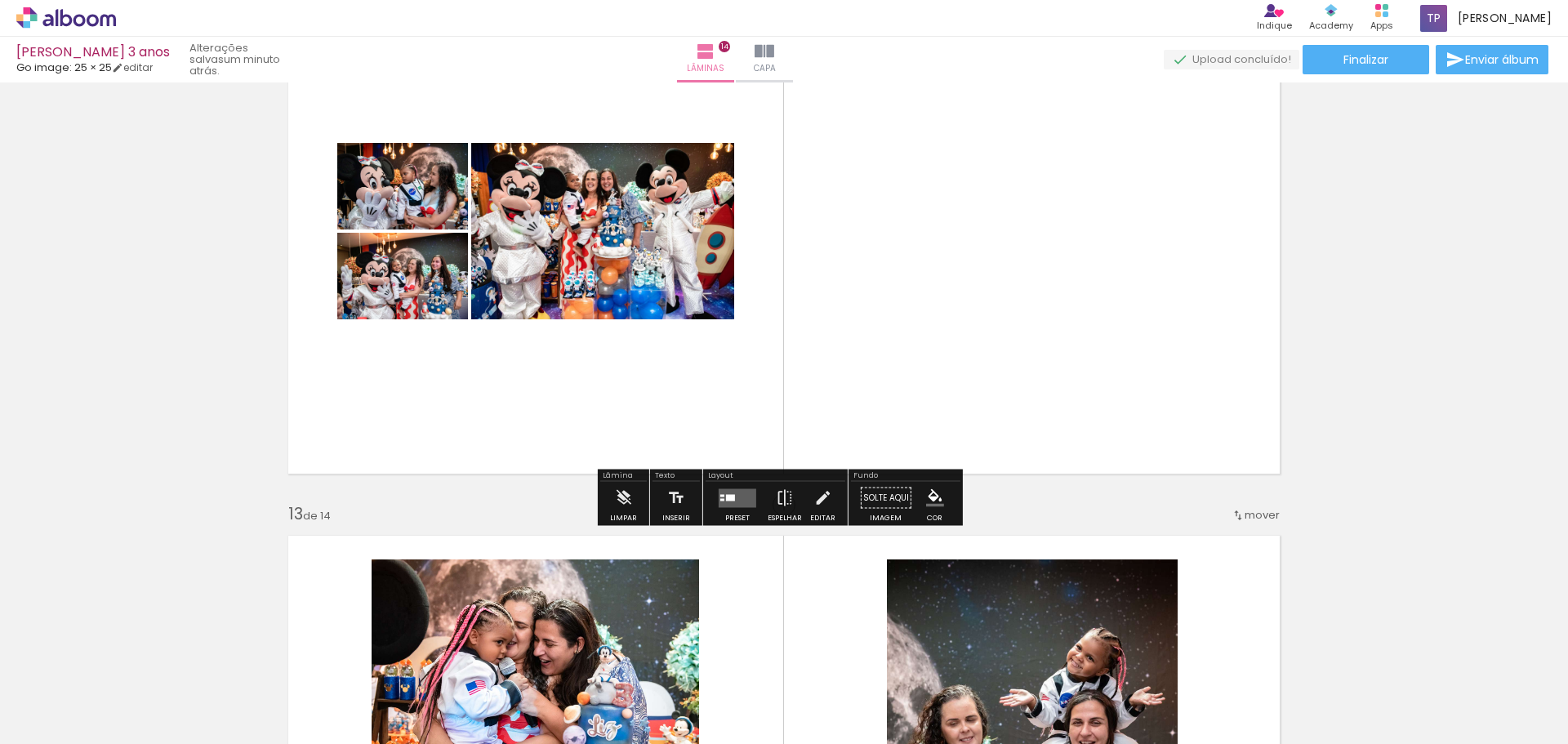
click at [724, 491] on quentale-layouter at bounding box center [737, 498] width 37 height 19
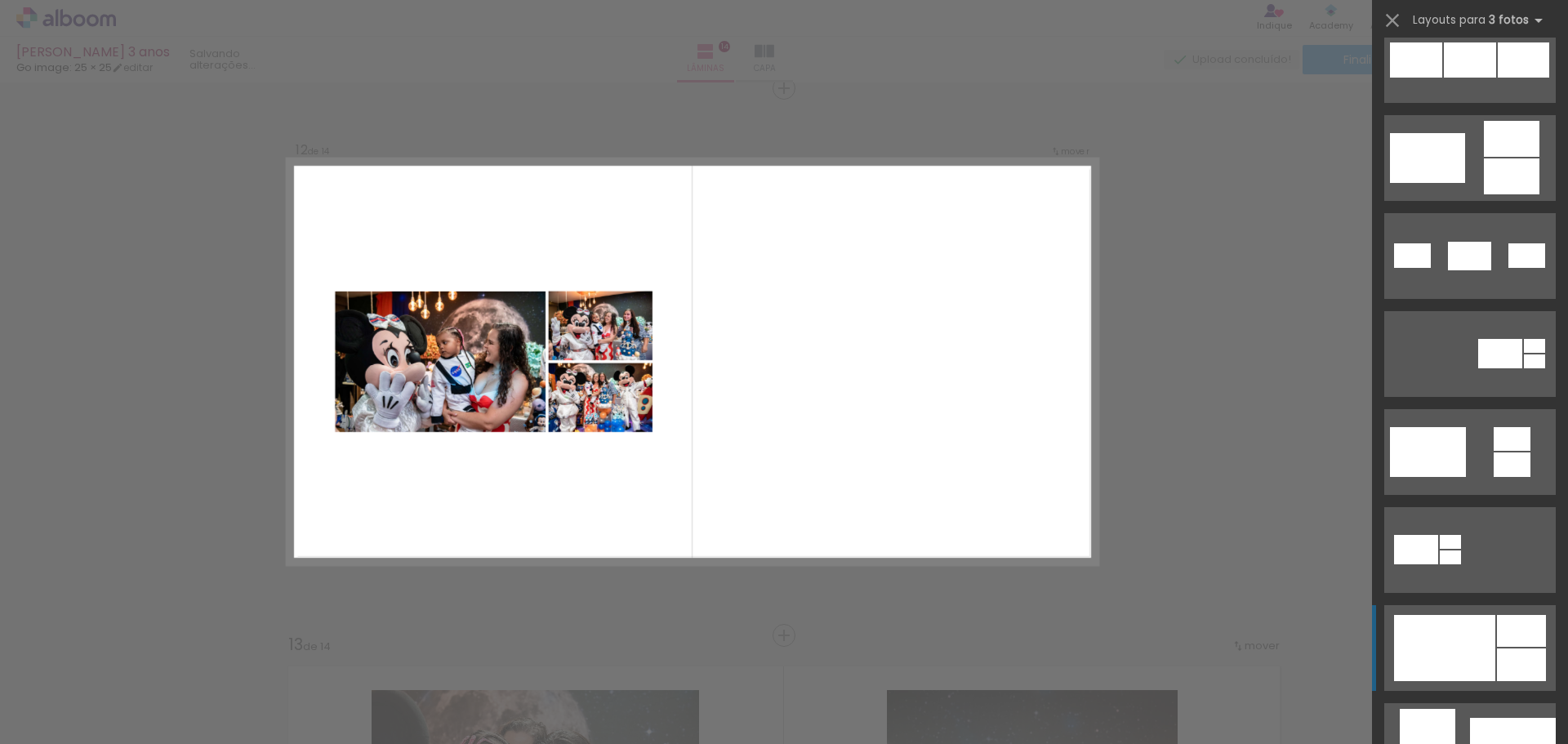
scroll to position [490, 0]
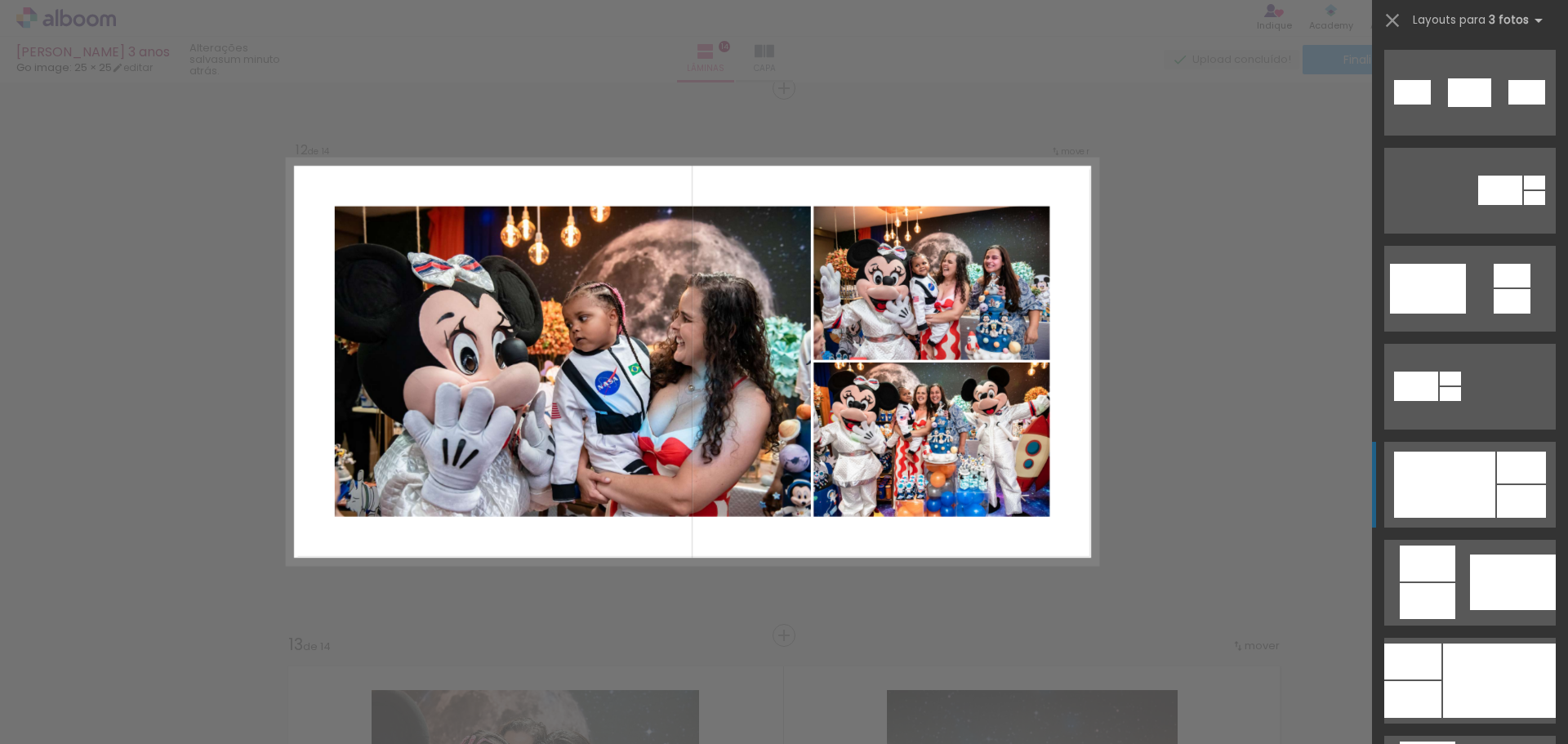
click at [1472, 473] on div at bounding box center [1445, 485] width 102 height 66
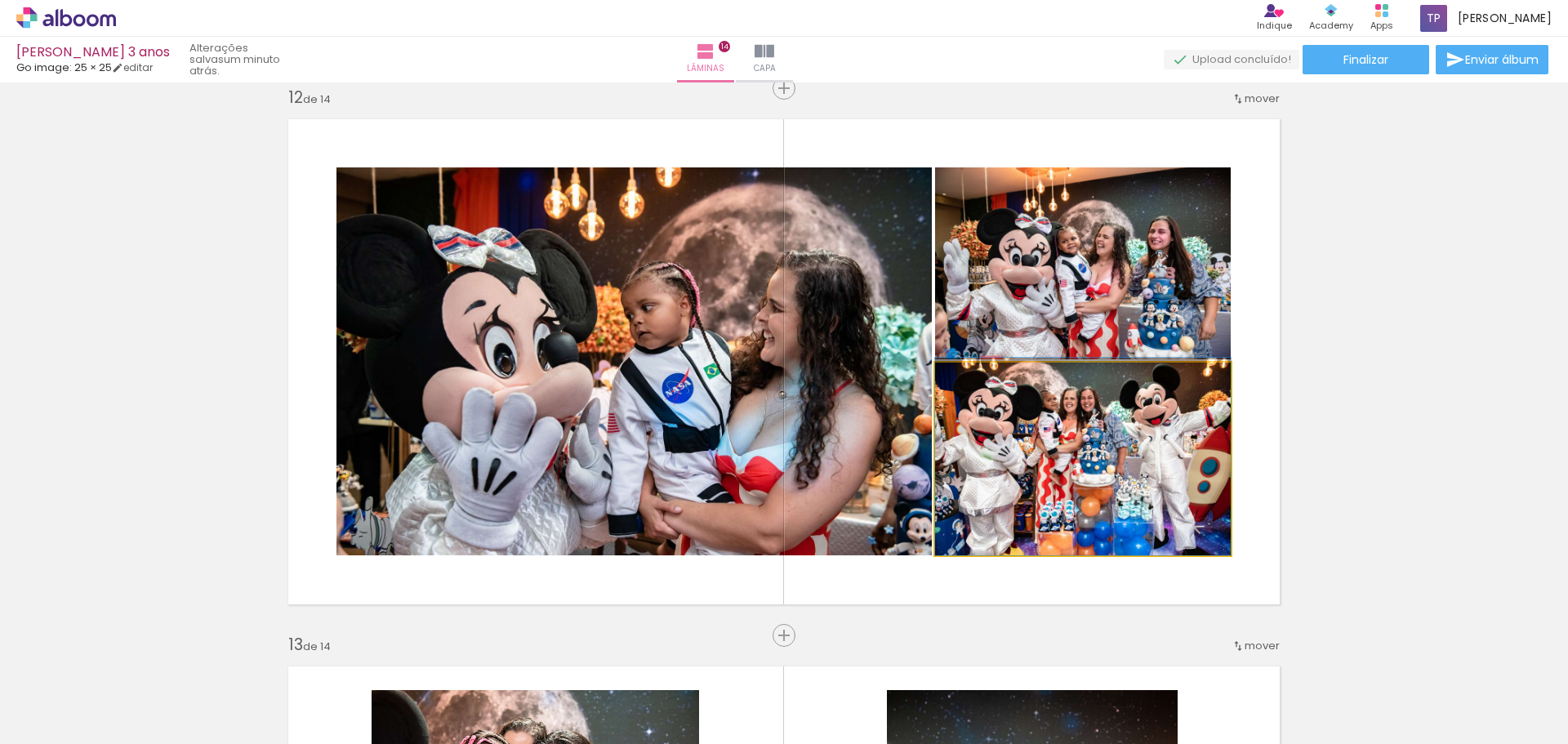
drag, startPoint x: 1133, startPoint y: 470, endPoint x: 795, endPoint y: 345, distance: 360.4
click at [0, 0] on slot at bounding box center [0, 0] width 0 height 0
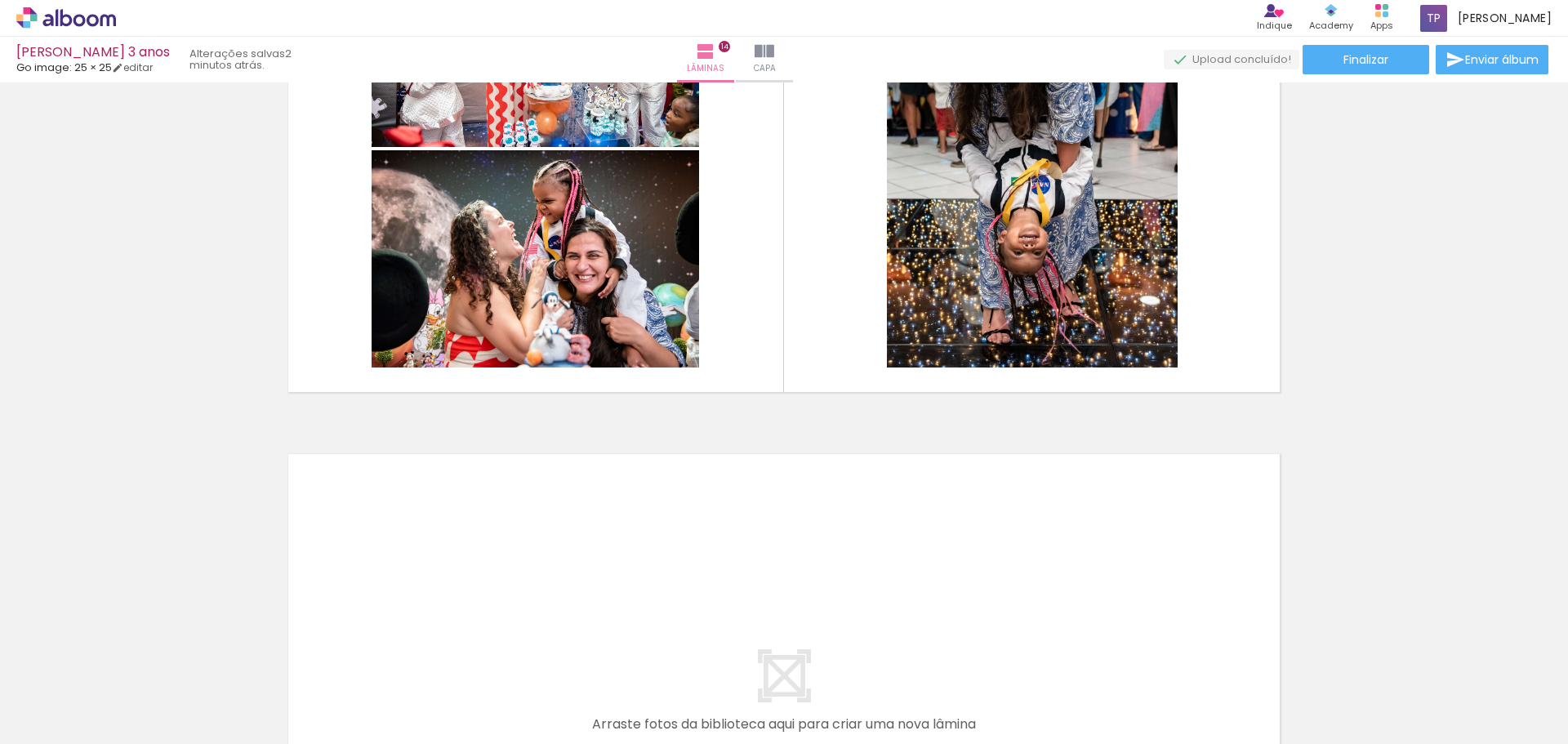
scroll to position [7186, 0]
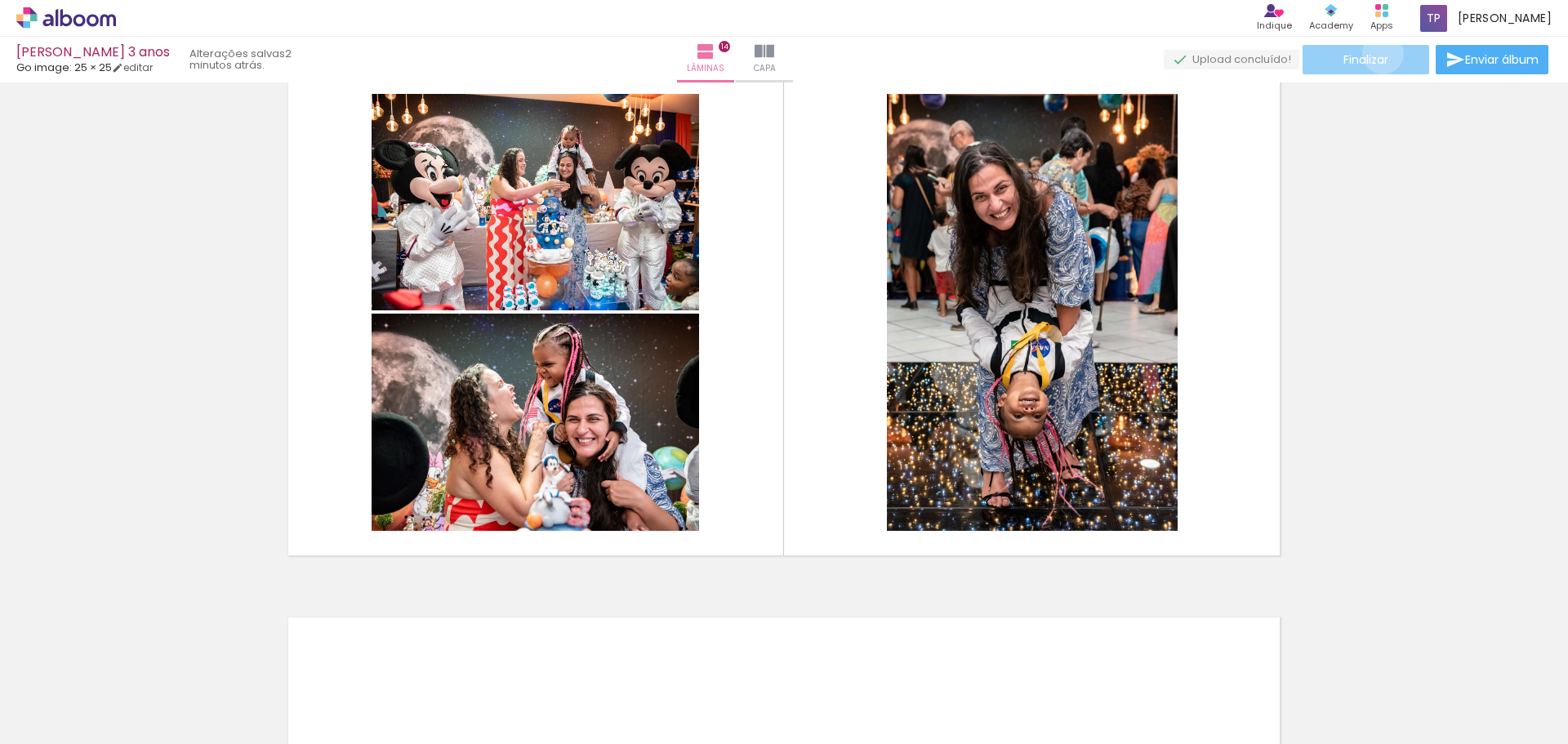
click at [1377, 54] on span "Finalizar" at bounding box center [1366, 59] width 45 height 11
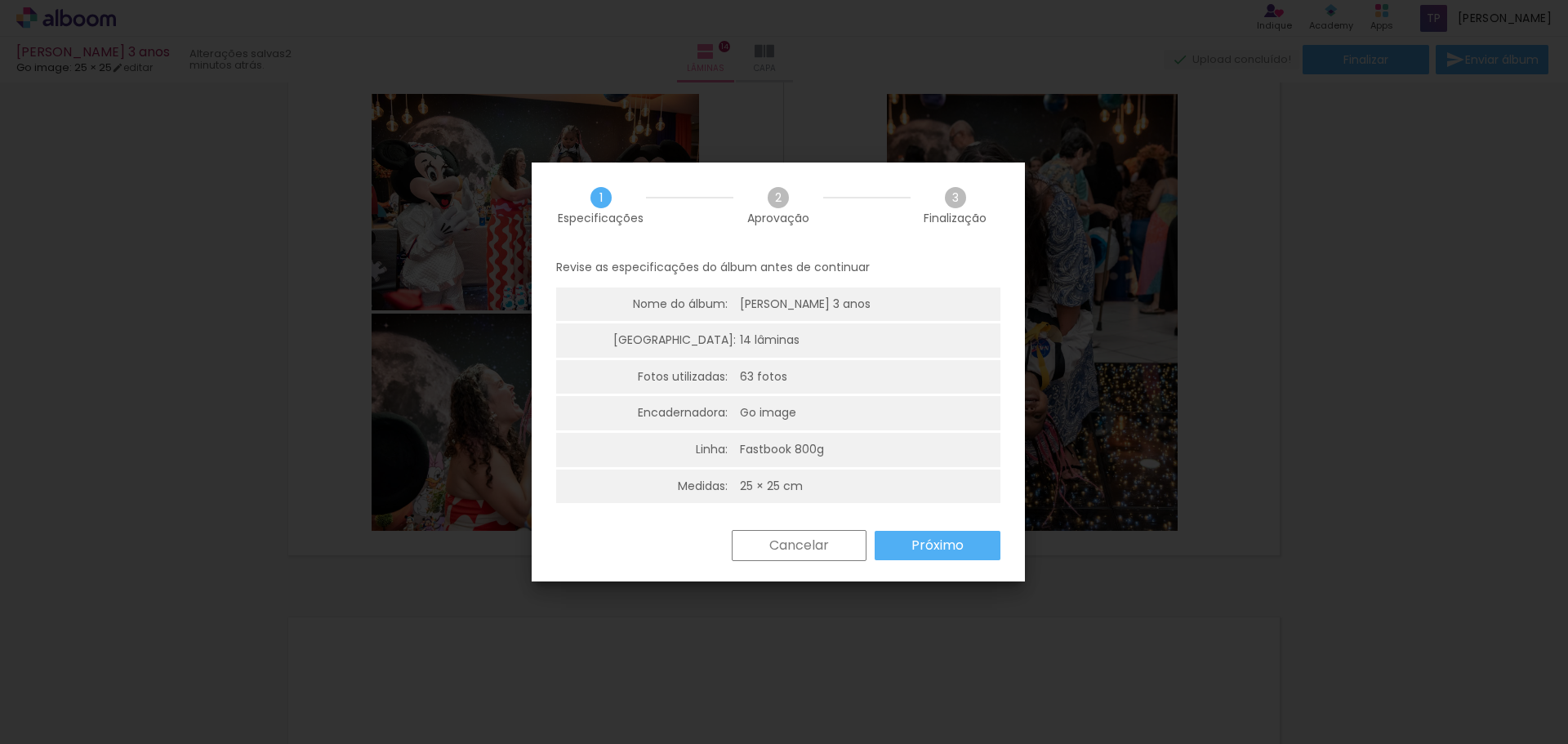
click at [0, 0] on slot "Próximo" at bounding box center [0, 0] width 0 height 0
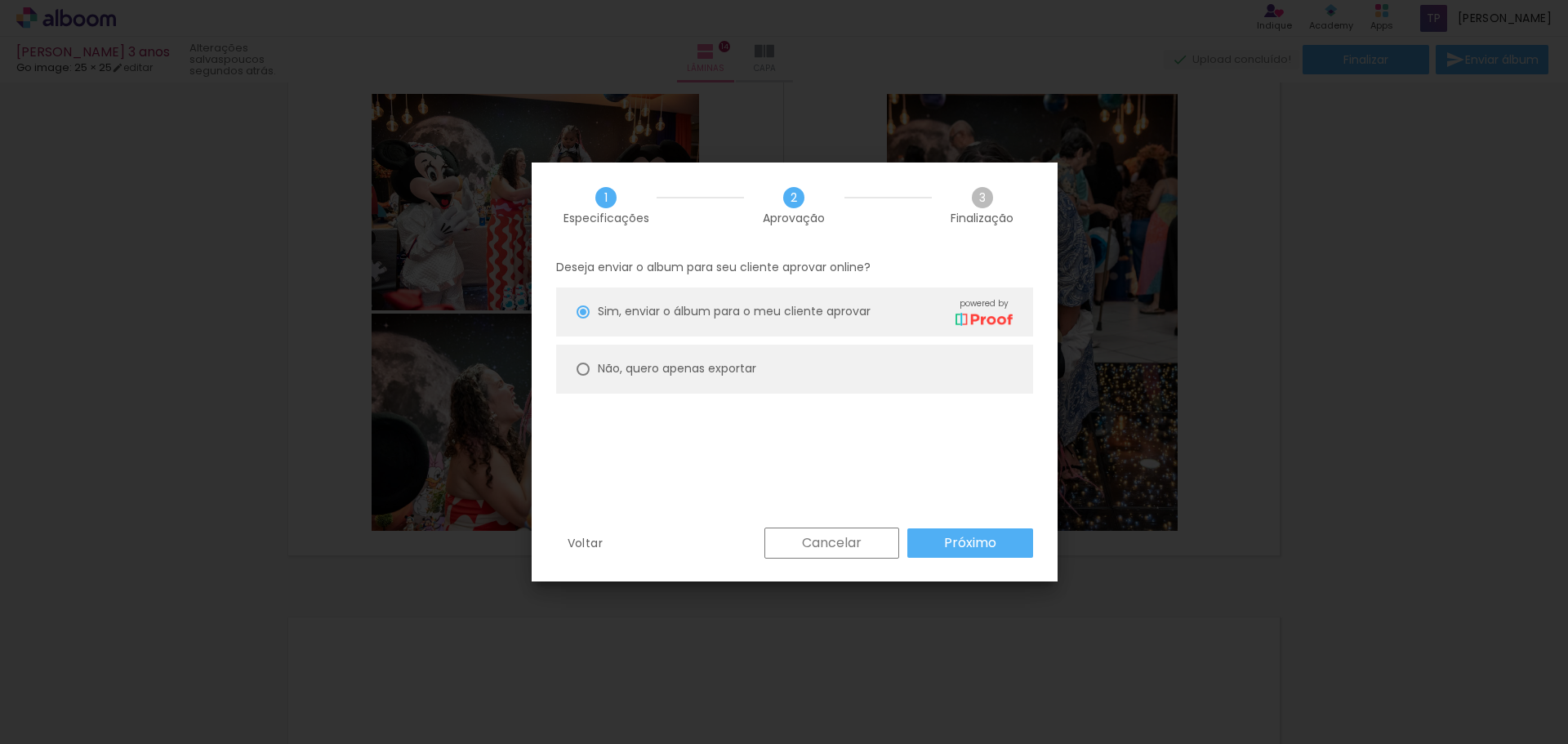
click at [0, 0] on slot "Não, quero apenas exportar" at bounding box center [0, 0] width 0 height 0
type paper-radio-button "on"
click at [0, 0] on slot "Próximo" at bounding box center [0, 0] width 0 height 0
type input "Alta, 300 DPI"
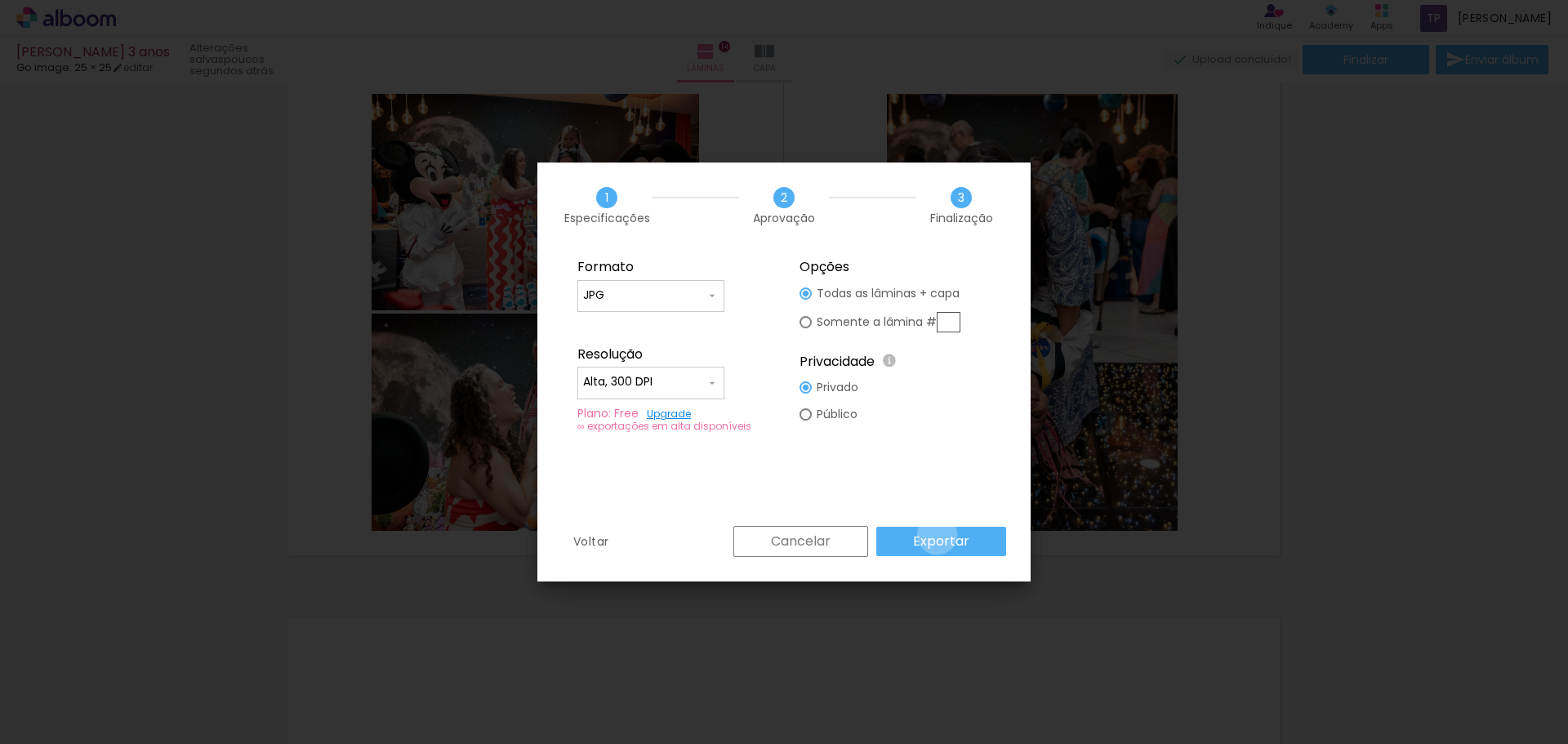
click at [0, 0] on slot "Exportar" at bounding box center [0, 0] width 0 height 0
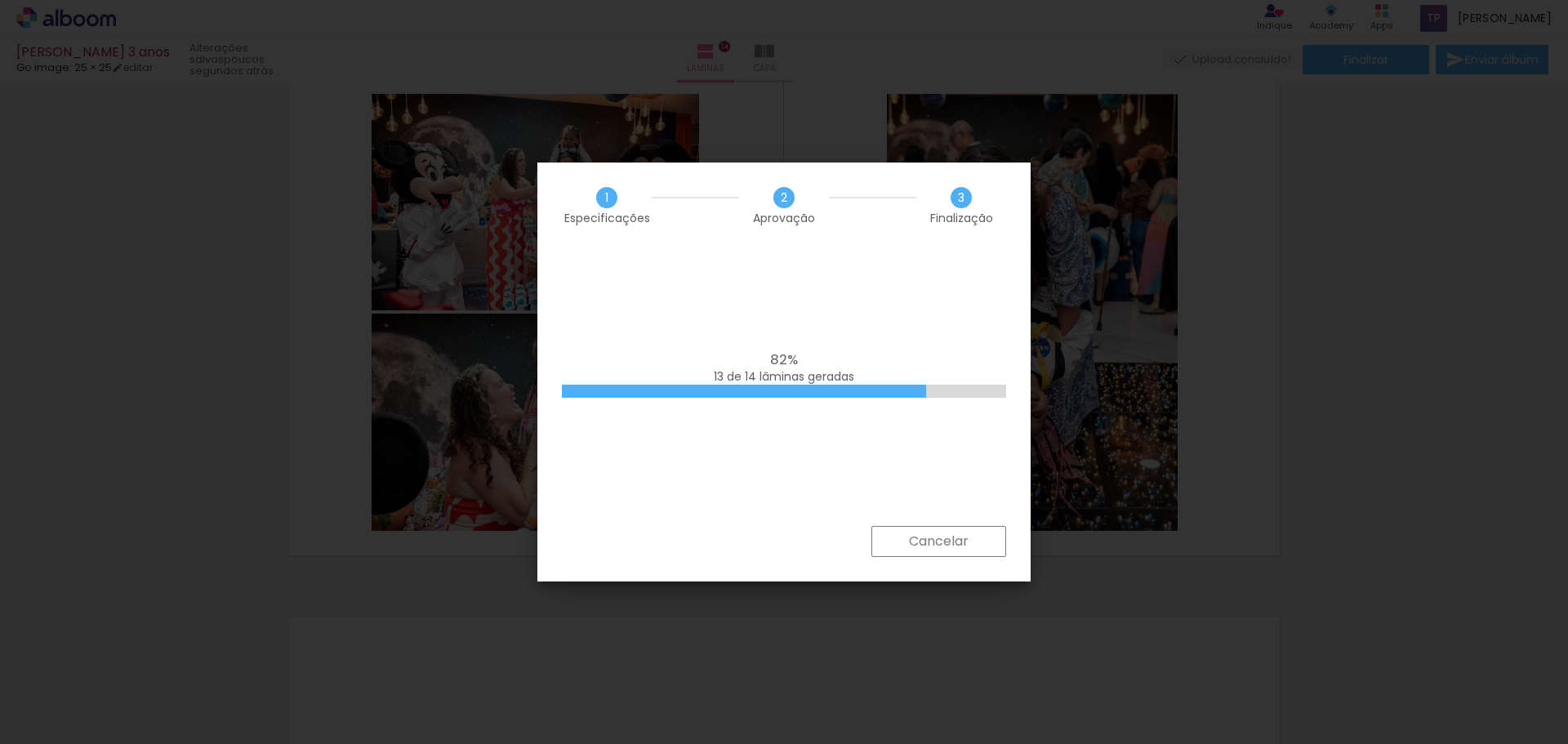
scroll to position [0, 4425]
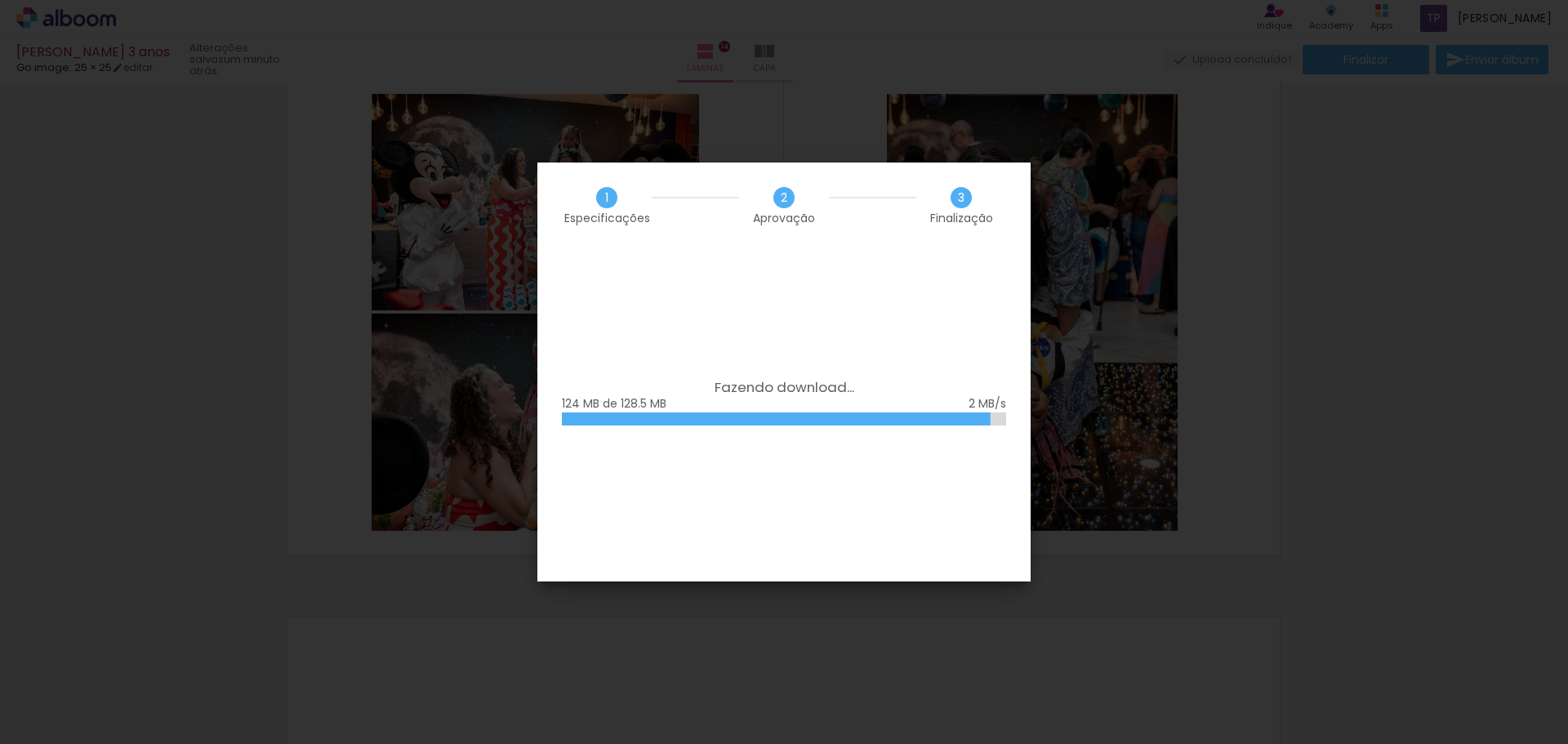
scroll to position [0, 4425]
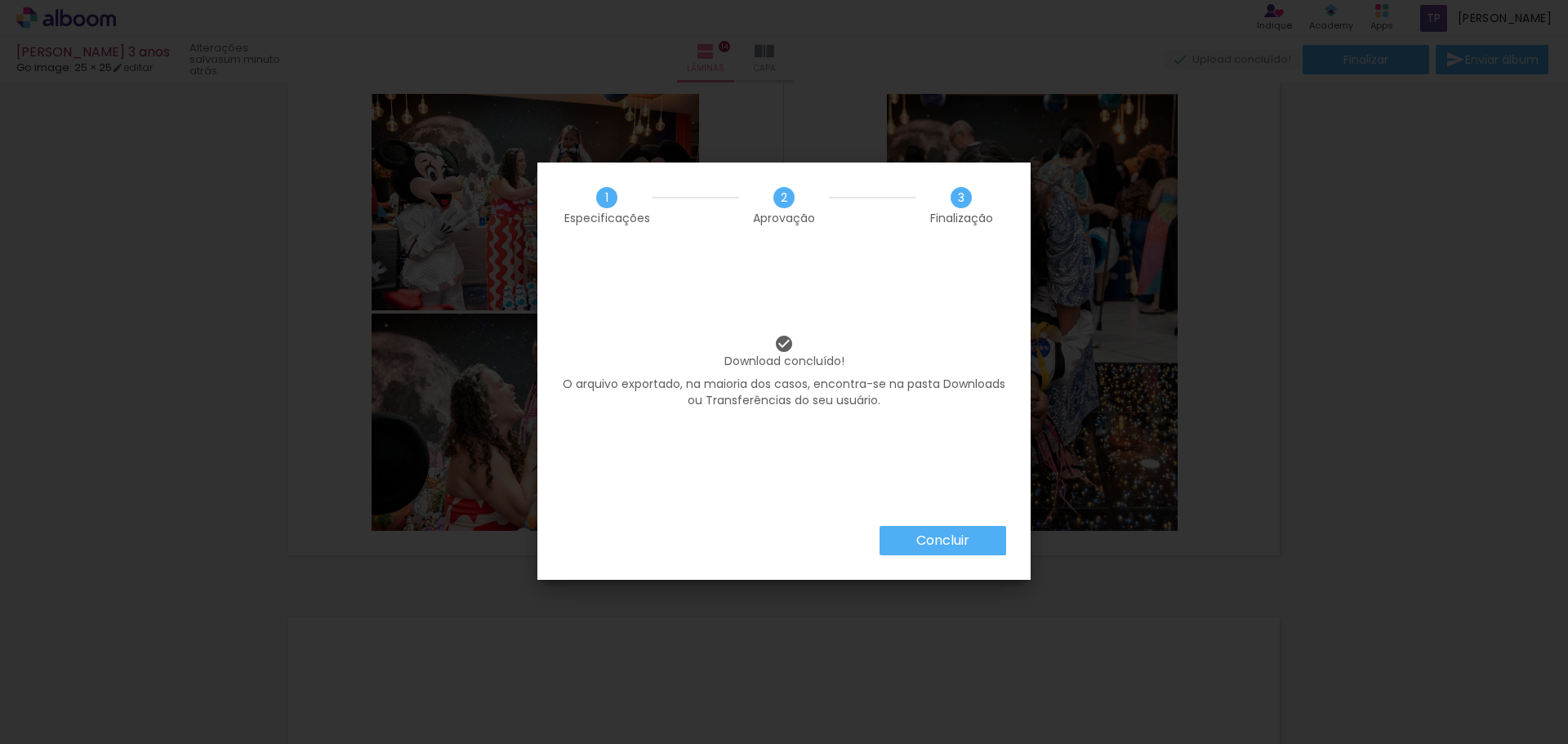
click at [977, 540] on paper-button "Concluir" at bounding box center [942, 541] width 126 height 30
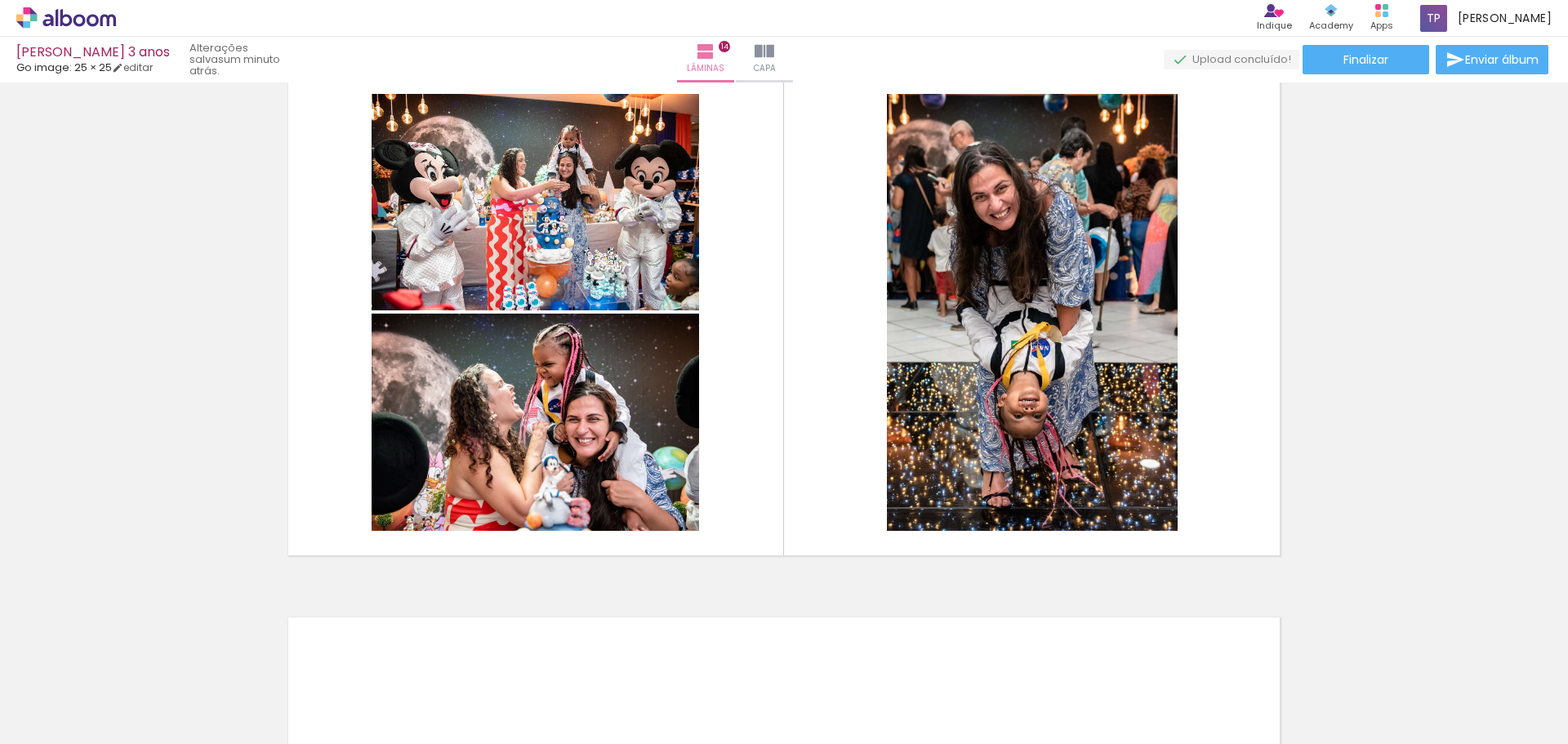
scroll to position [0, 4425]
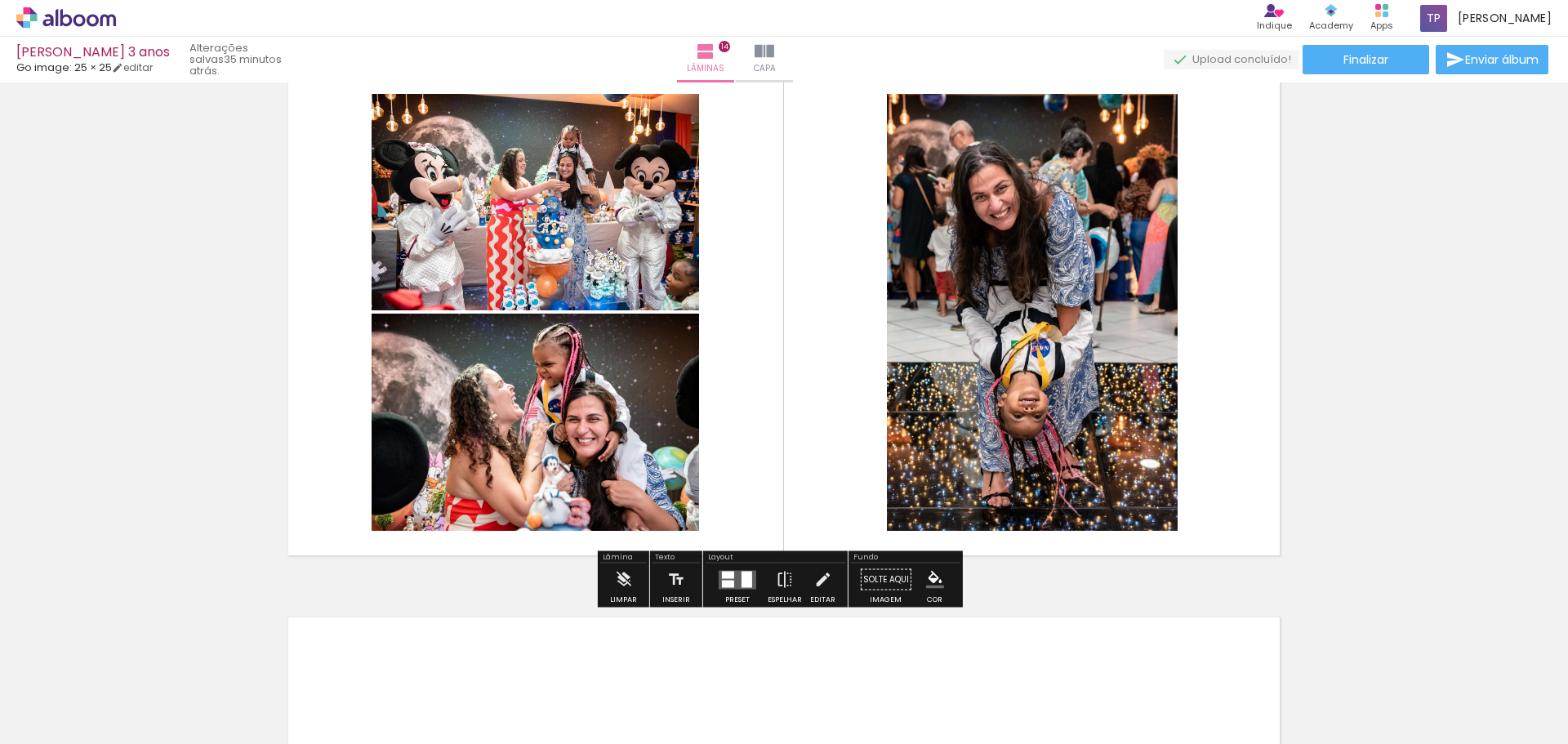
scroll to position [0, 4425]
